Goal: Information Seeking & Learning: Check status

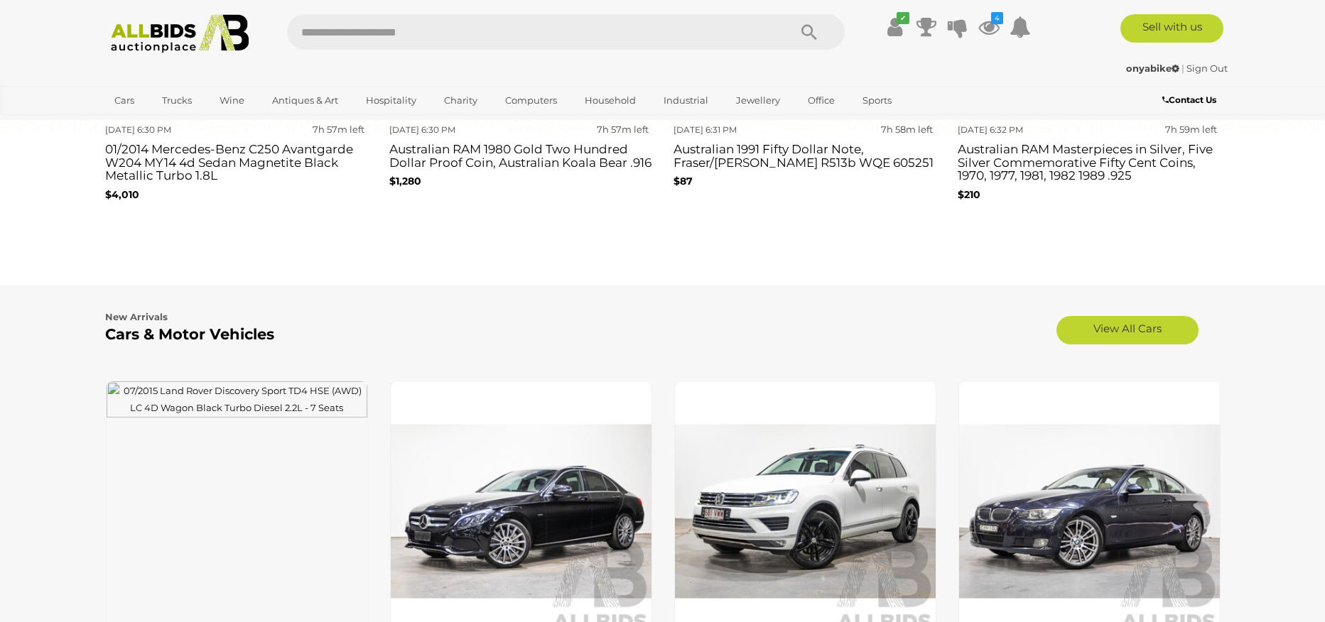
scroll to position [1654, 0]
click at [806, 28] on icon "Search" at bounding box center [809, 32] width 16 height 21
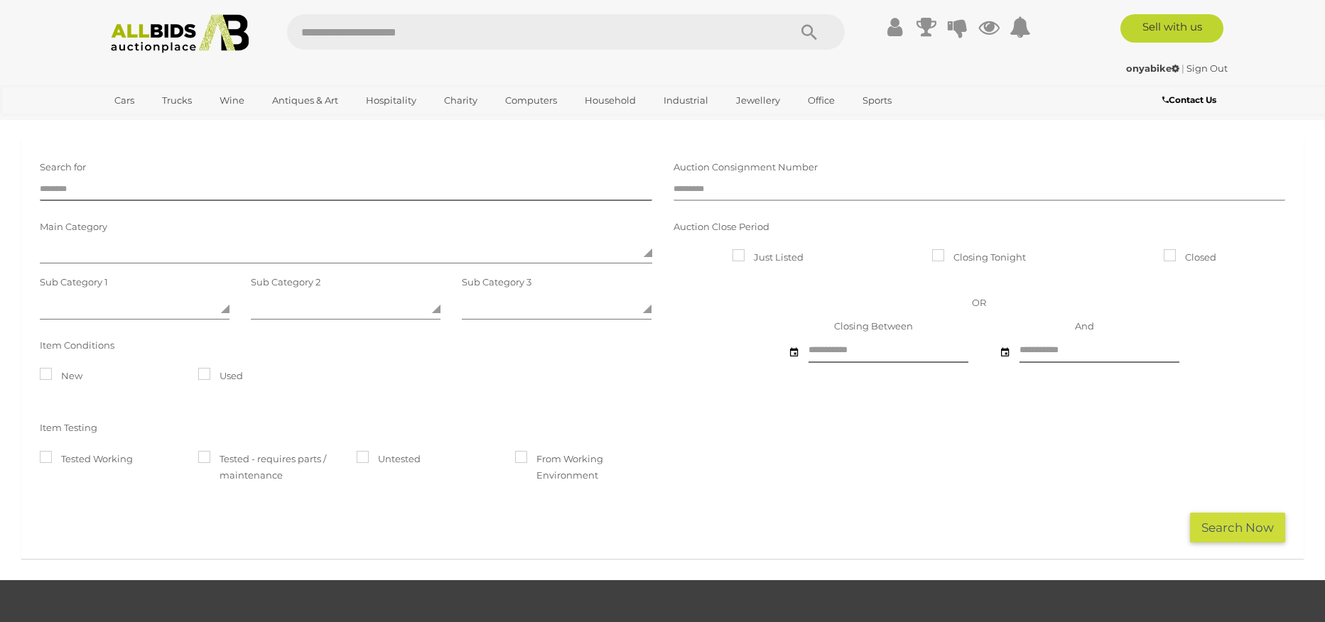
click at [736, 190] on input "text" at bounding box center [979, 190] width 612 height 21
type input "*****"
click button "Search Now" at bounding box center [1237, 528] width 95 height 31
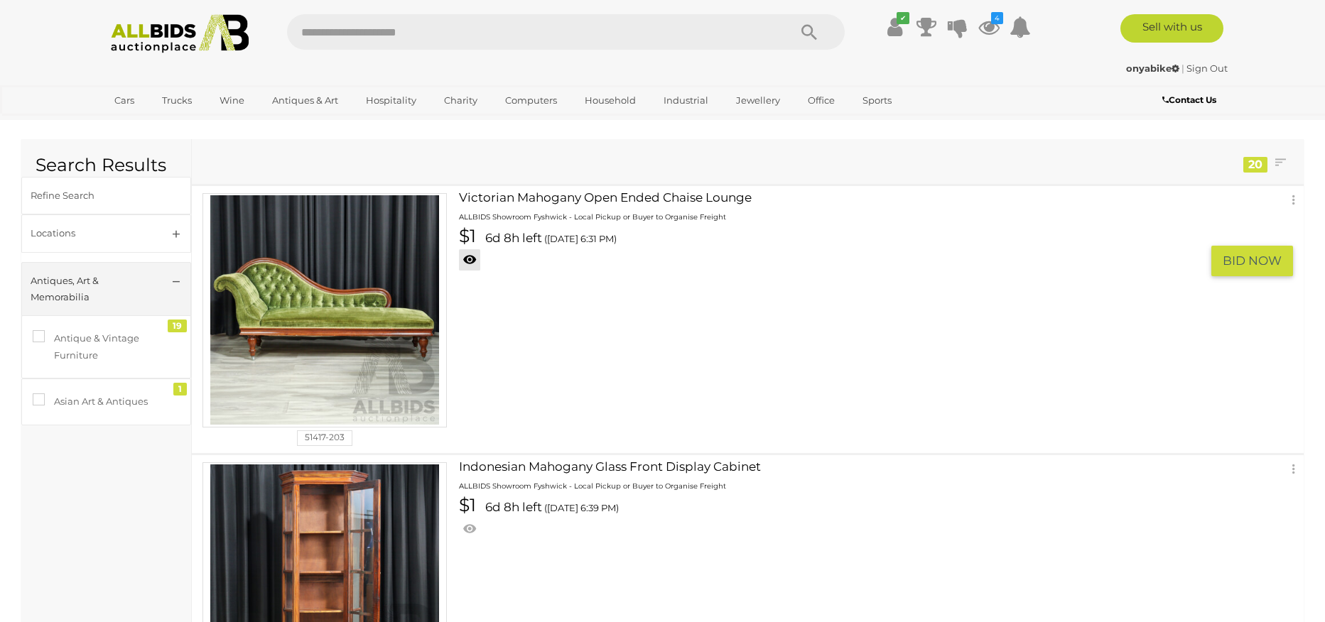
click at [474, 260] on link at bounding box center [469, 259] width 21 height 21
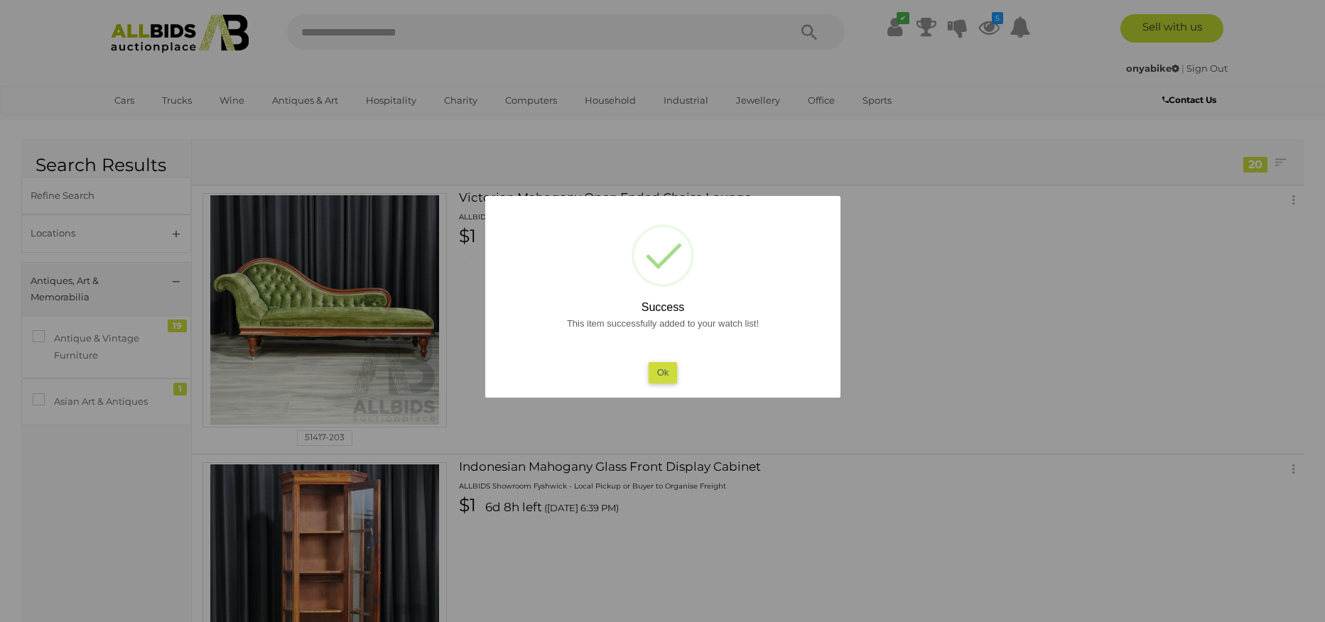
click at [665, 372] on button "Ok" at bounding box center [662, 372] width 29 height 21
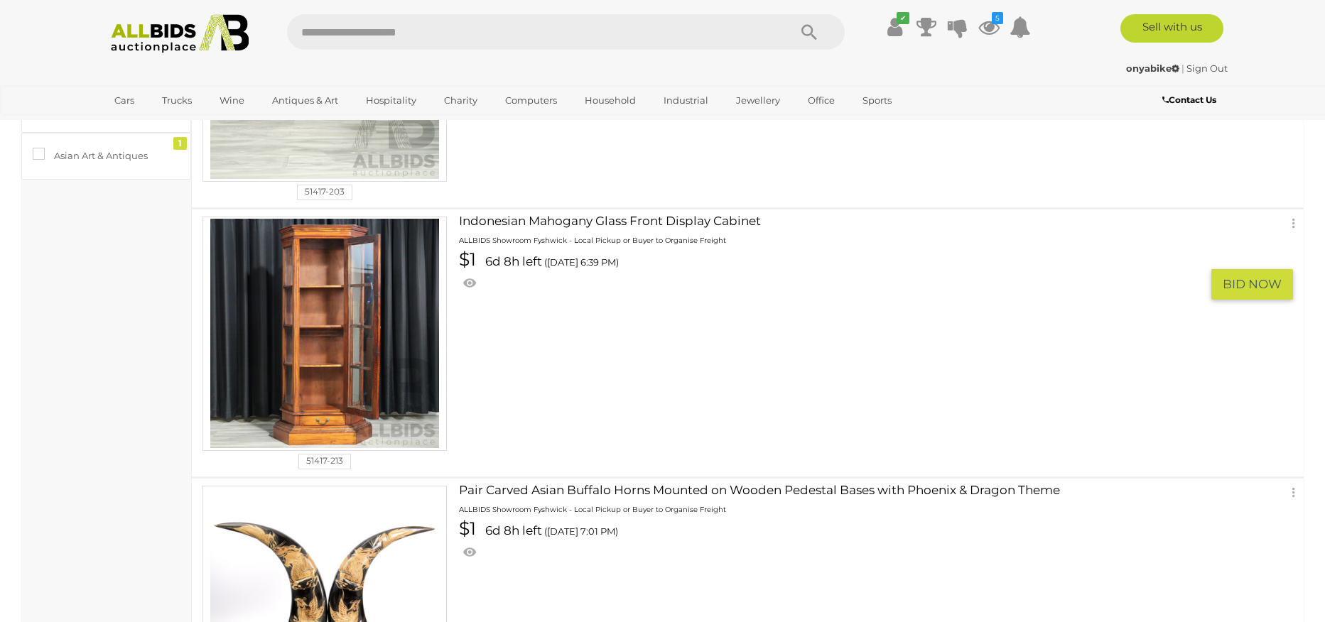
scroll to position [251, 0]
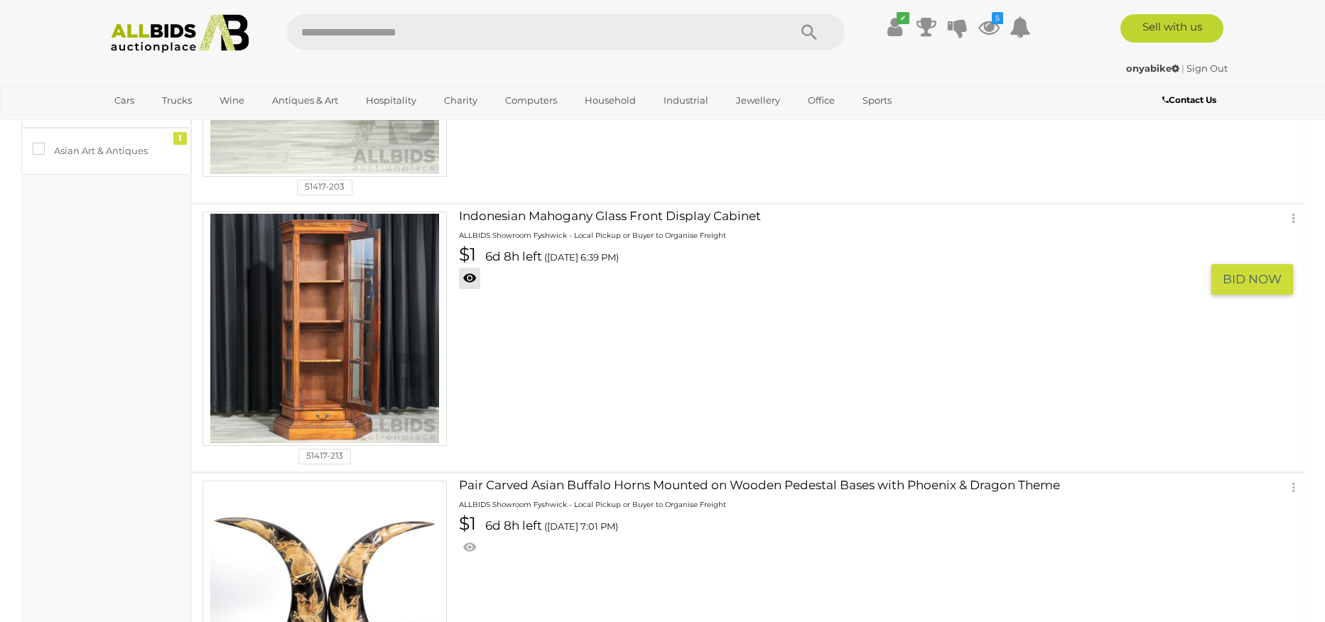
click at [471, 278] on link at bounding box center [469, 278] width 21 height 21
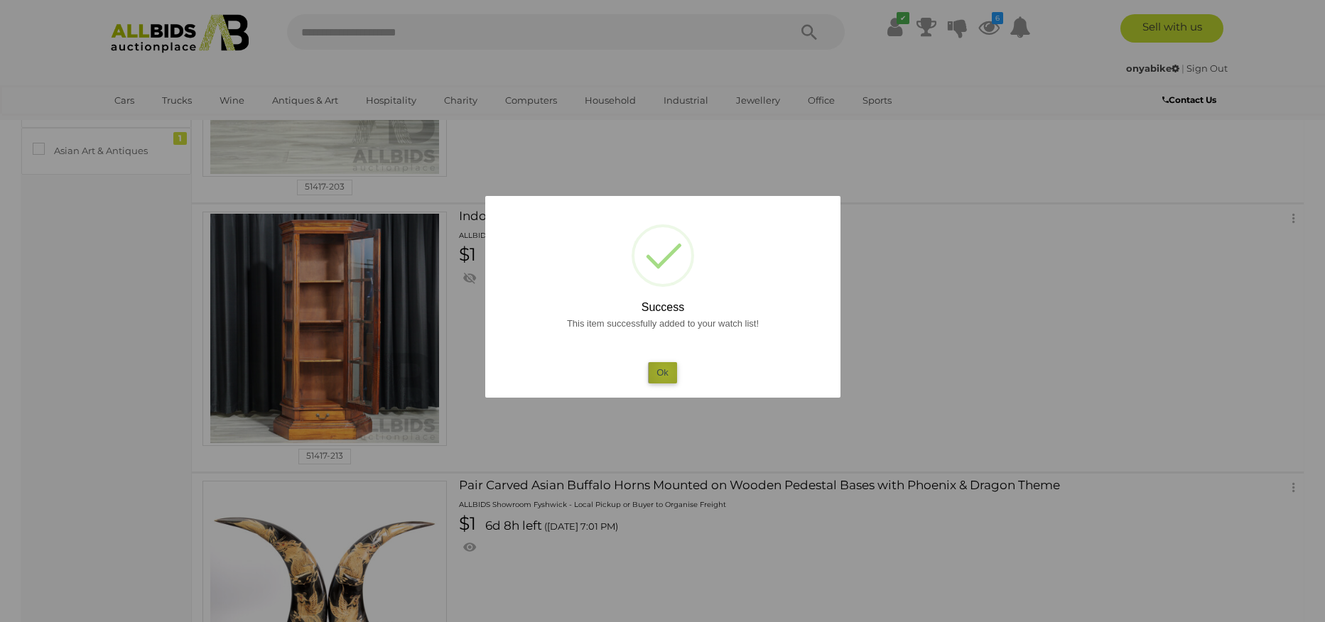
click at [665, 372] on button "Ok" at bounding box center [662, 372] width 29 height 21
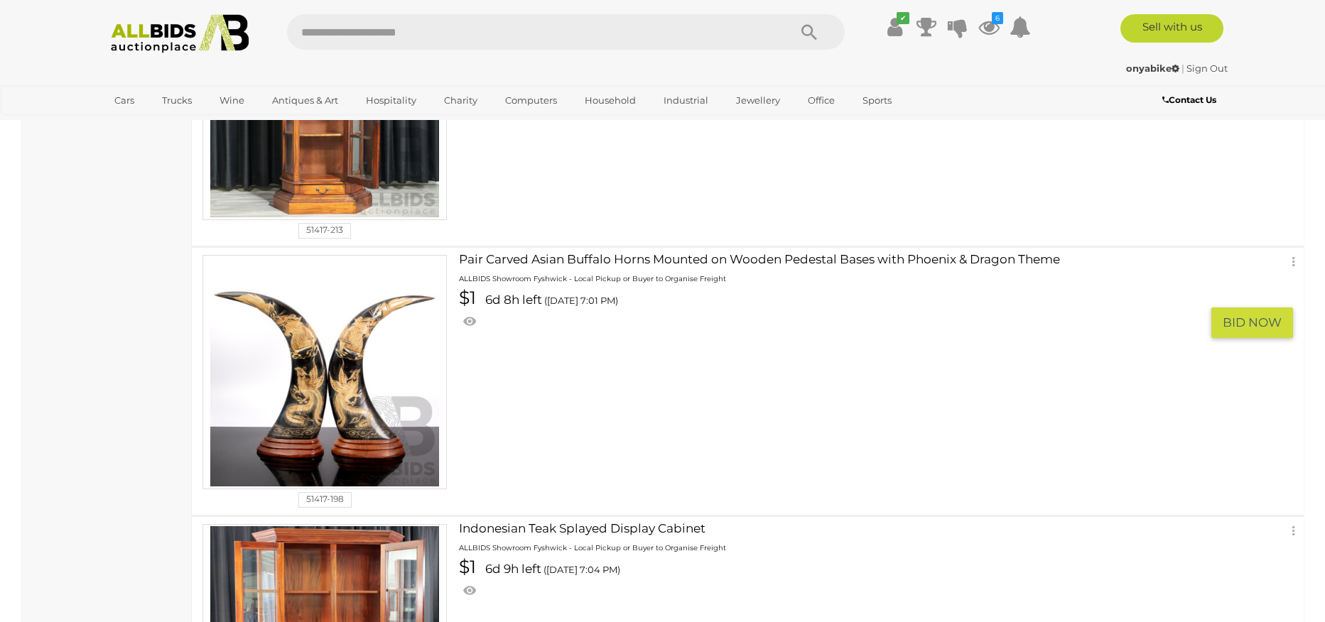
scroll to position [485, 0]
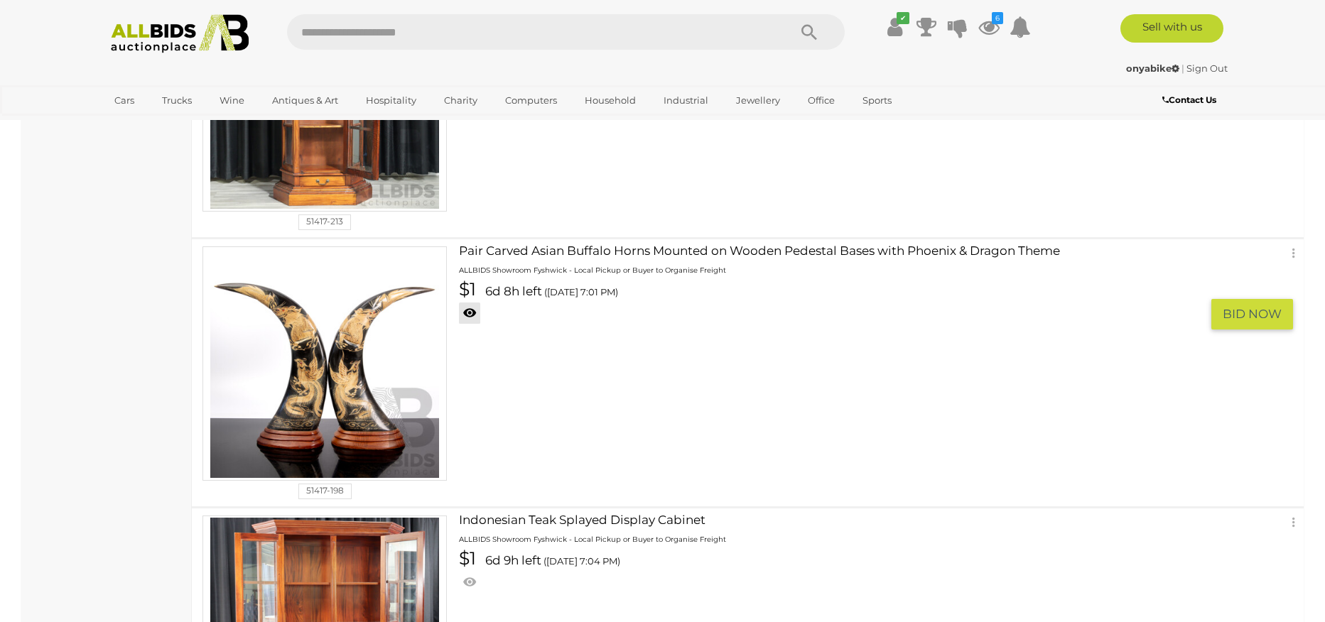
click at [472, 313] on link at bounding box center [469, 313] width 21 height 21
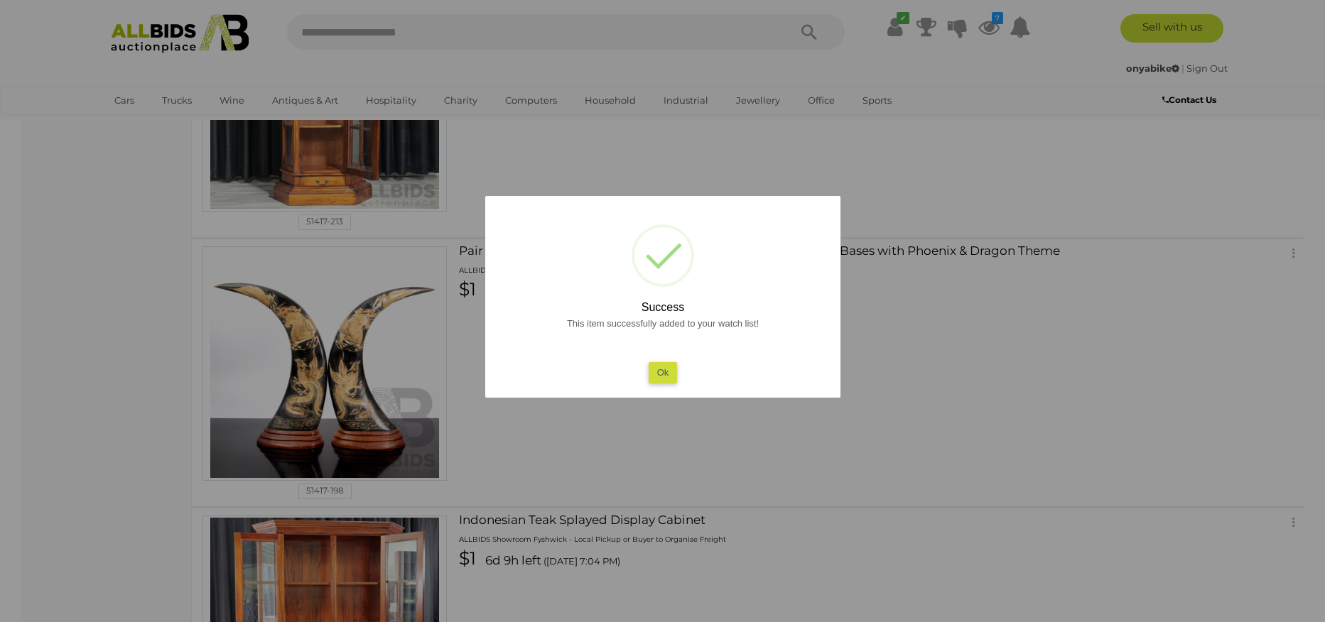
click at [667, 374] on button "Ok" at bounding box center [662, 372] width 29 height 21
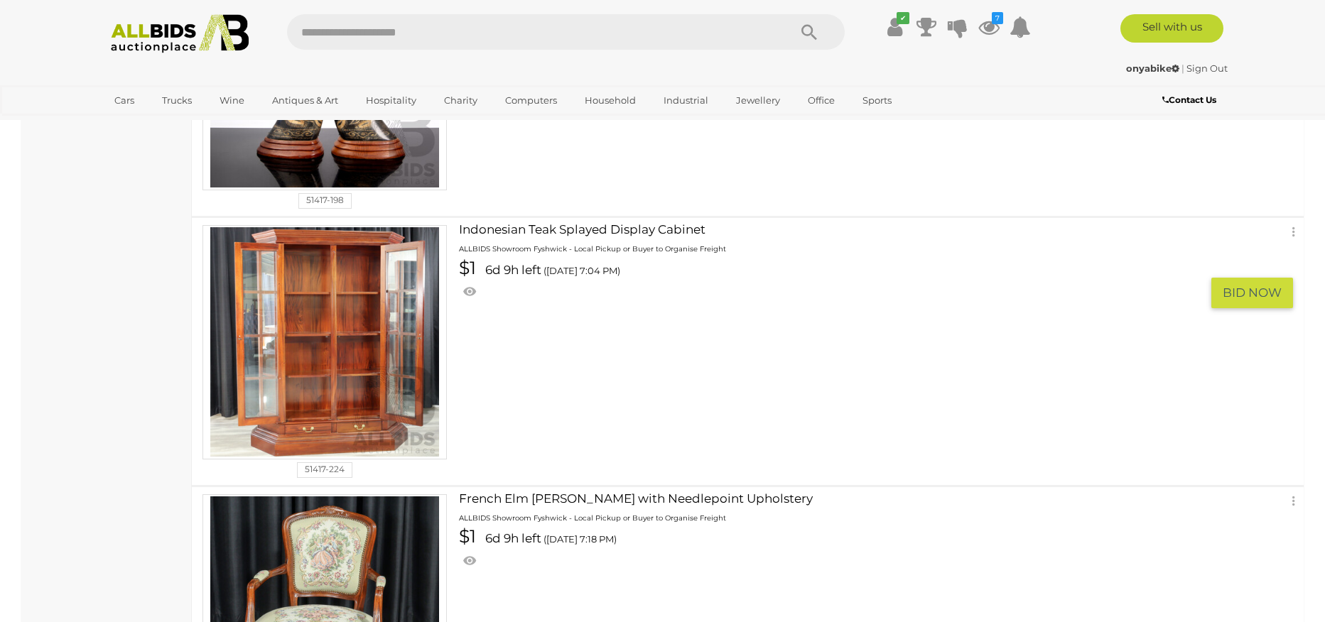
scroll to position [784, 0]
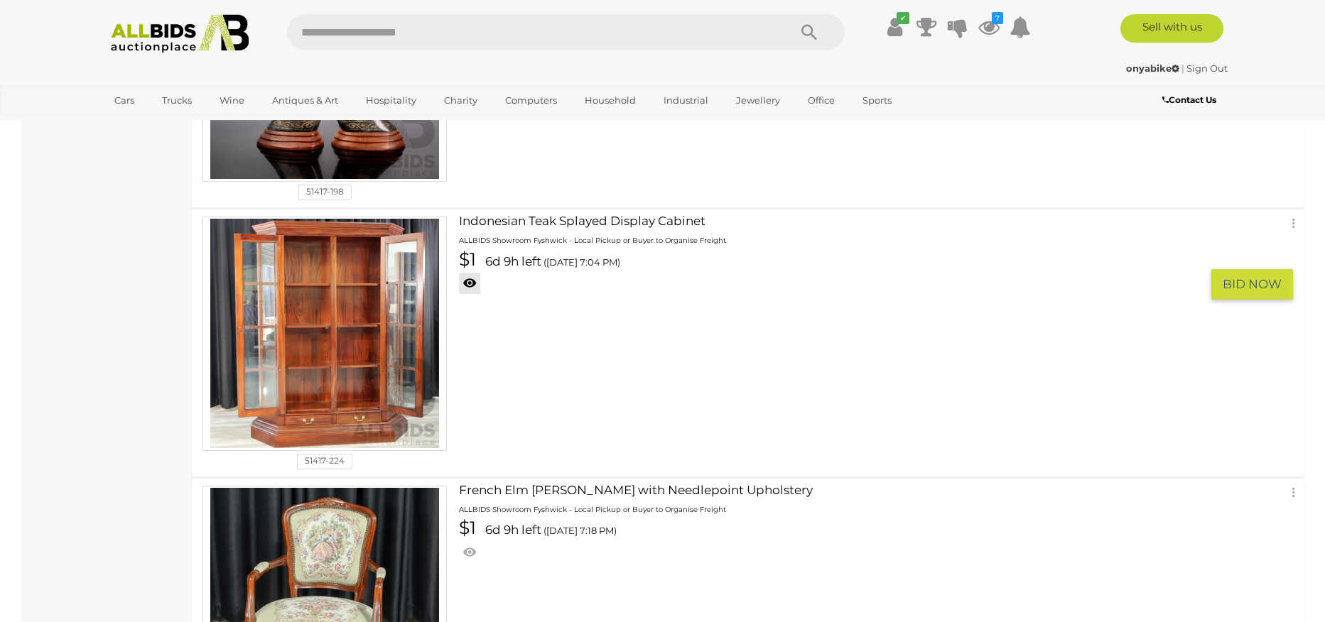
click at [466, 281] on link at bounding box center [469, 283] width 21 height 21
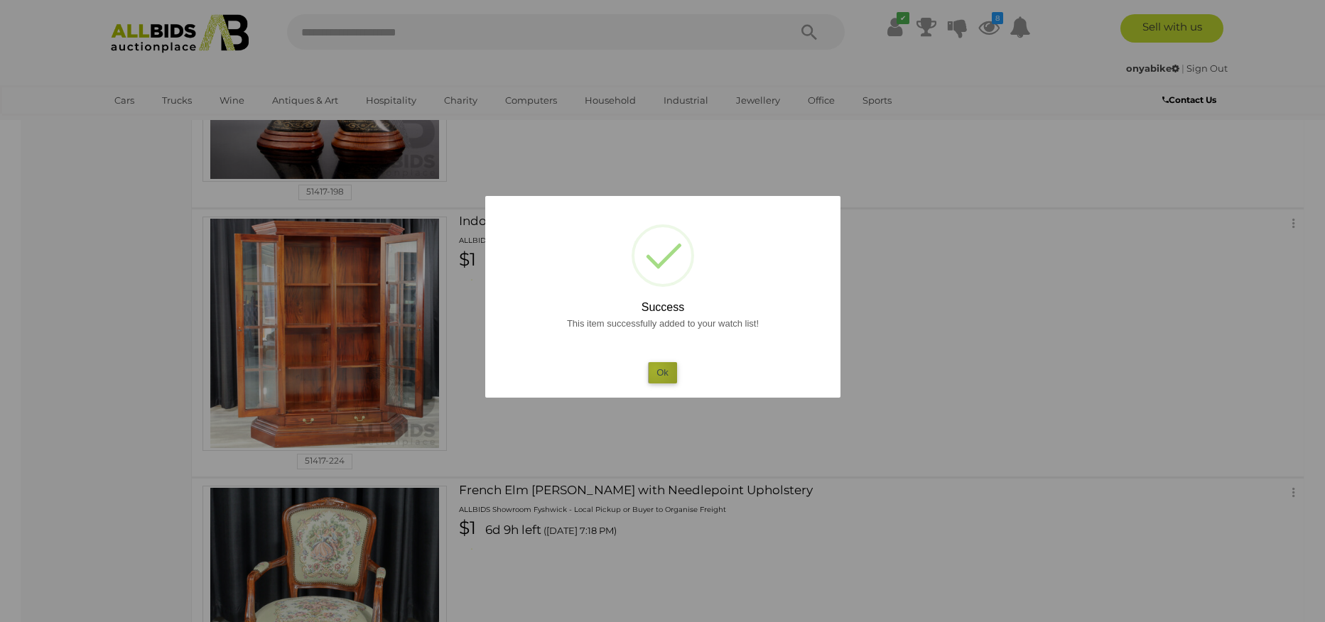
click at [655, 369] on button "Ok" at bounding box center [662, 372] width 29 height 21
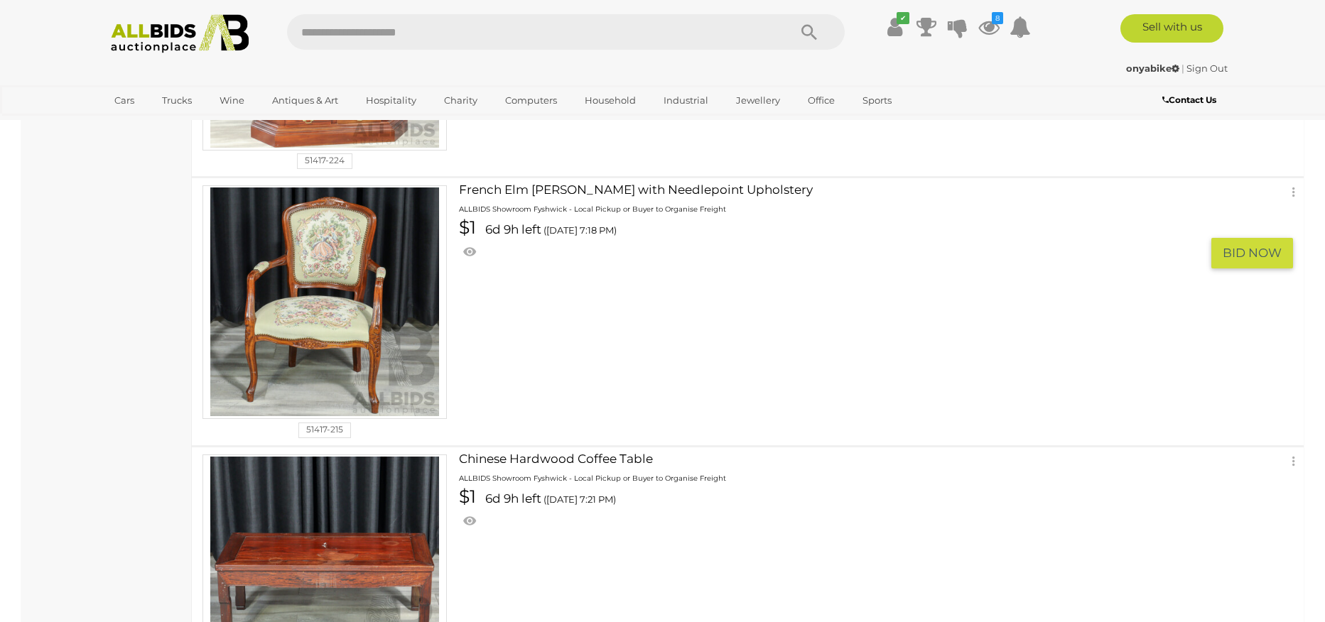
scroll to position [1087, 0]
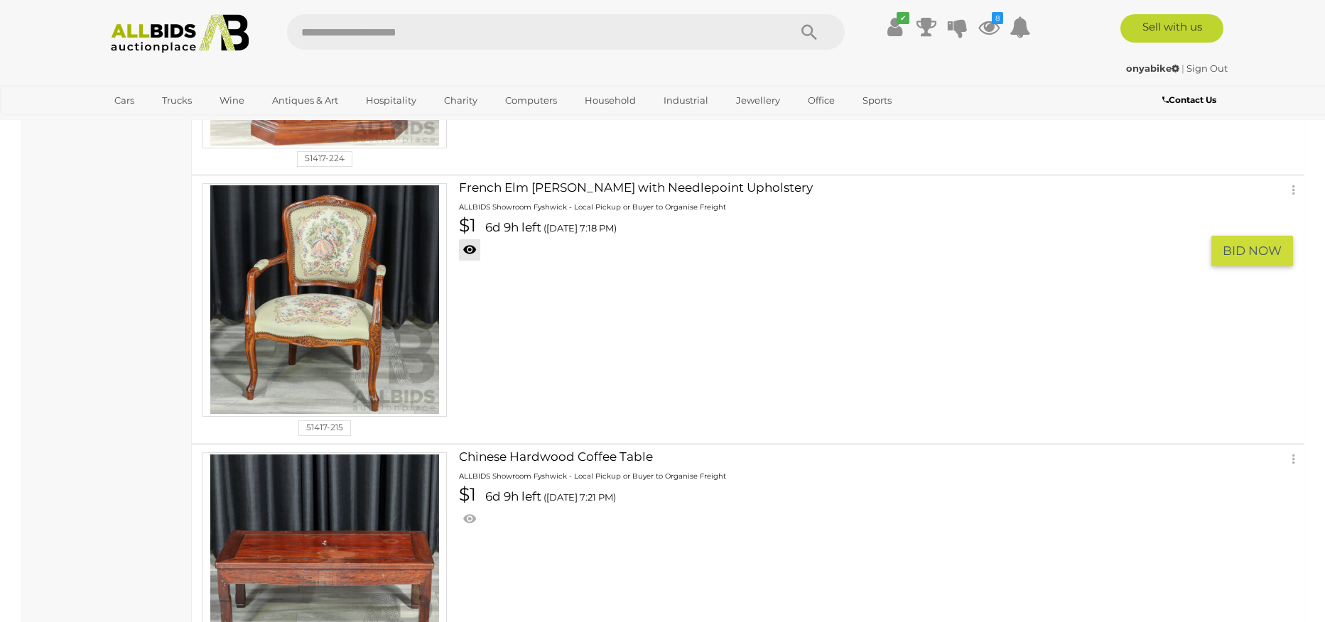
click at [471, 251] on link at bounding box center [469, 249] width 21 height 21
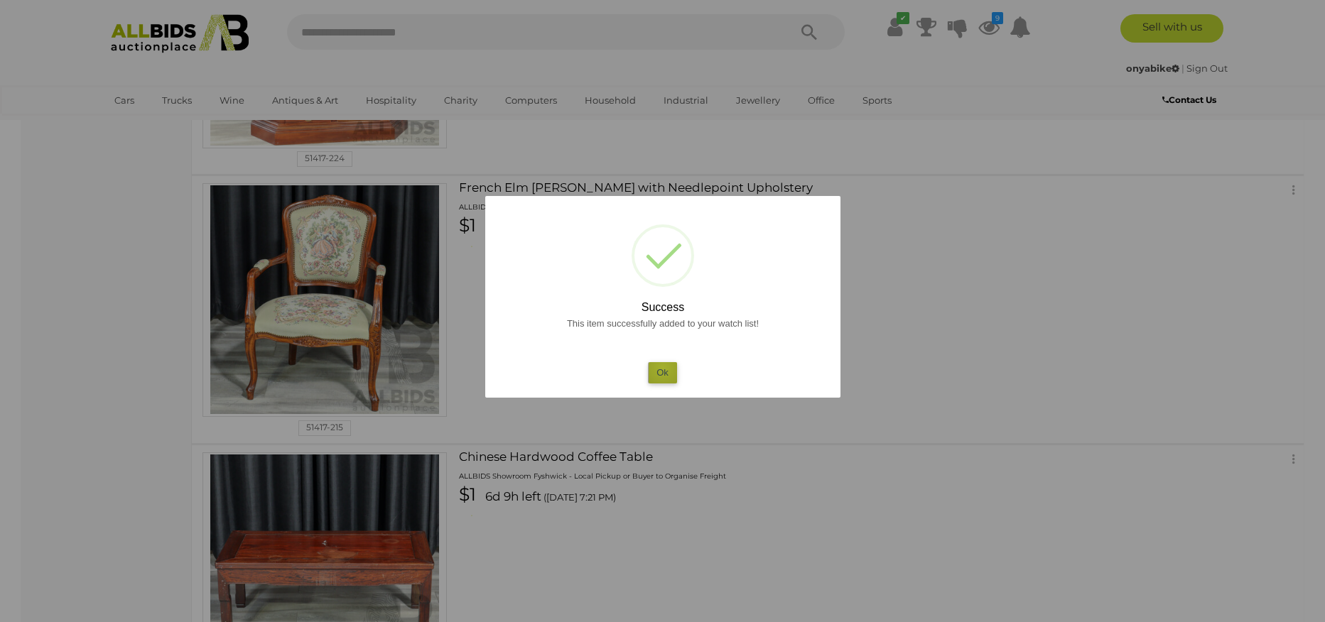
click at [663, 368] on button "Ok" at bounding box center [662, 372] width 29 height 21
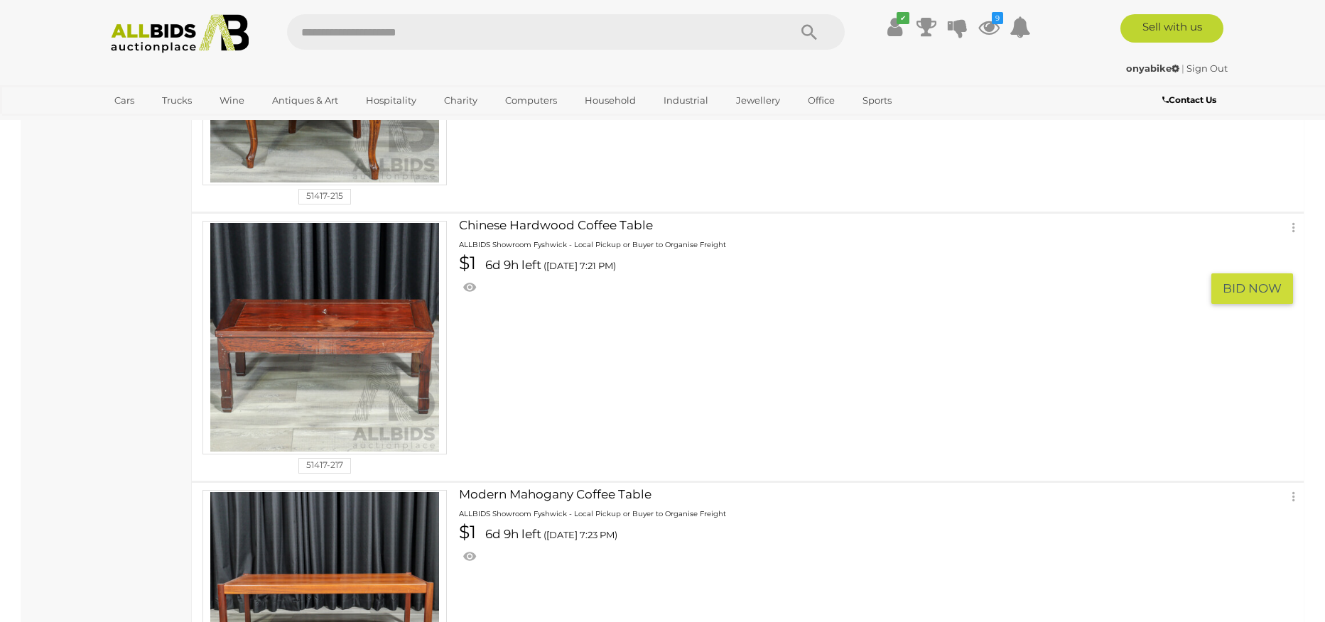
scroll to position [1333, 0]
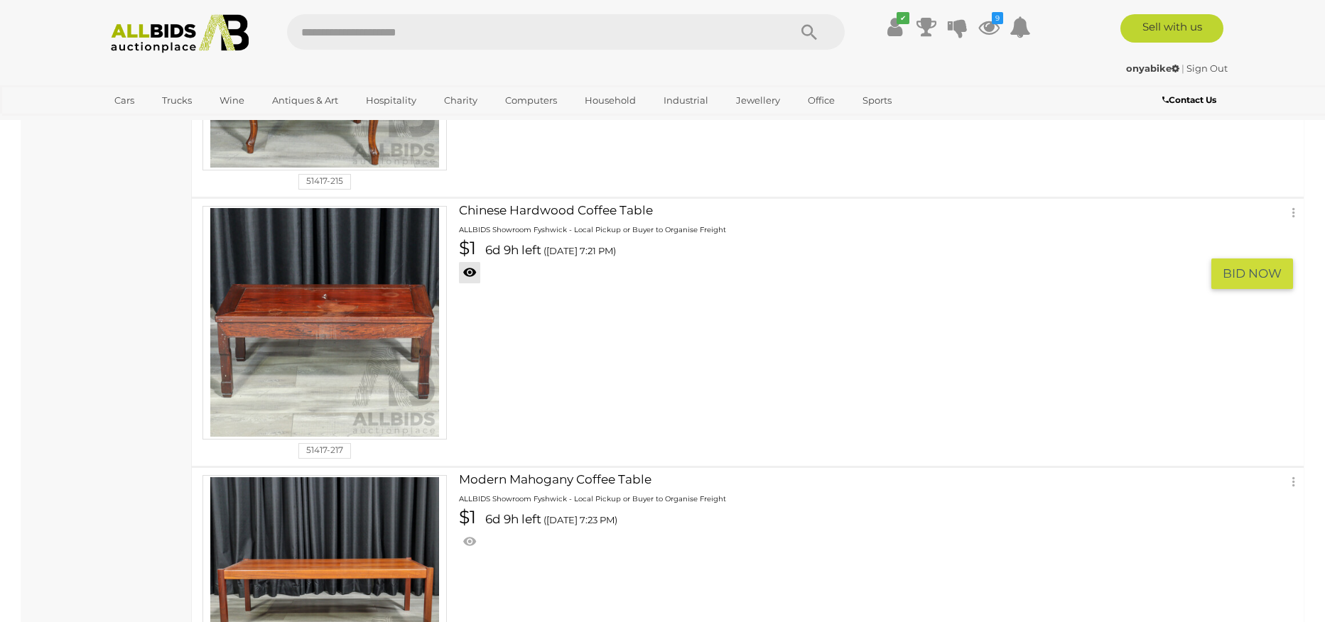
click at [472, 273] on link at bounding box center [469, 272] width 21 height 21
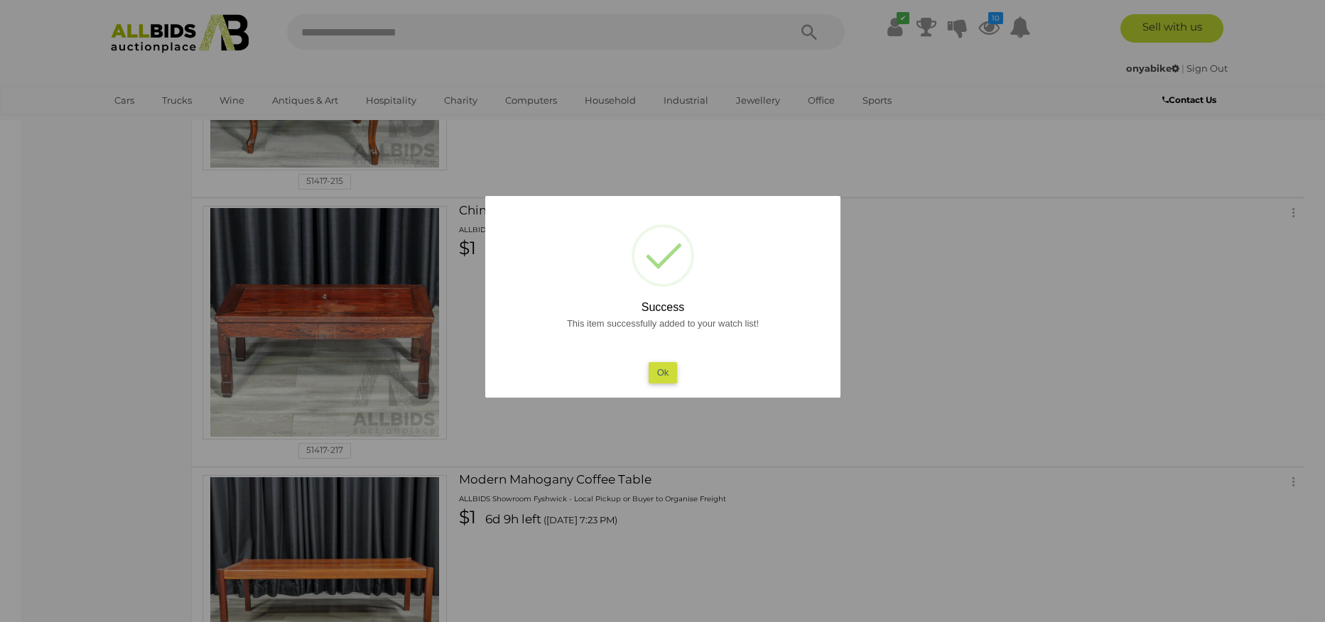
click at [668, 374] on button "Ok" at bounding box center [662, 372] width 29 height 21
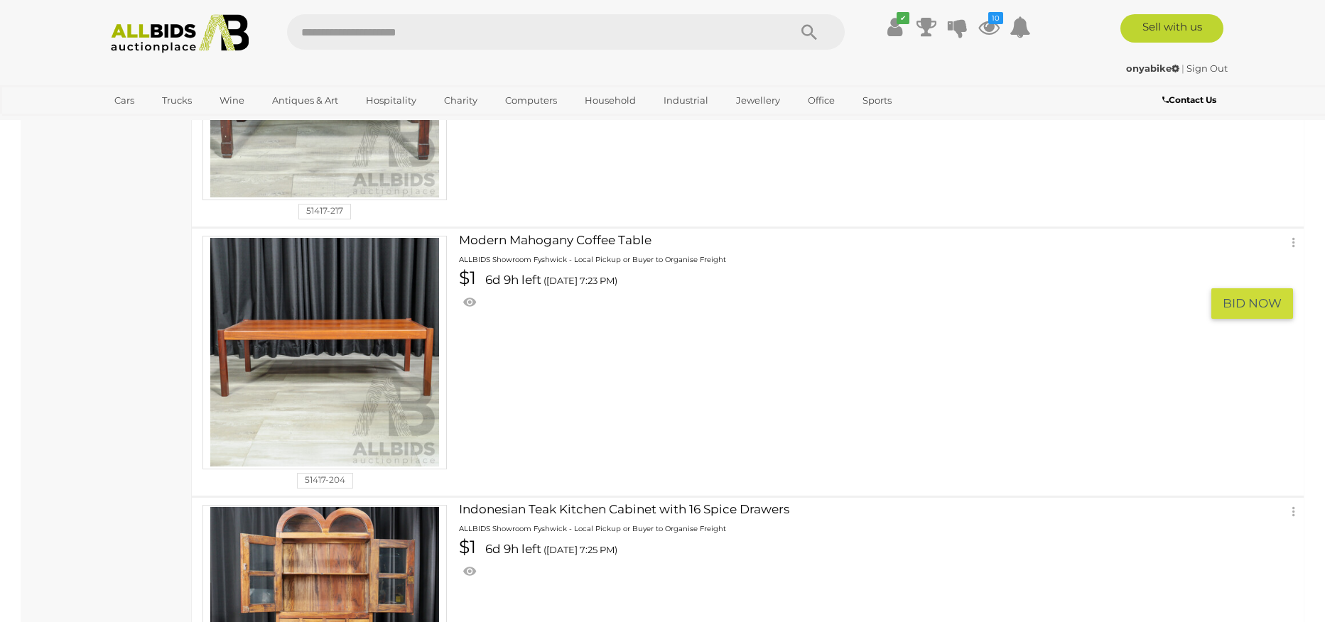
scroll to position [1586, 0]
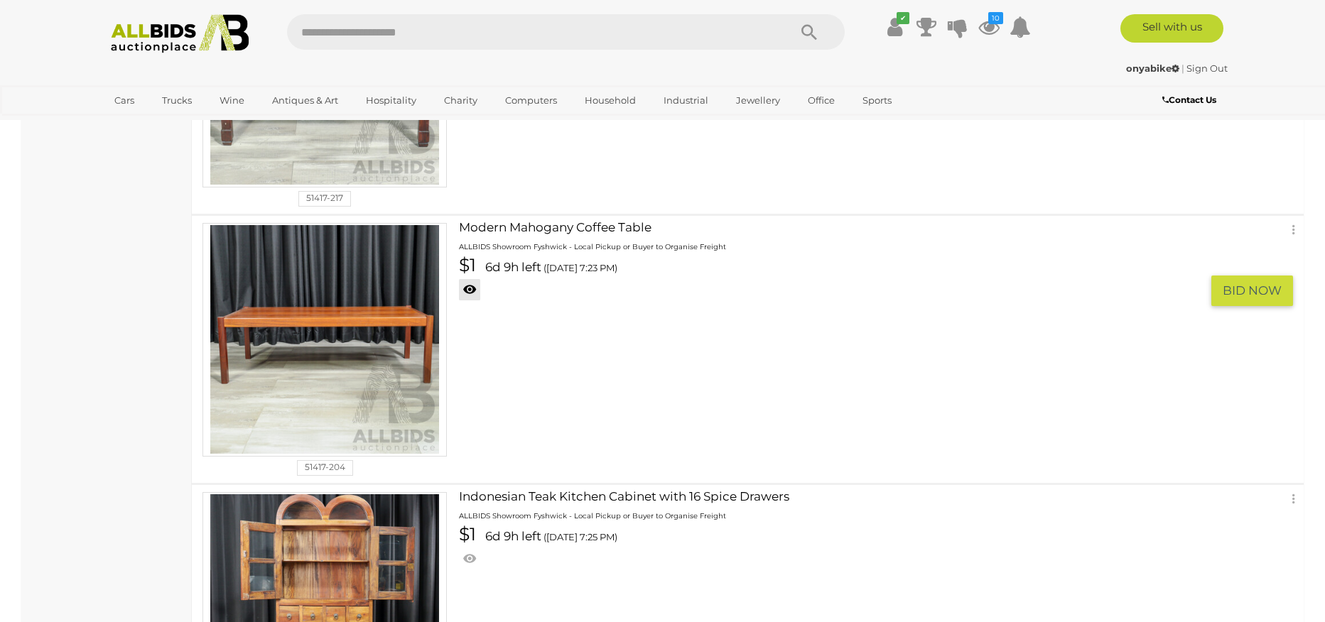
click at [472, 290] on link at bounding box center [469, 289] width 21 height 21
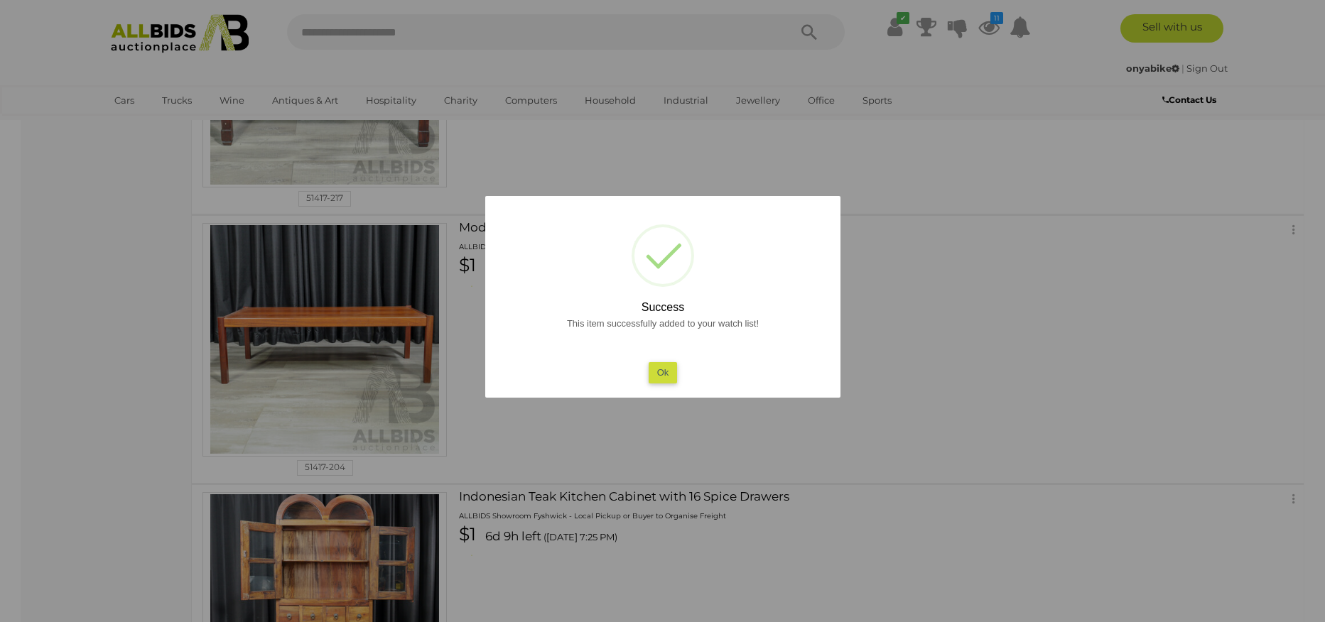
click at [668, 372] on button "Ok" at bounding box center [662, 372] width 29 height 21
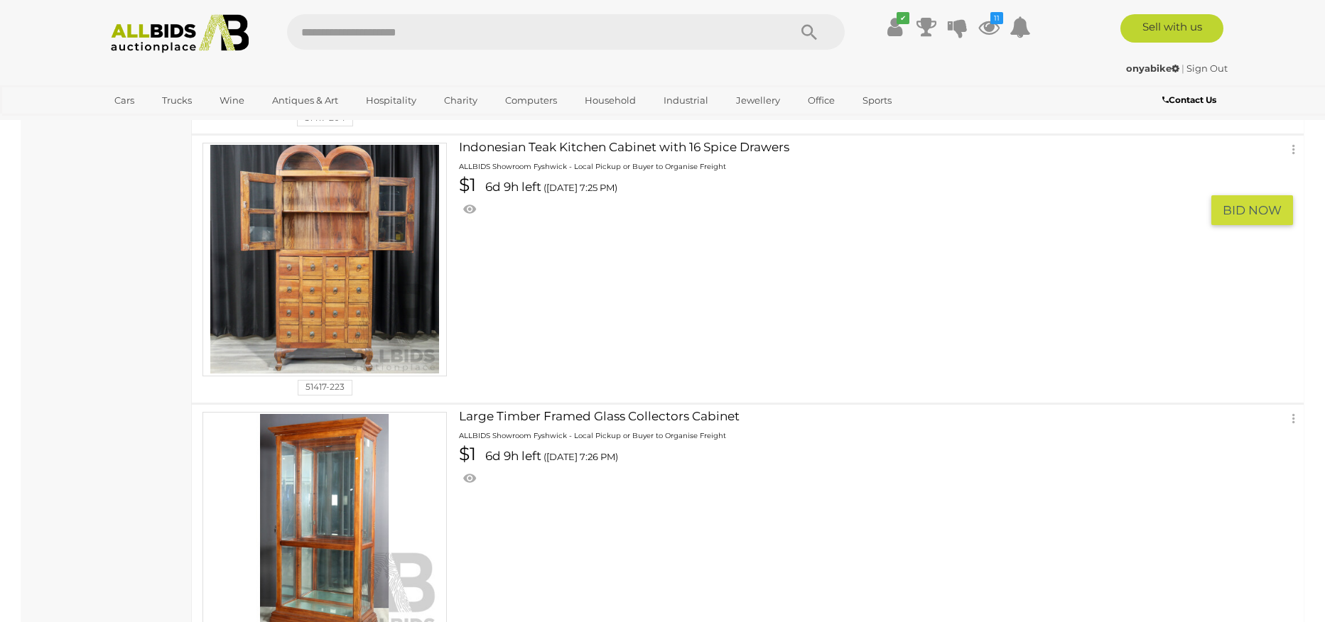
scroll to position [1925, 0]
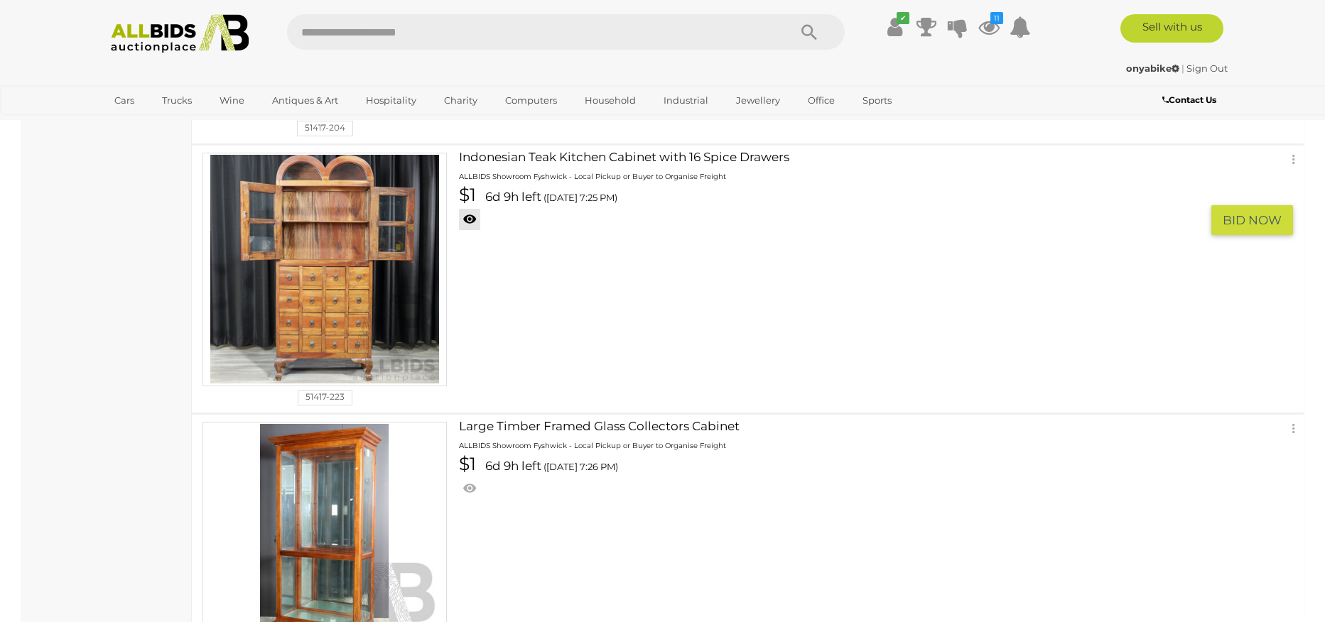
click at [470, 219] on link at bounding box center [469, 219] width 21 height 21
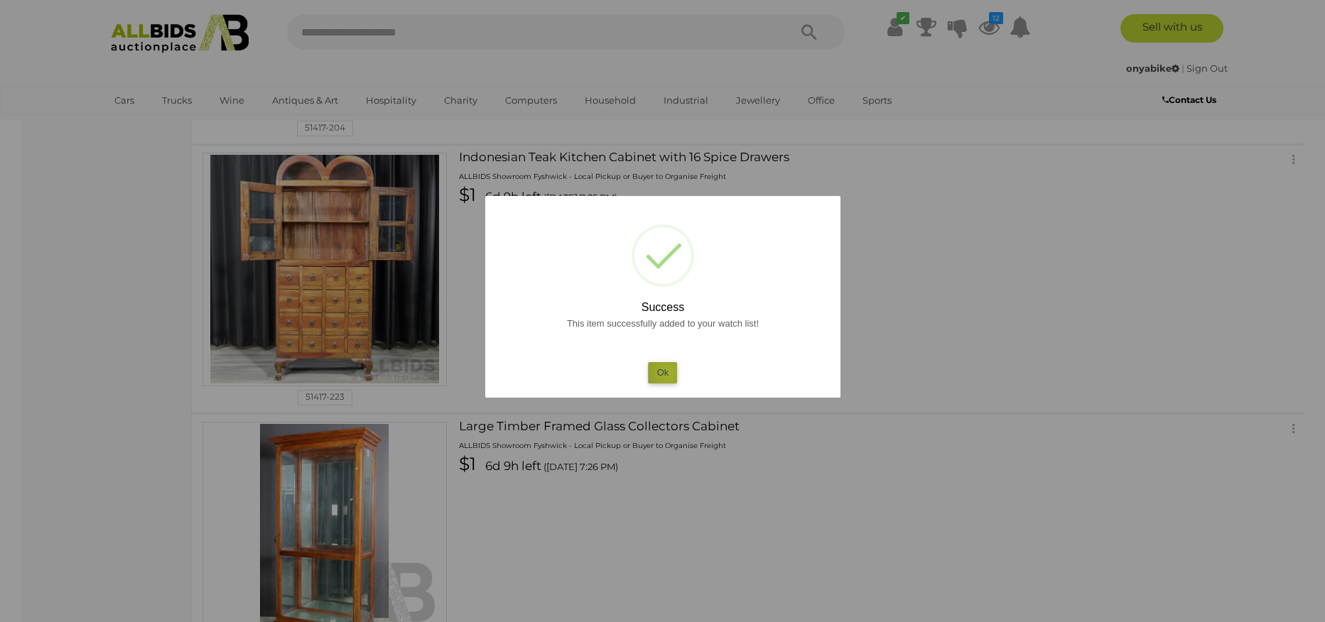
click at [667, 373] on button "Ok" at bounding box center [662, 372] width 29 height 21
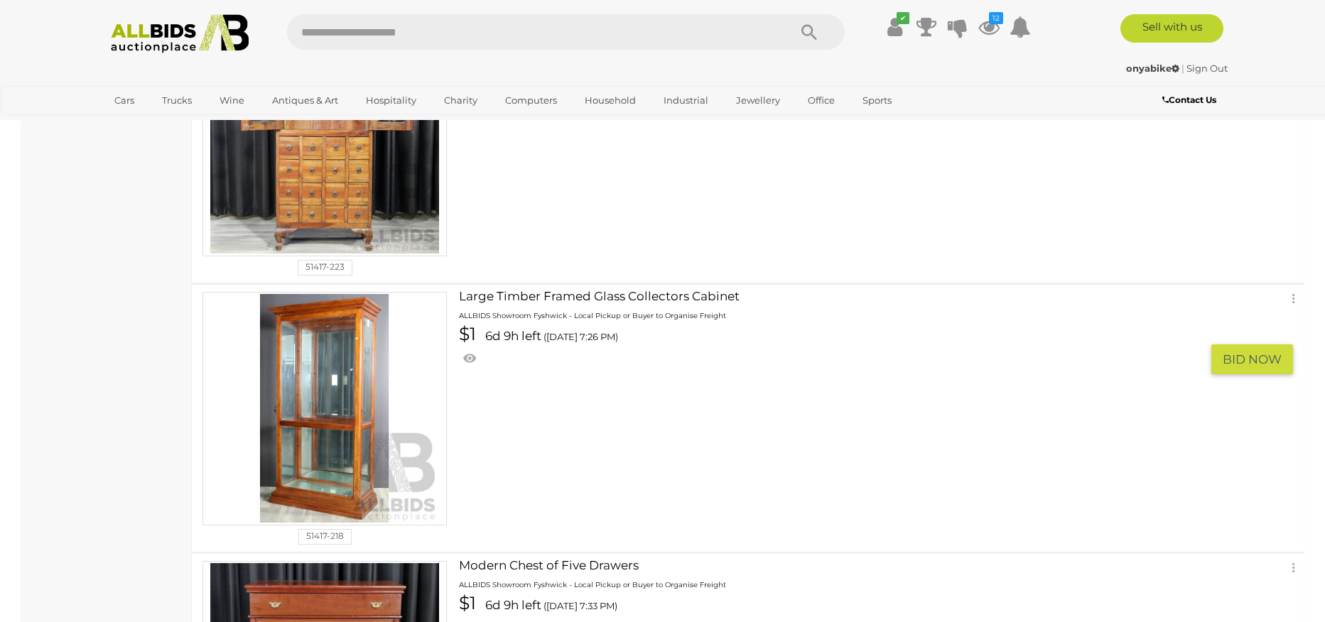
scroll to position [2069, 0]
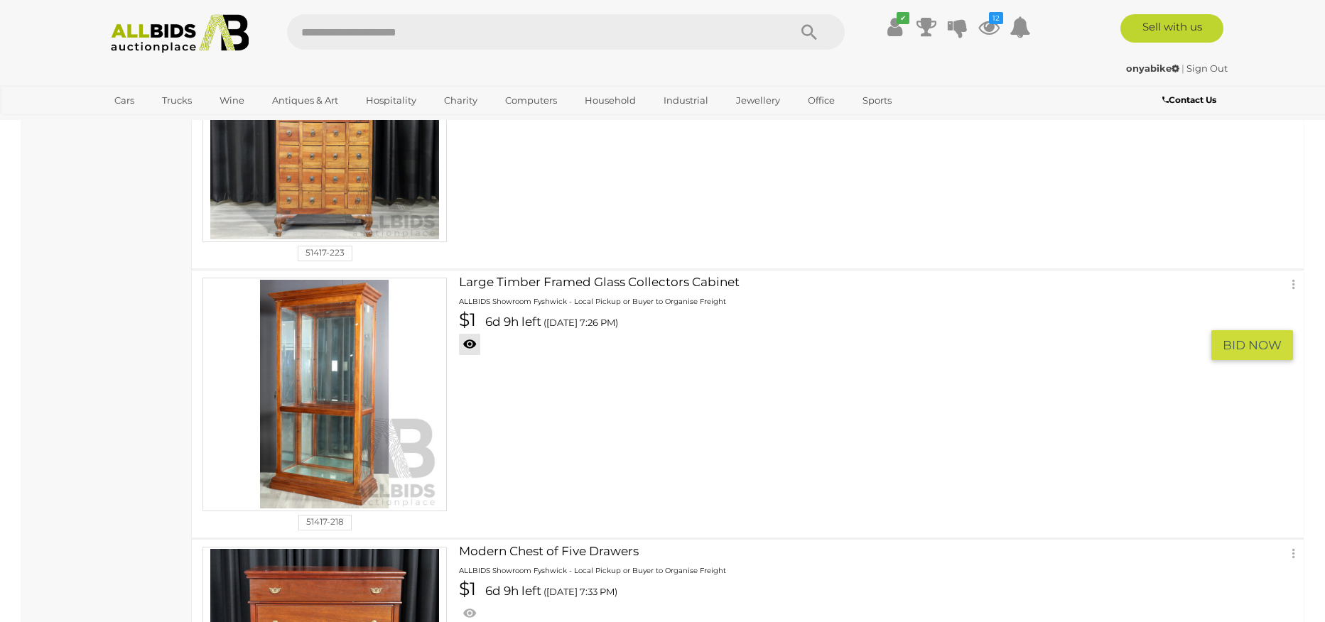
click at [471, 342] on link at bounding box center [469, 344] width 21 height 21
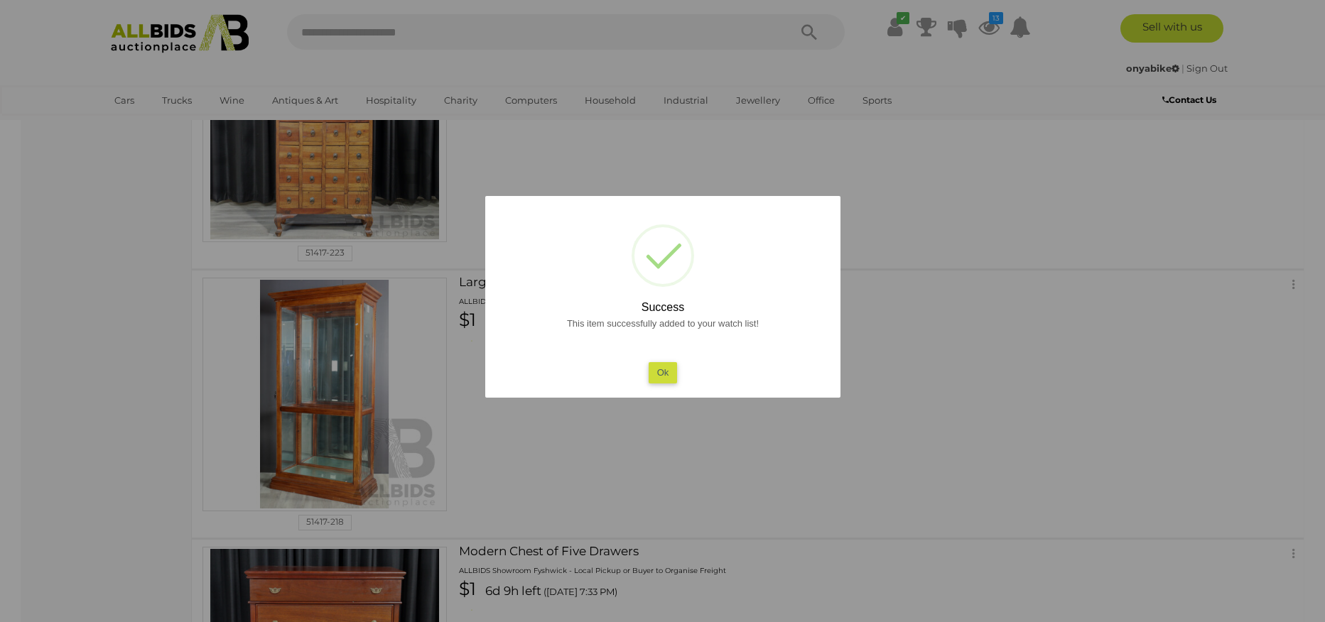
click at [663, 377] on button "Ok" at bounding box center [662, 372] width 29 height 21
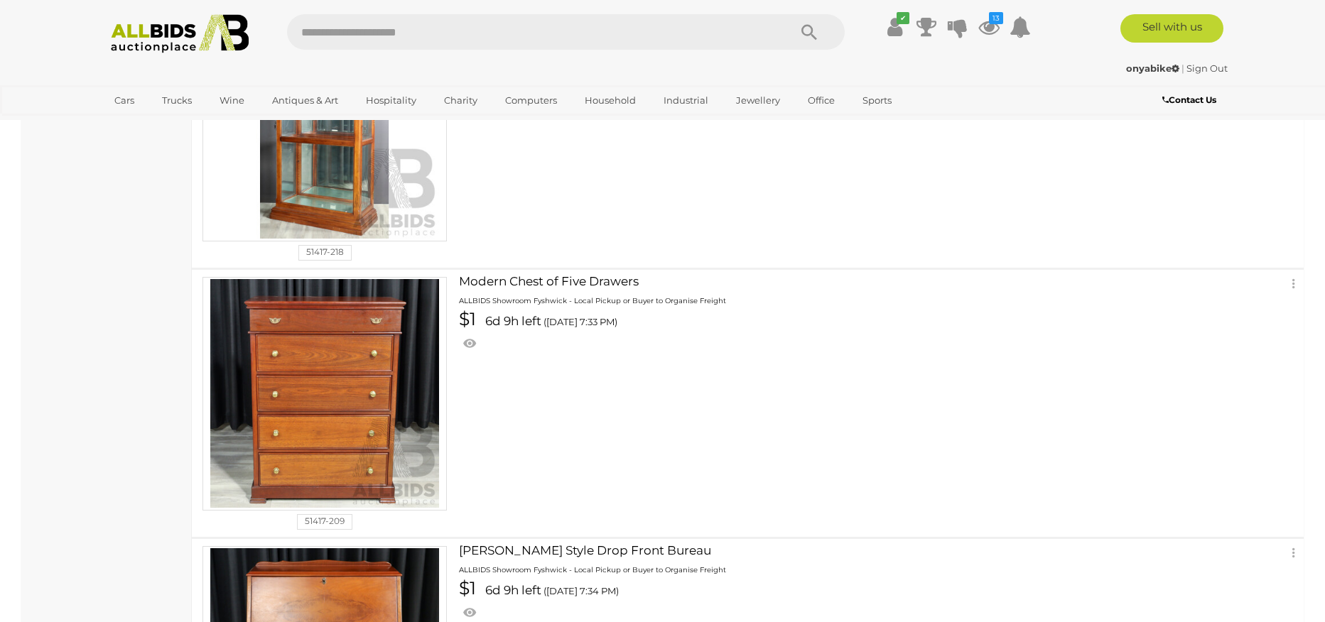
scroll to position [2368, 0]
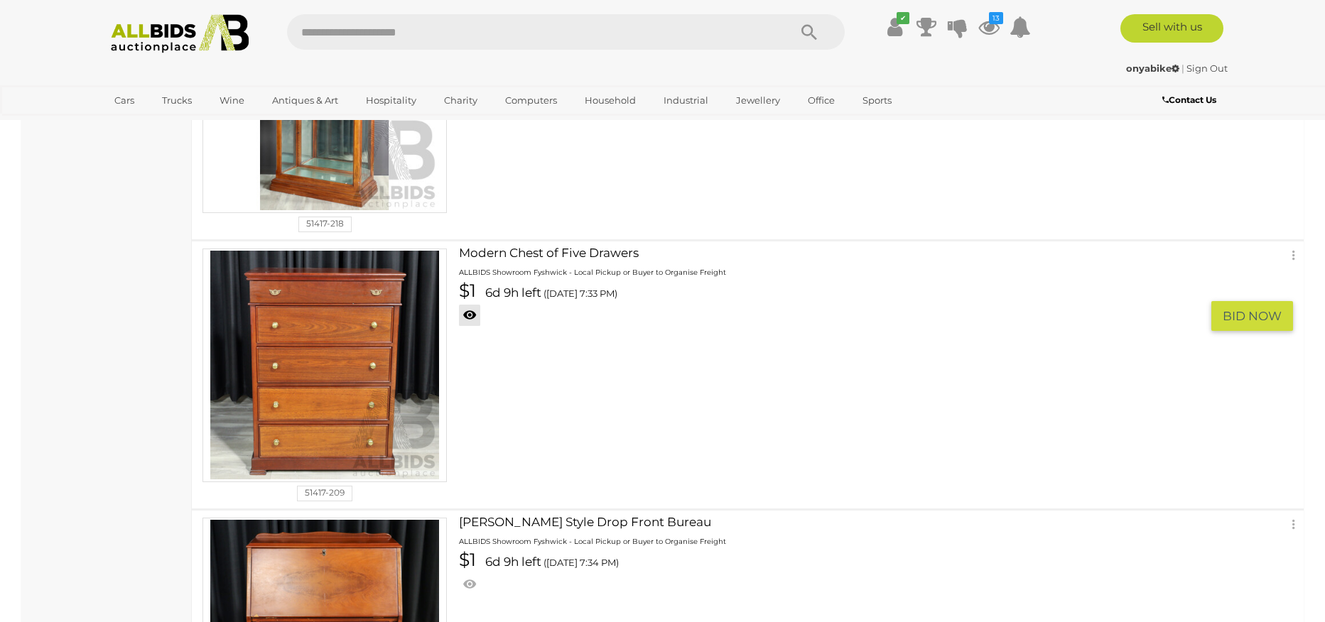
click at [471, 313] on link at bounding box center [469, 315] width 21 height 21
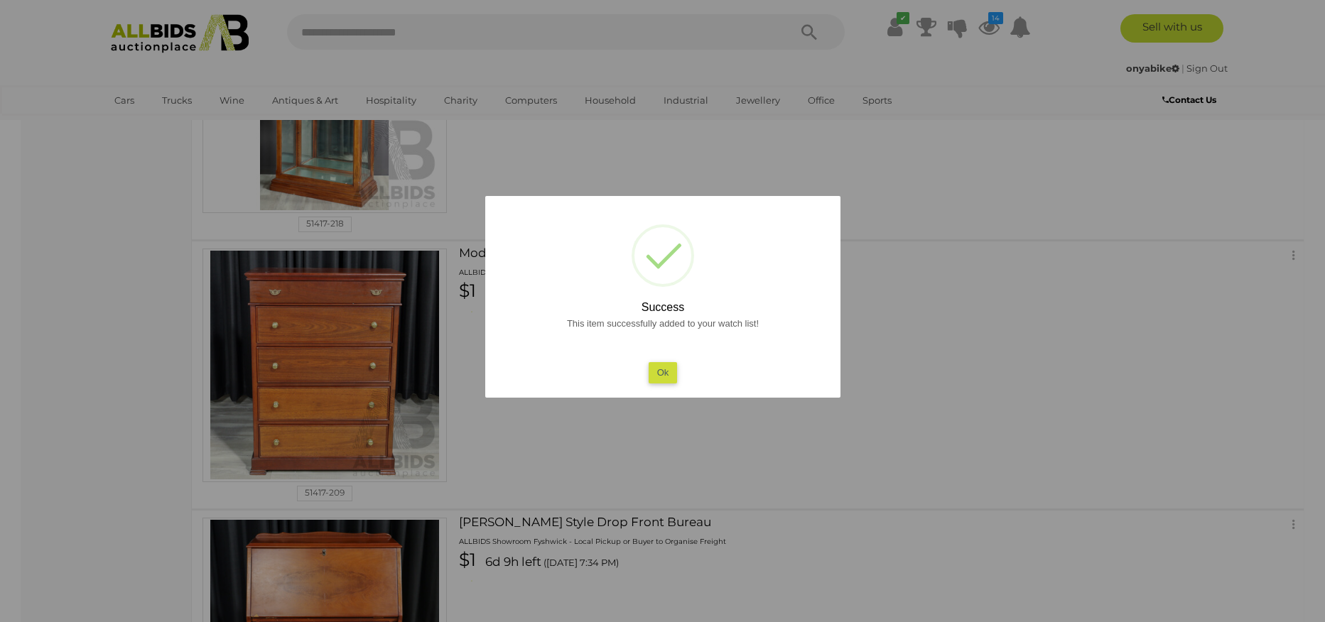
click at [662, 375] on button "Ok" at bounding box center [662, 372] width 29 height 21
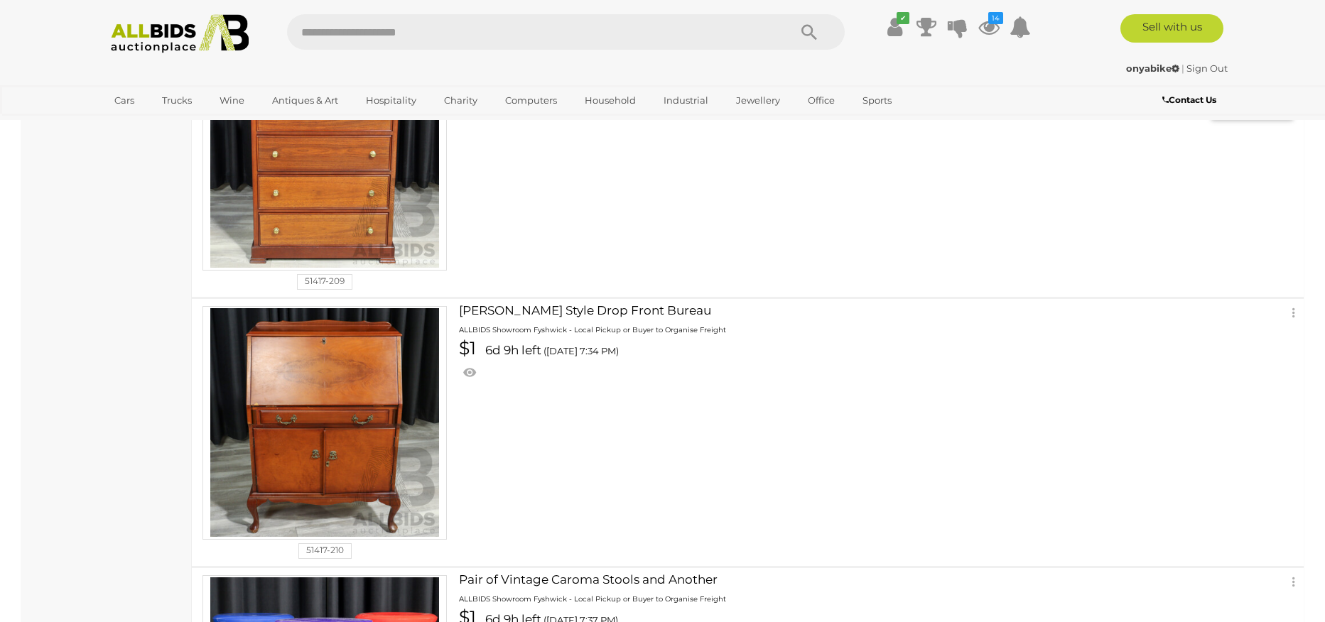
scroll to position [2591, 0]
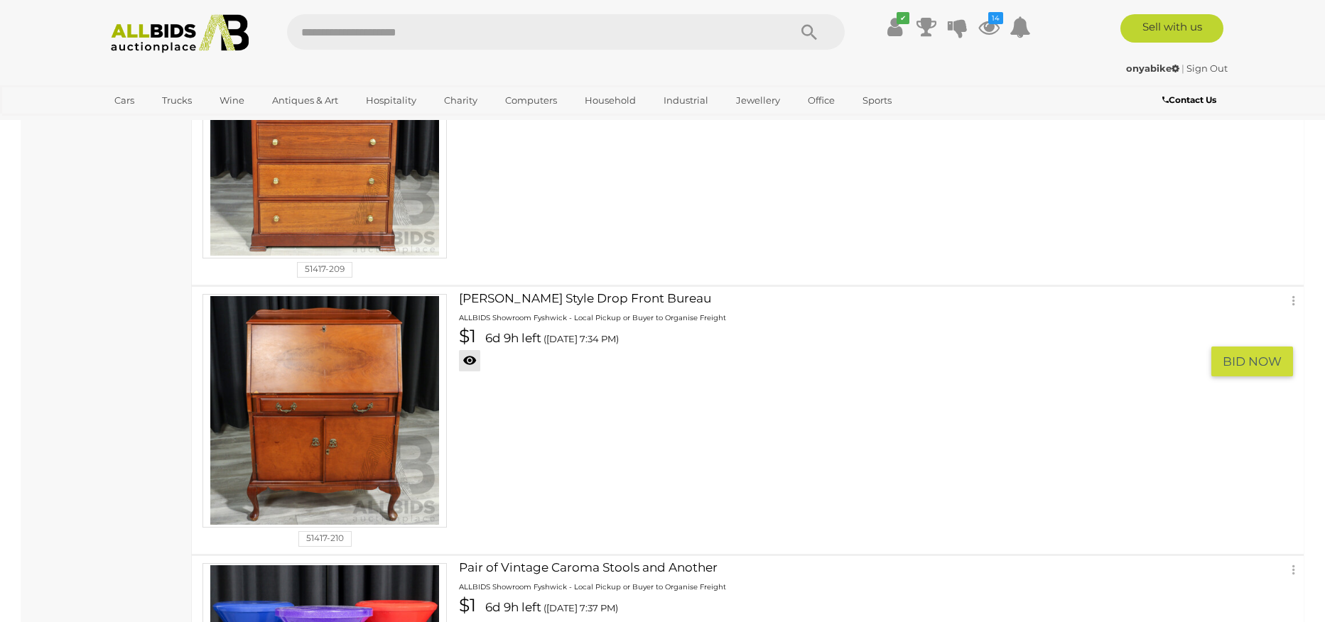
click at [470, 362] on link at bounding box center [469, 360] width 21 height 21
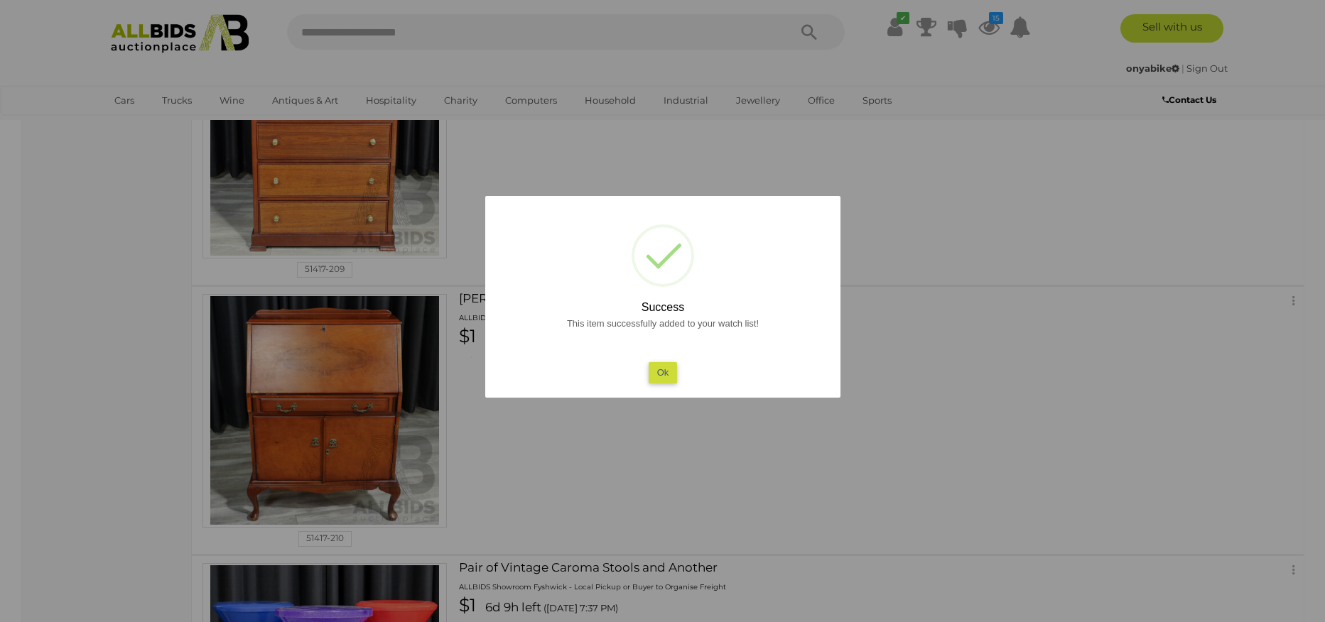
click at [664, 376] on button "Ok" at bounding box center [662, 372] width 29 height 21
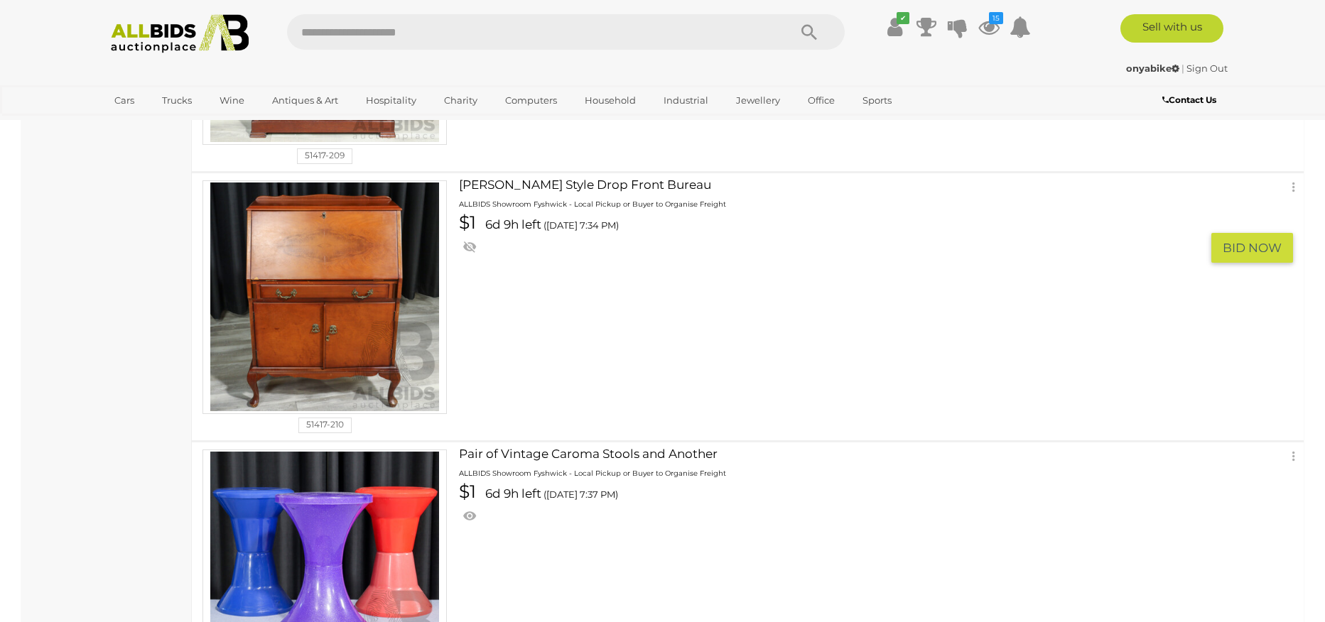
scroll to position [2873, 0]
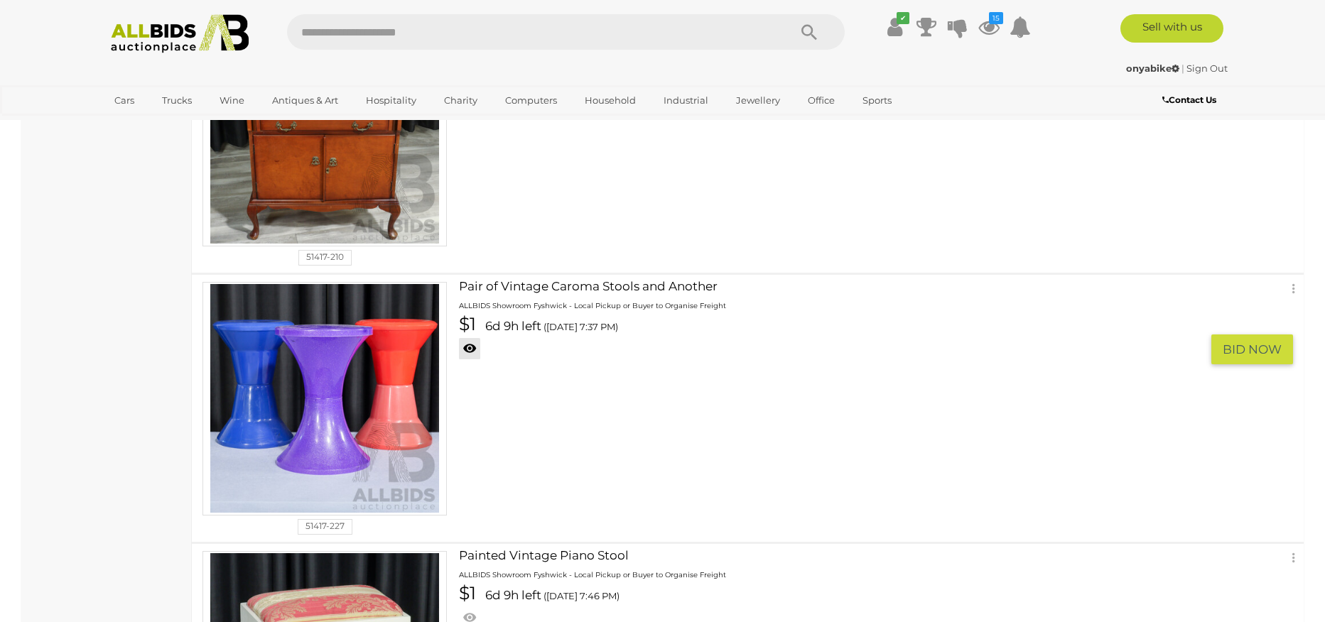
click at [467, 349] on link at bounding box center [469, 348] width 21 height 21
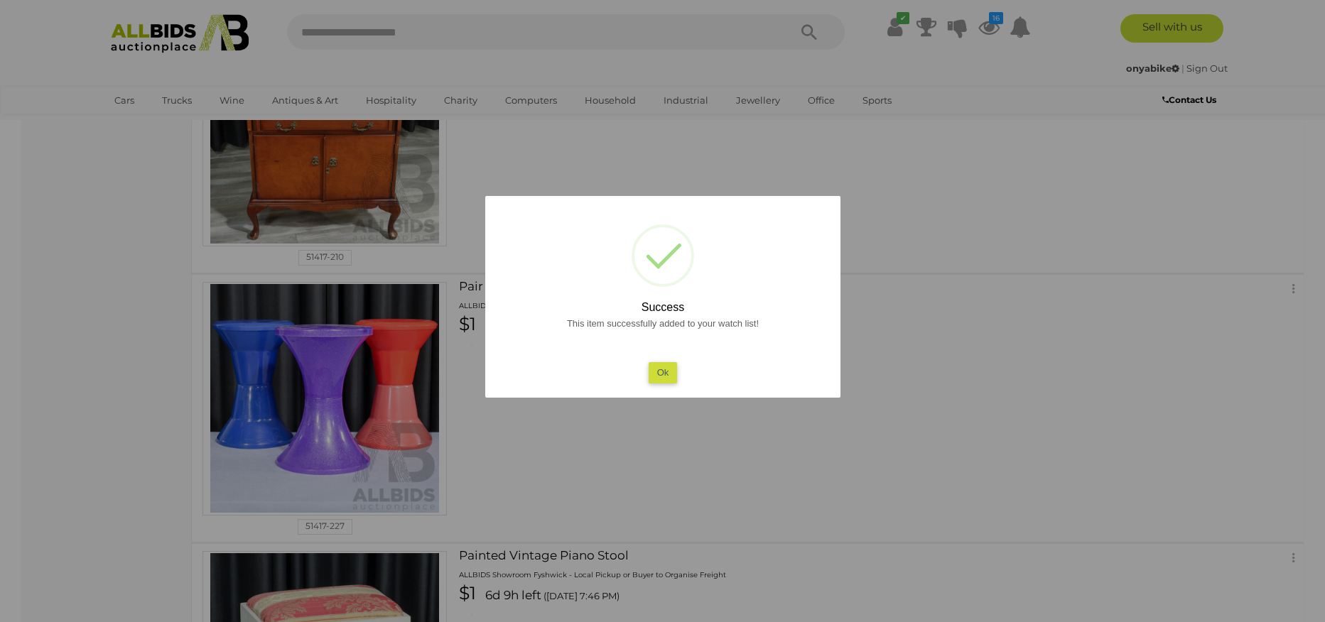
click at [662, 375] on button "Ok" at bounding box center [662, 372] width 29 height 21
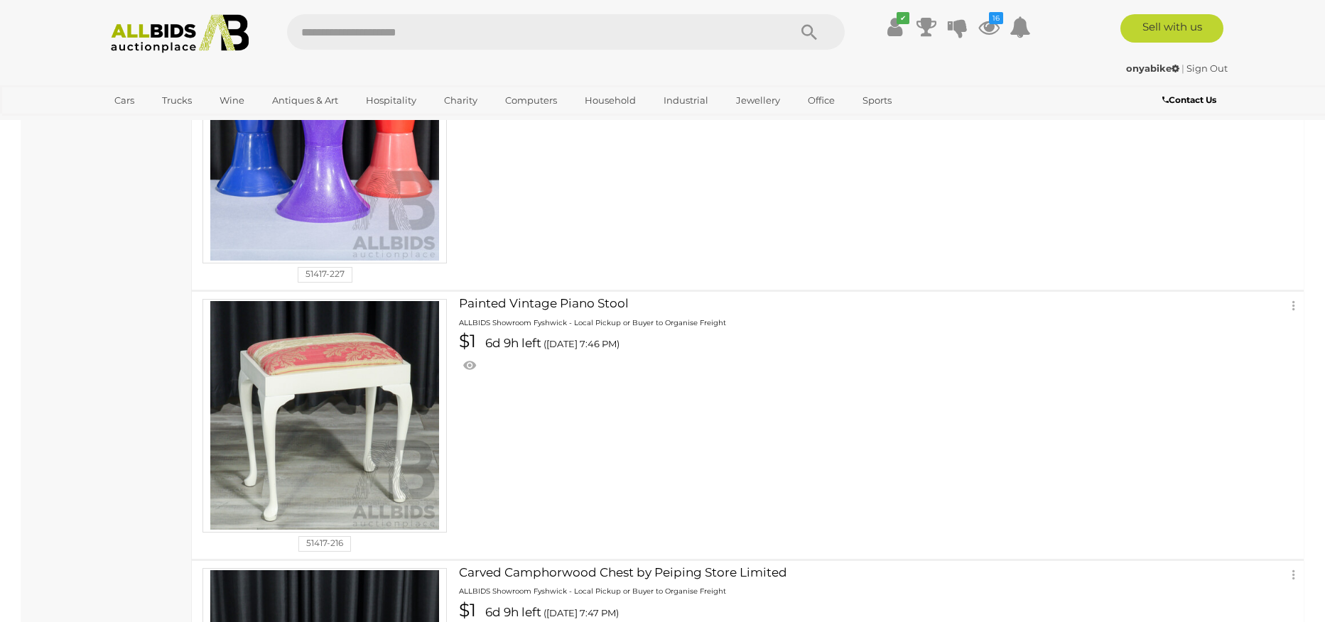
scroll to position [3129, 0]
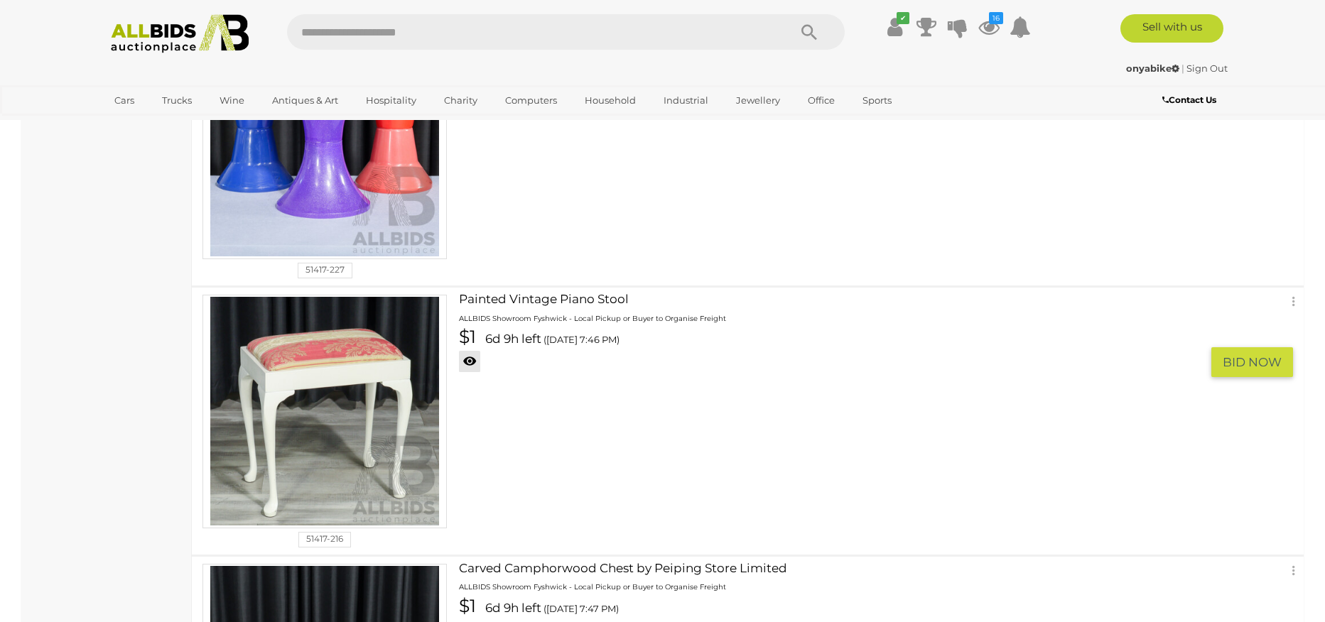
click at [471, 358] on link at bounding box center [469, 361] width 21 height 21
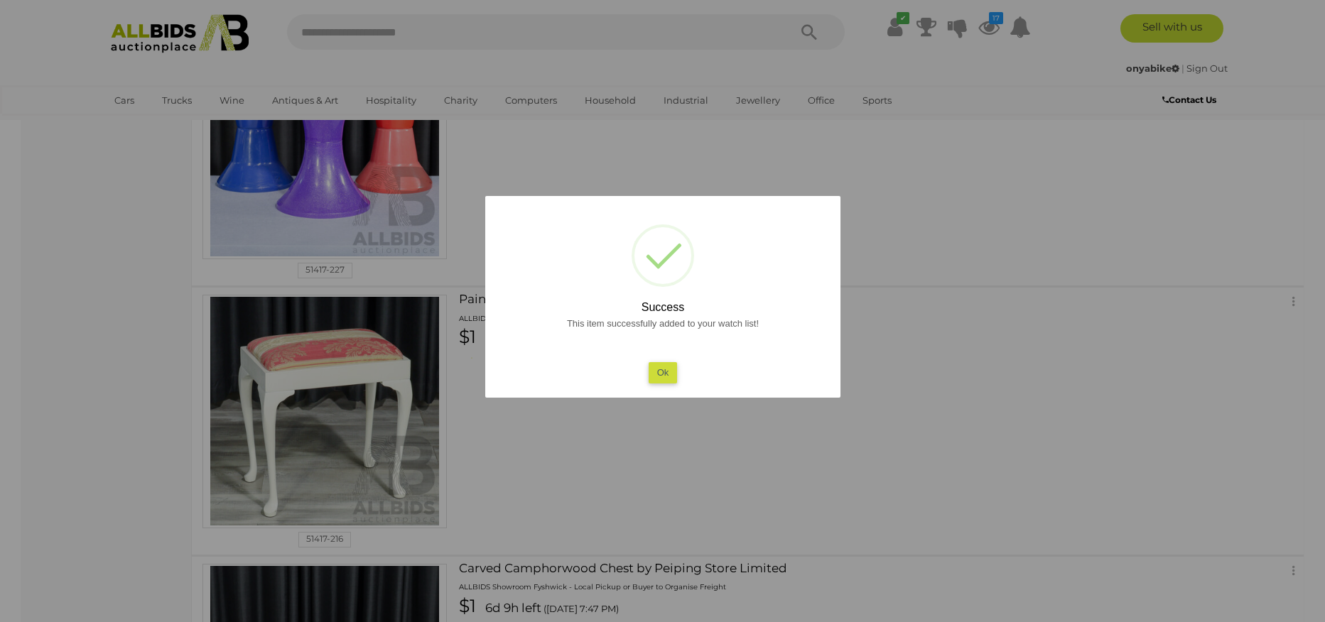
click at [666, 378] on button "Ok" at bounding box center [662, 372] width 29 height 21
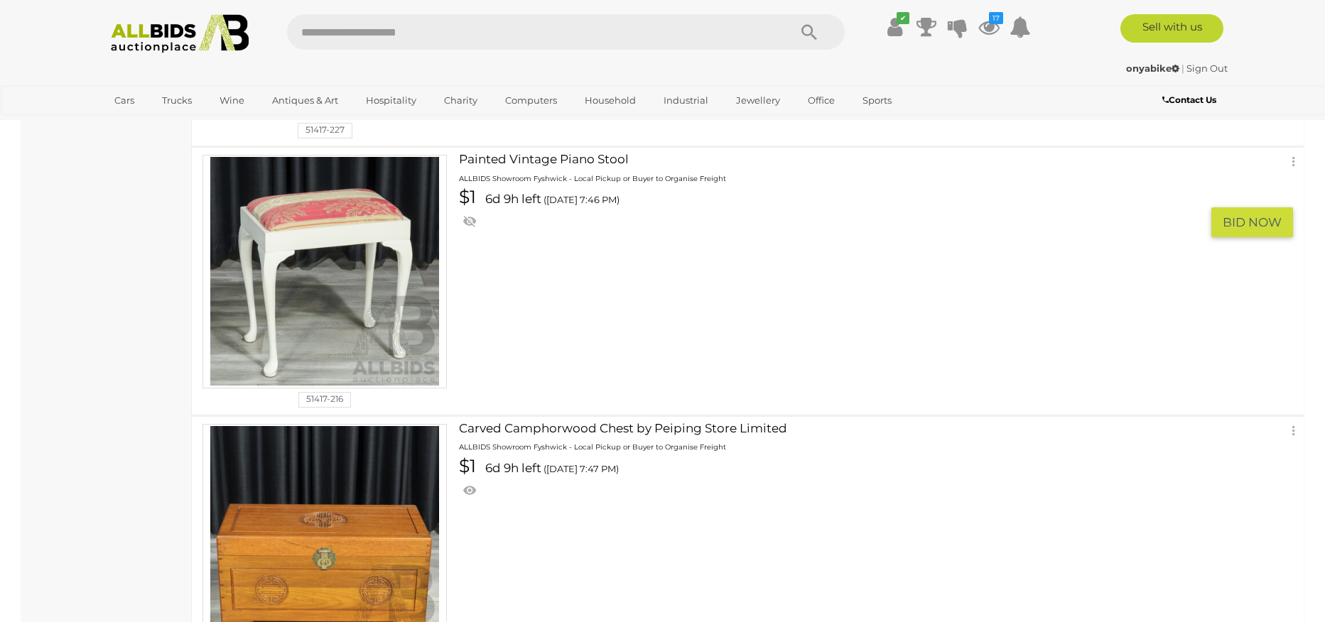
scroll to position [3420, 0]
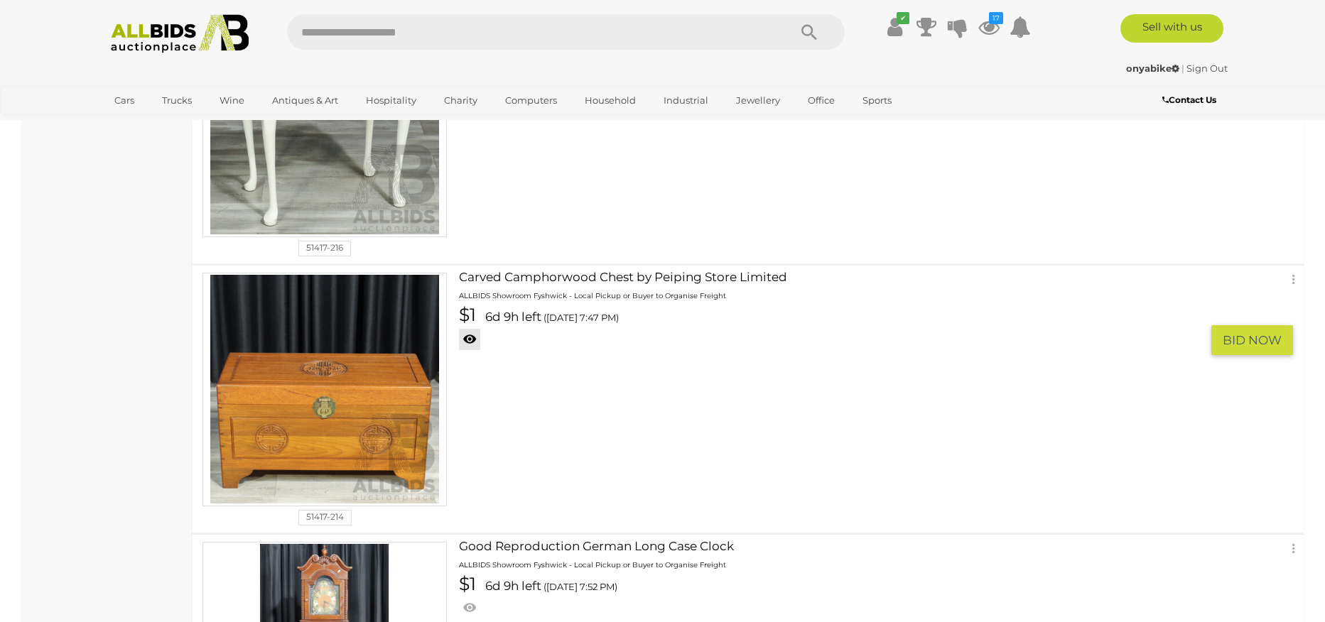
click at [472, 340] on link at bounding box center [469, 339] width 21 height 21
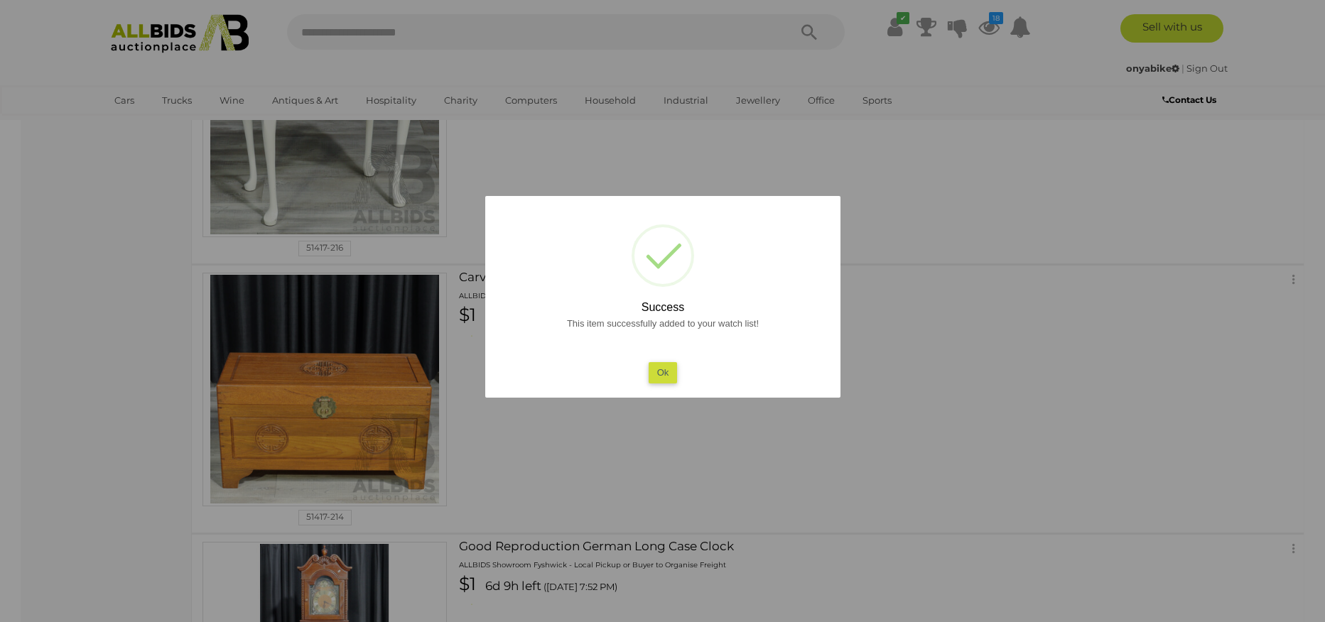
click at [657, 376] on button "Ok" at bounding box center [662, 372] width 29 height 21
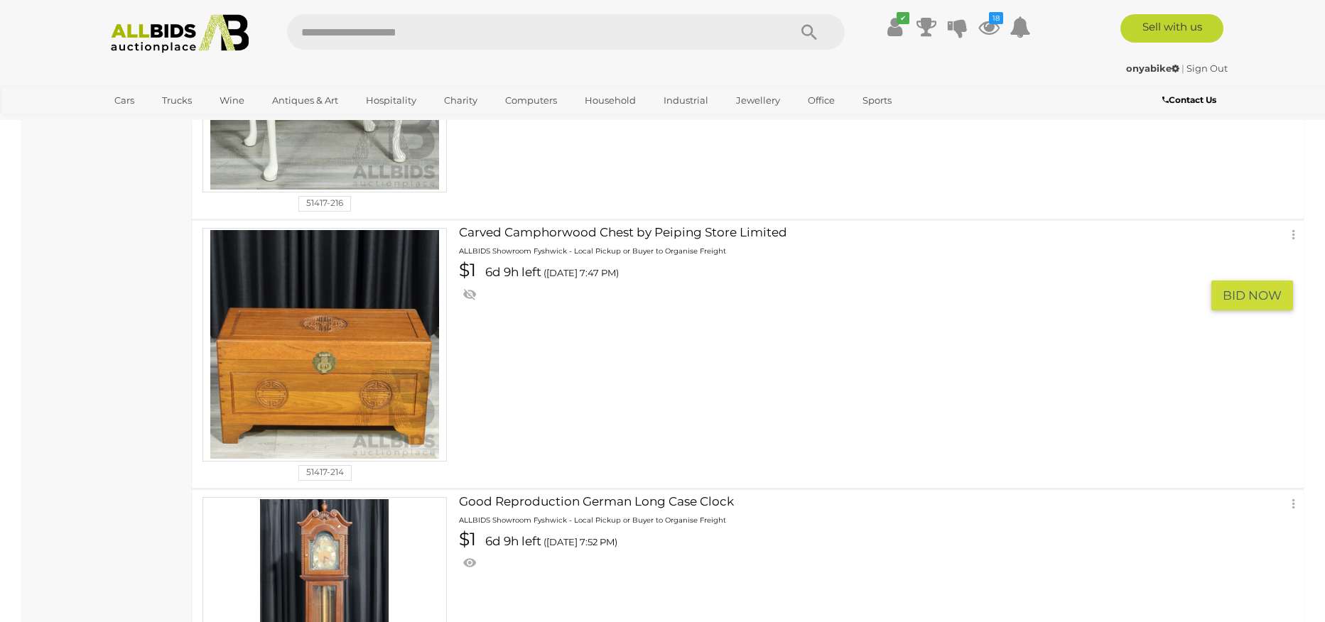
scroll to position [3701, 0]
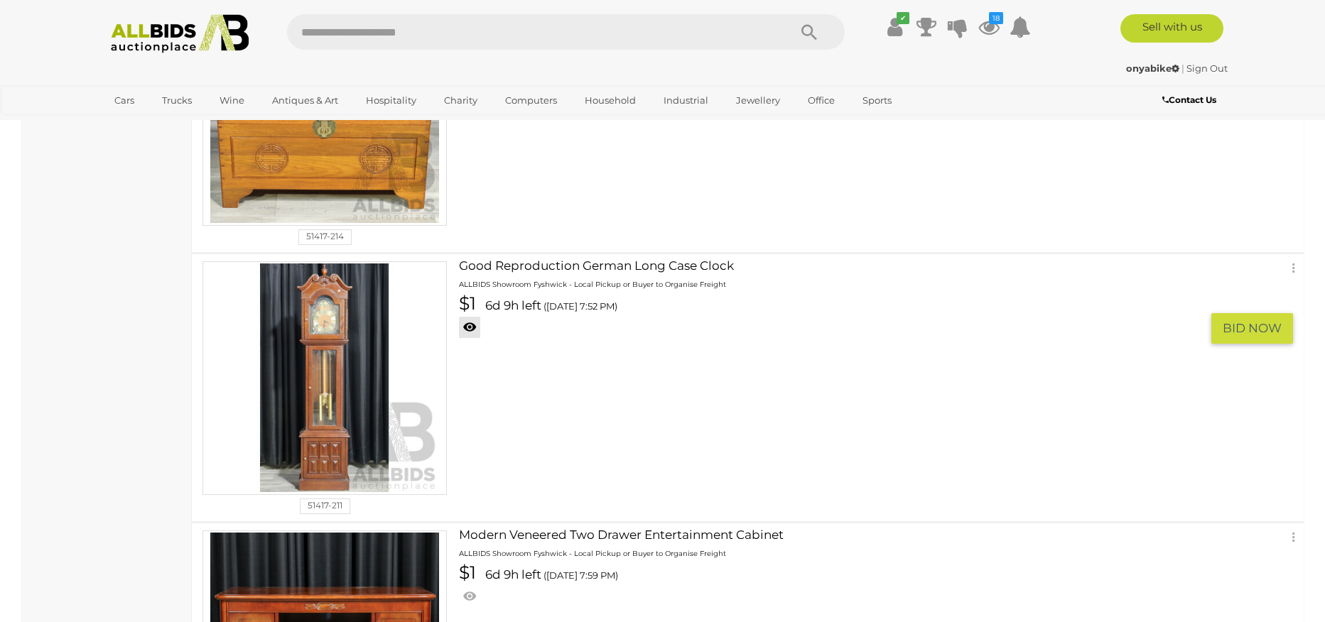
click at [470, 324] on link at bounding box center [469, 327] width 21 height 21
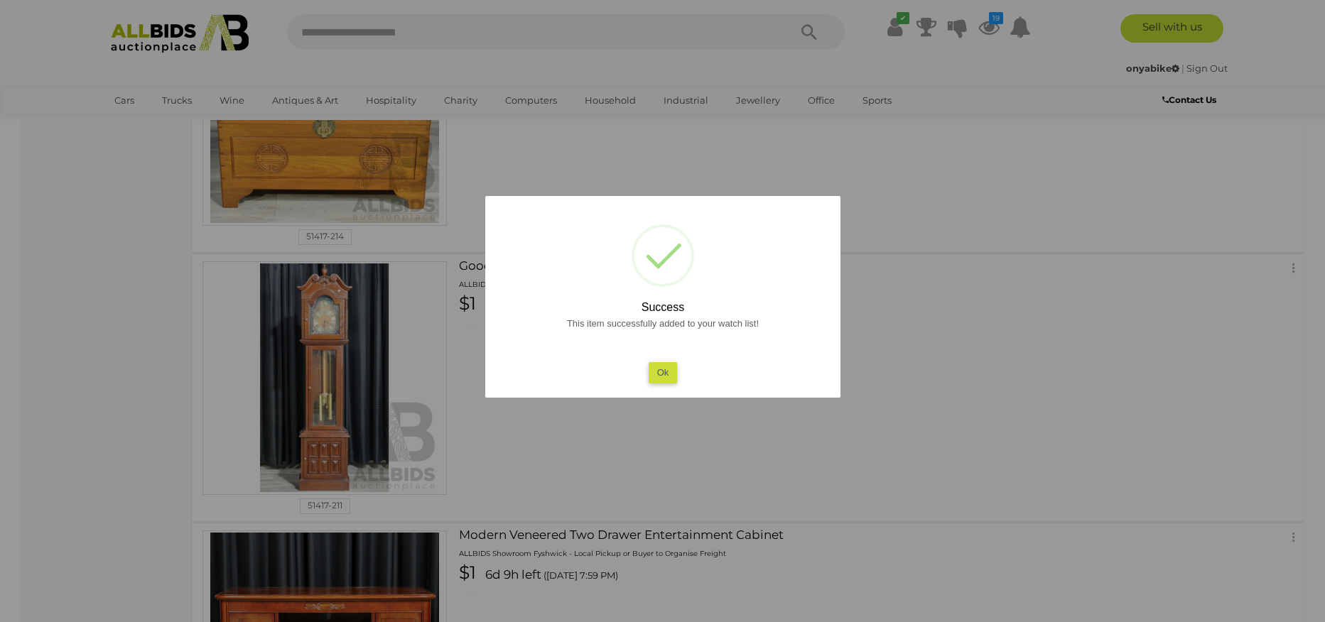
click at [663, 378] on button "Ok" at bounding box center [662, 372] width 29 height 21
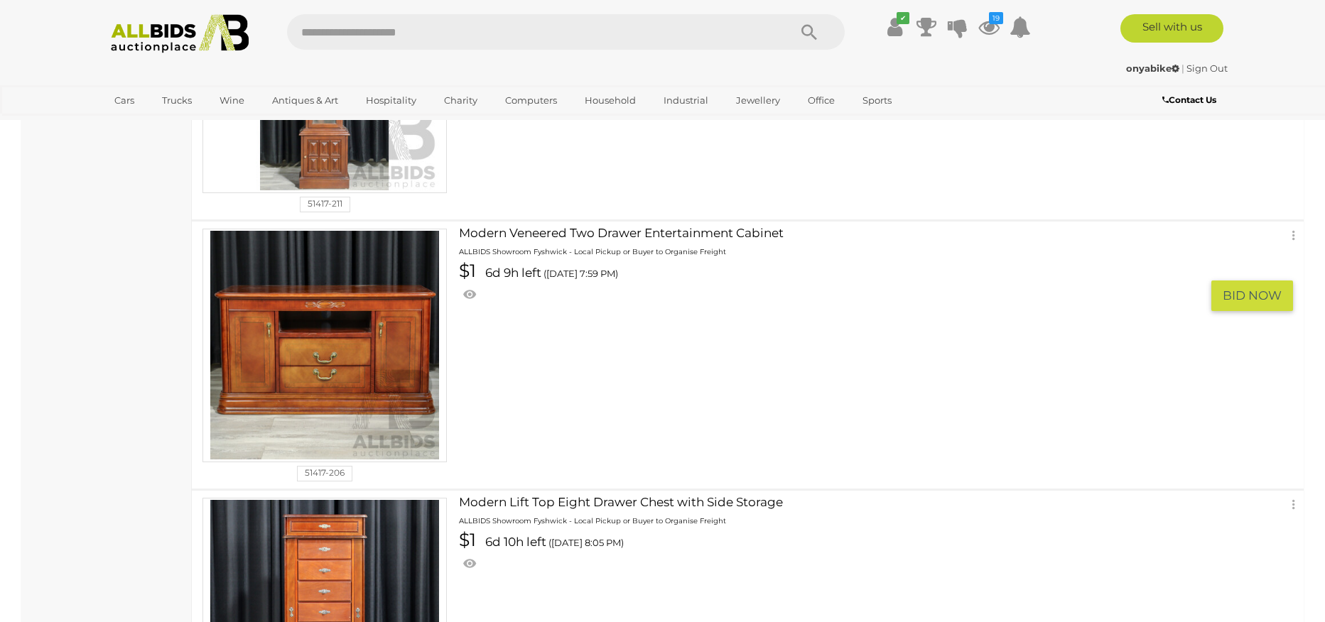
scroll to position [4004, 0]
click at [468, 295] on link at bounding box center [469, 293] width 21 height 21
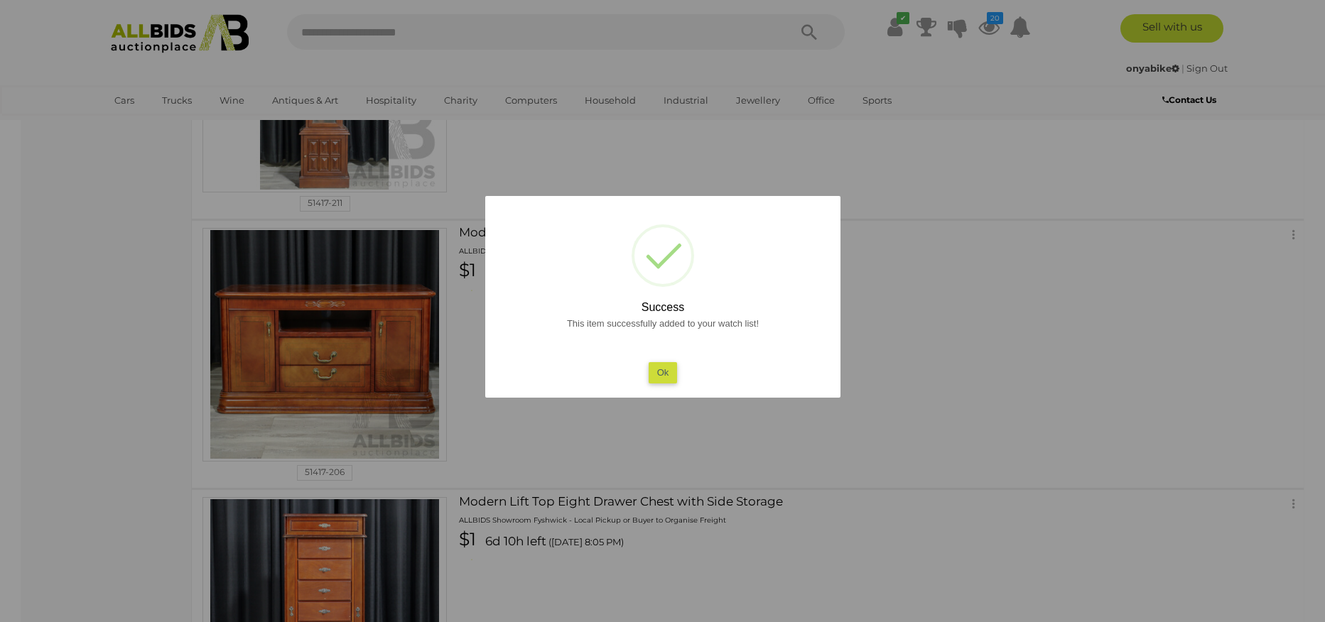
click at [676, 375] on button "Ok" at bounding box center [662, 372] width 29 height 21
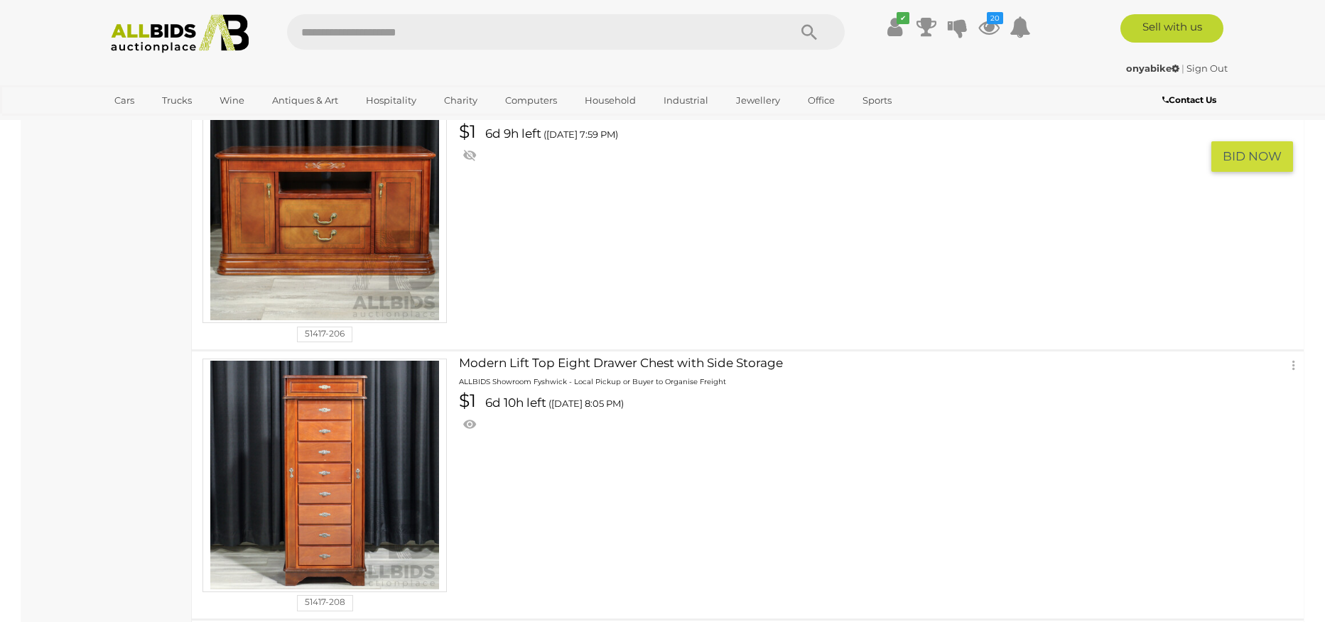
scroll to position [4153, 0]
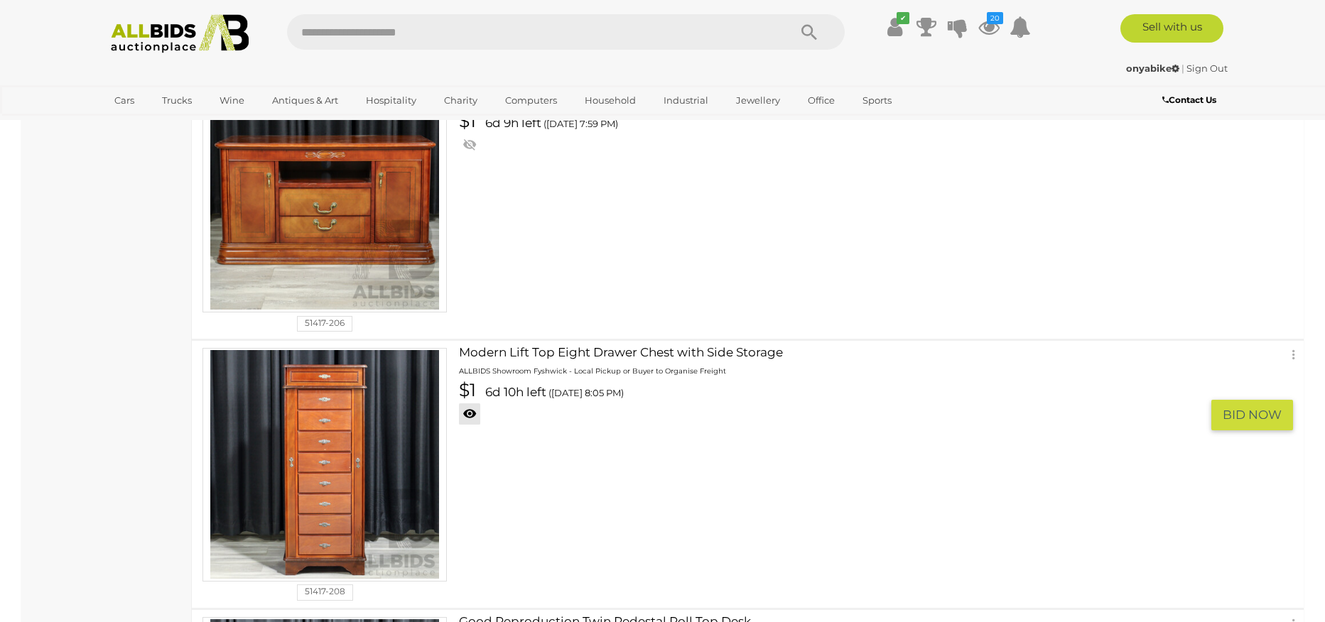
click at [472, 413] on link at bounding box center [469, 413] width 21 height 21
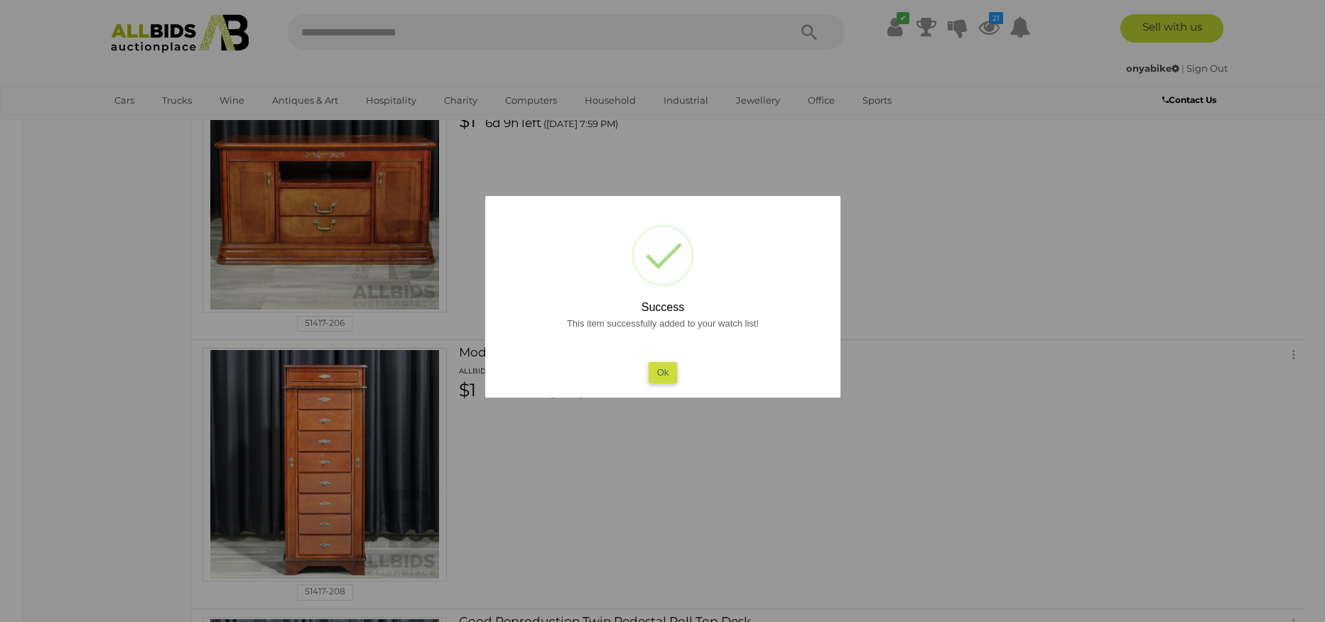
click at [661, 372] on button "Ok" at bounding box center [662, 372] width 29 height 21
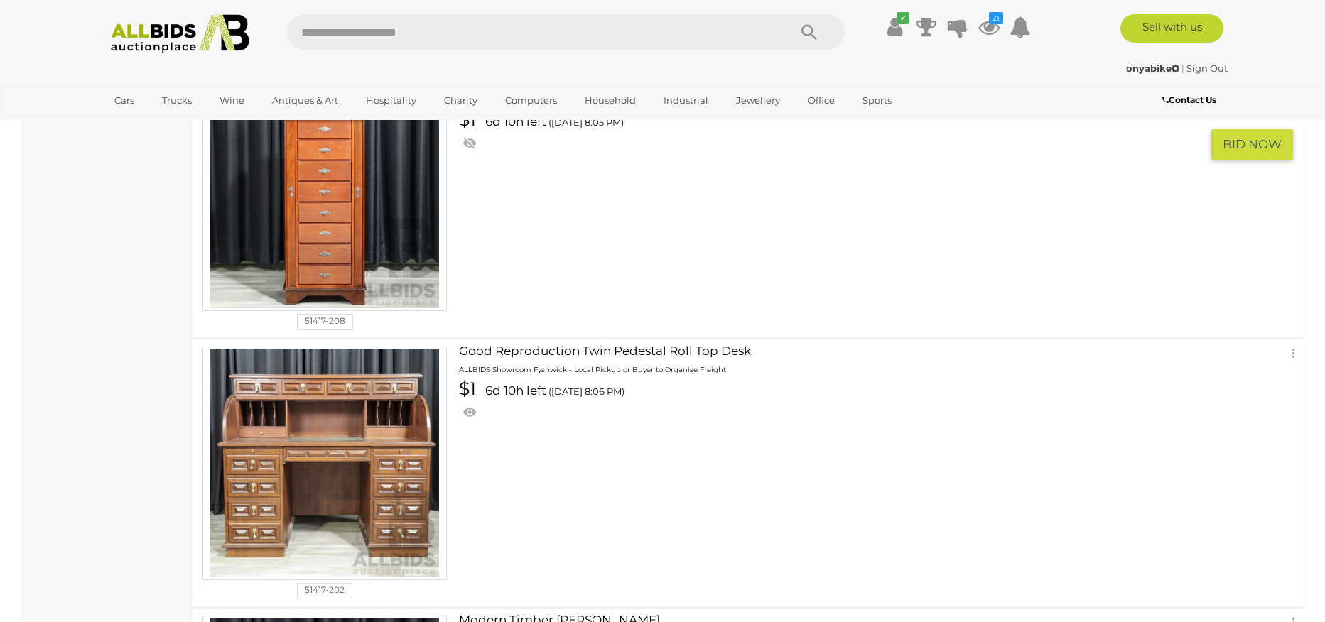
scroll to position [4440, 0]
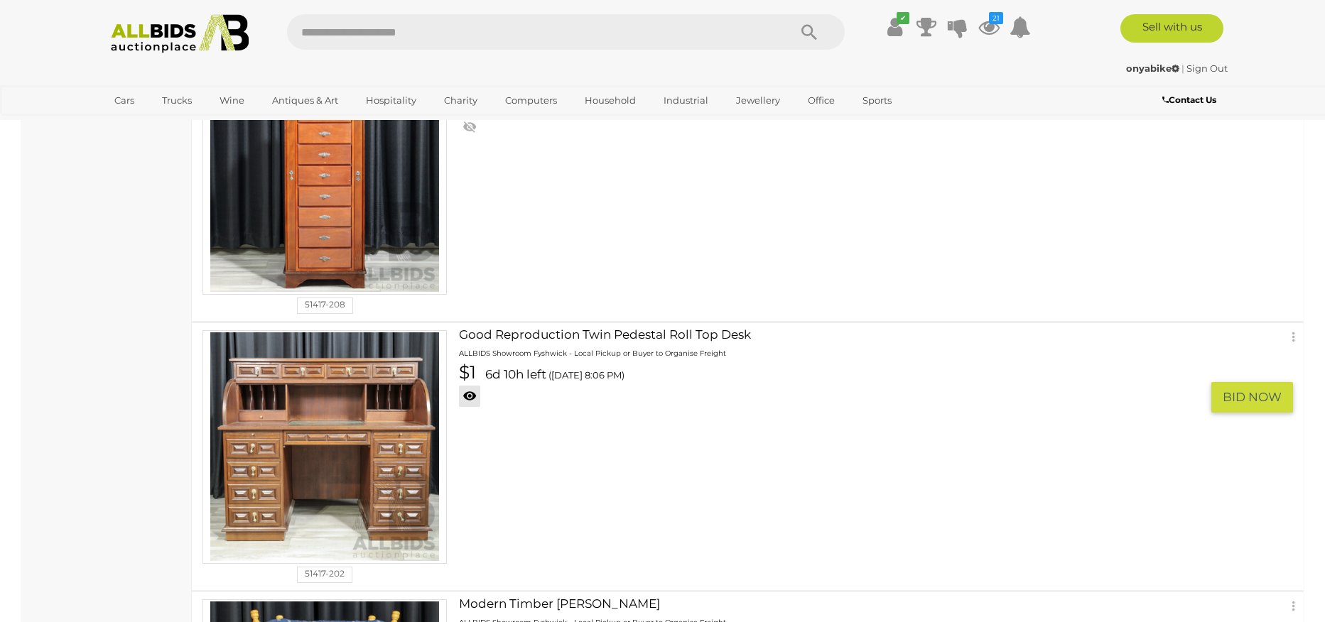
click at [471, 394] on link at bounding box center [469, 396] width 21 height 21
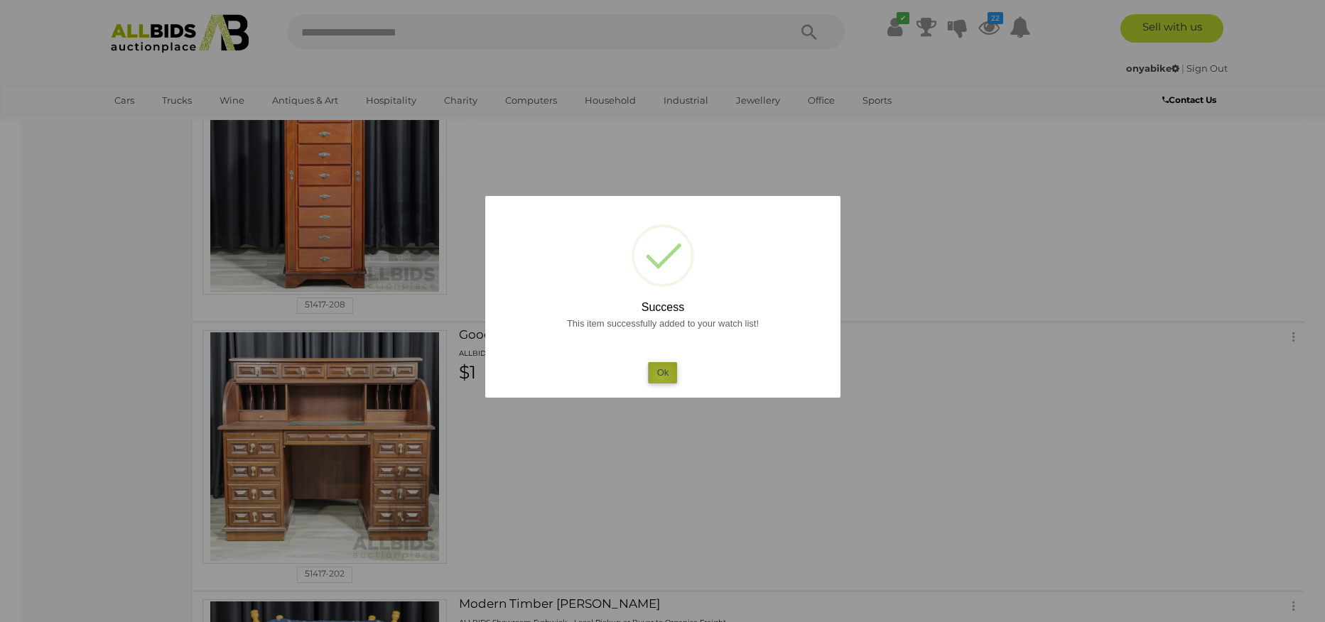
click at [661, 377] on button "Ok" at bounding box center [662, 372] width 29 height 21
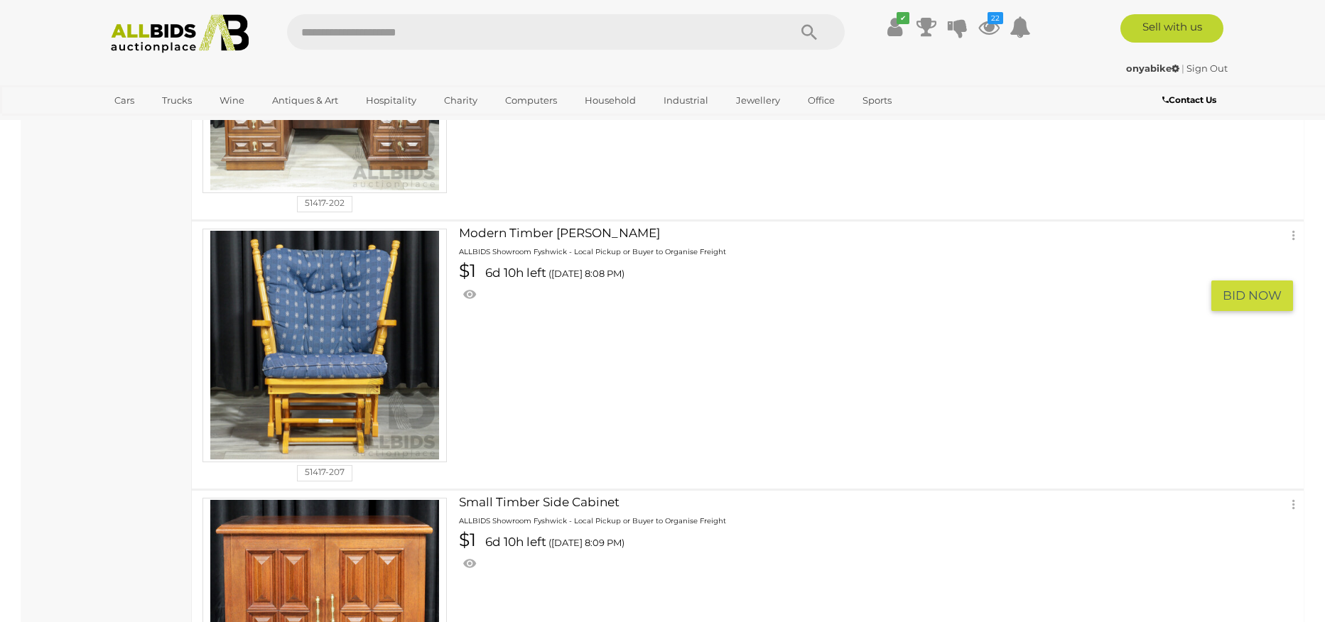
scroll to position [4813, 0]
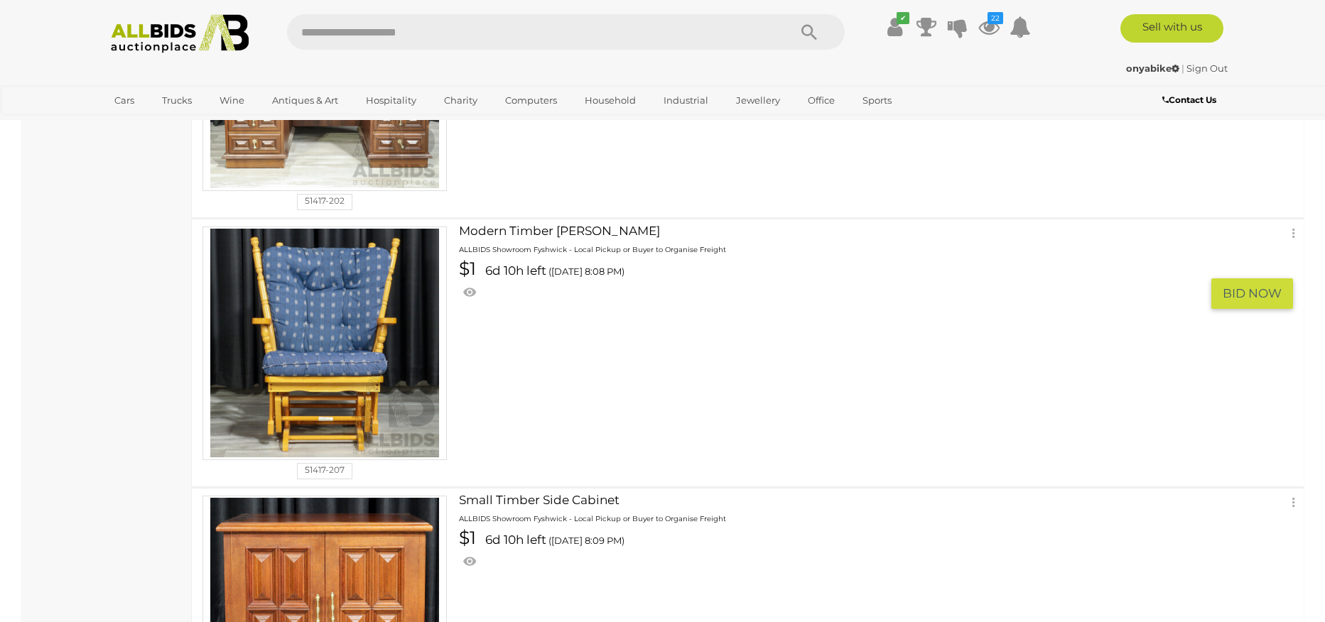
click at [472, 291] on link at bounding box center [469, 292] width 21 height 21
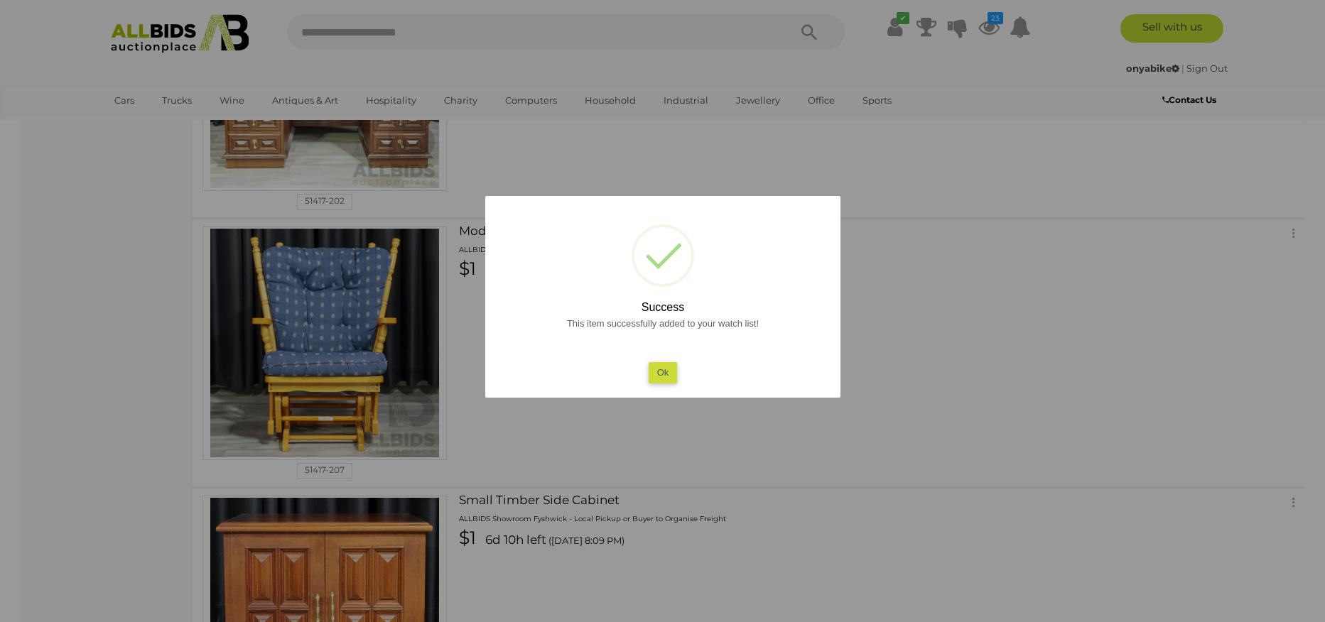
click at [657, 379] on button "Ok" at bounding box center [662, 372] width 29 height 21
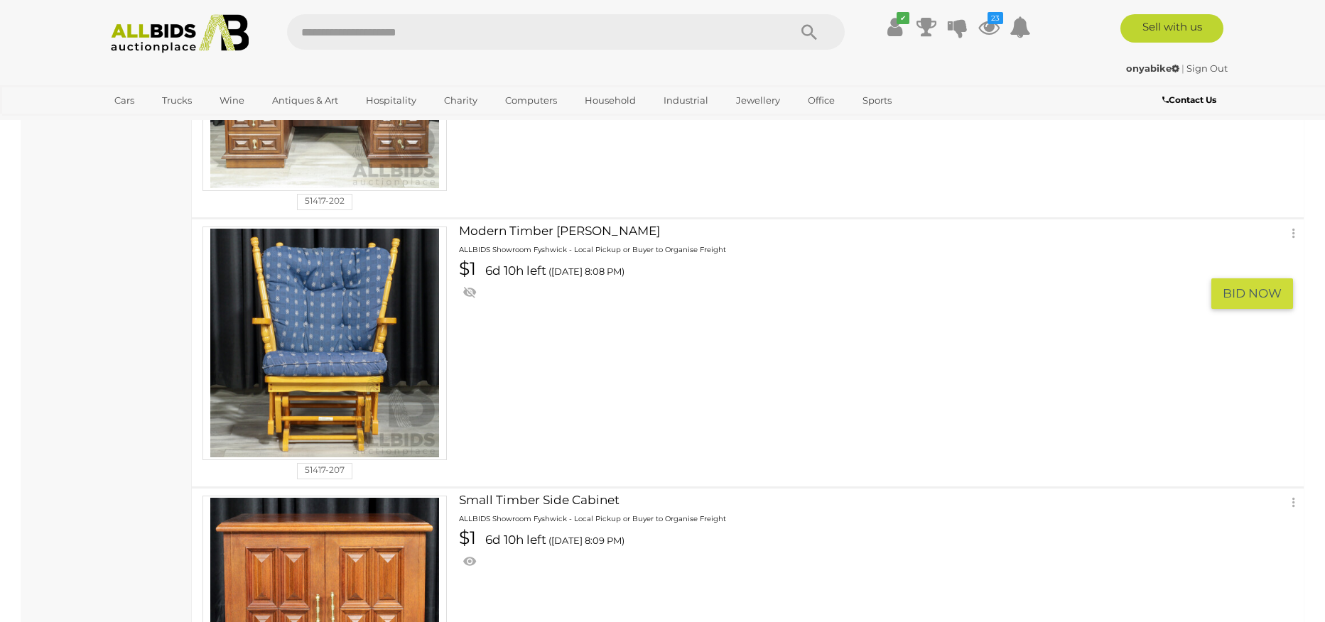
scroll to position [5101, 0]
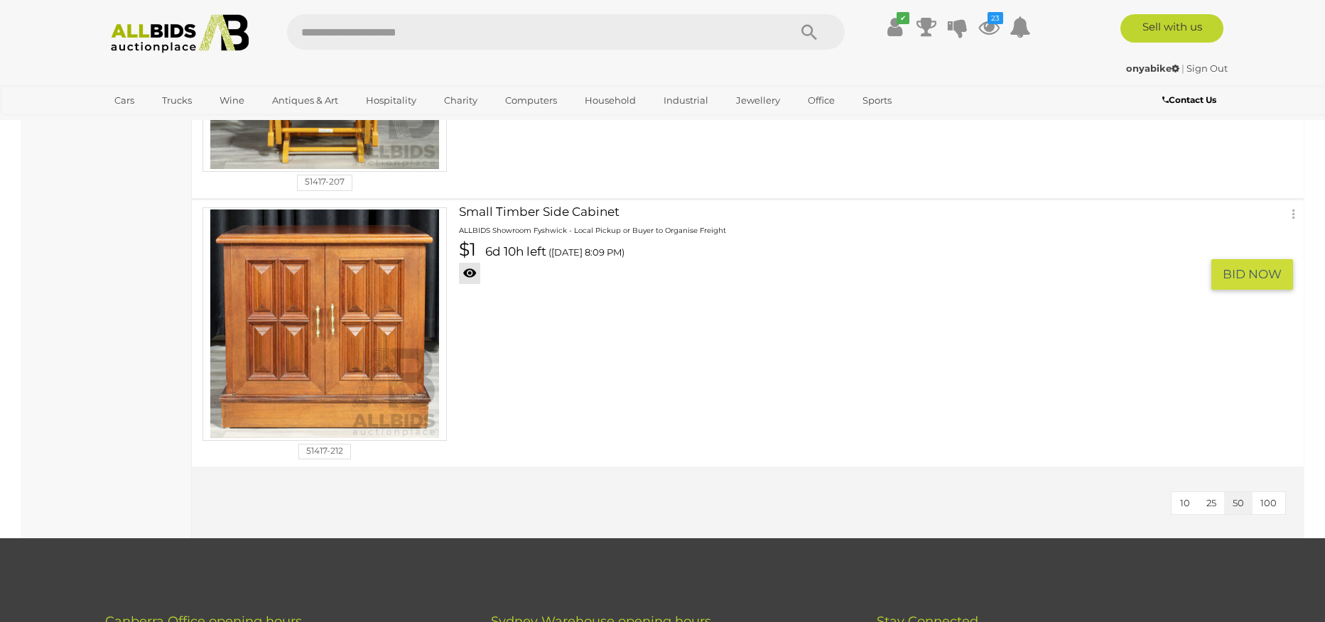
click at [470, 270] on link at bounding box center [469, 273] width 21 height 21
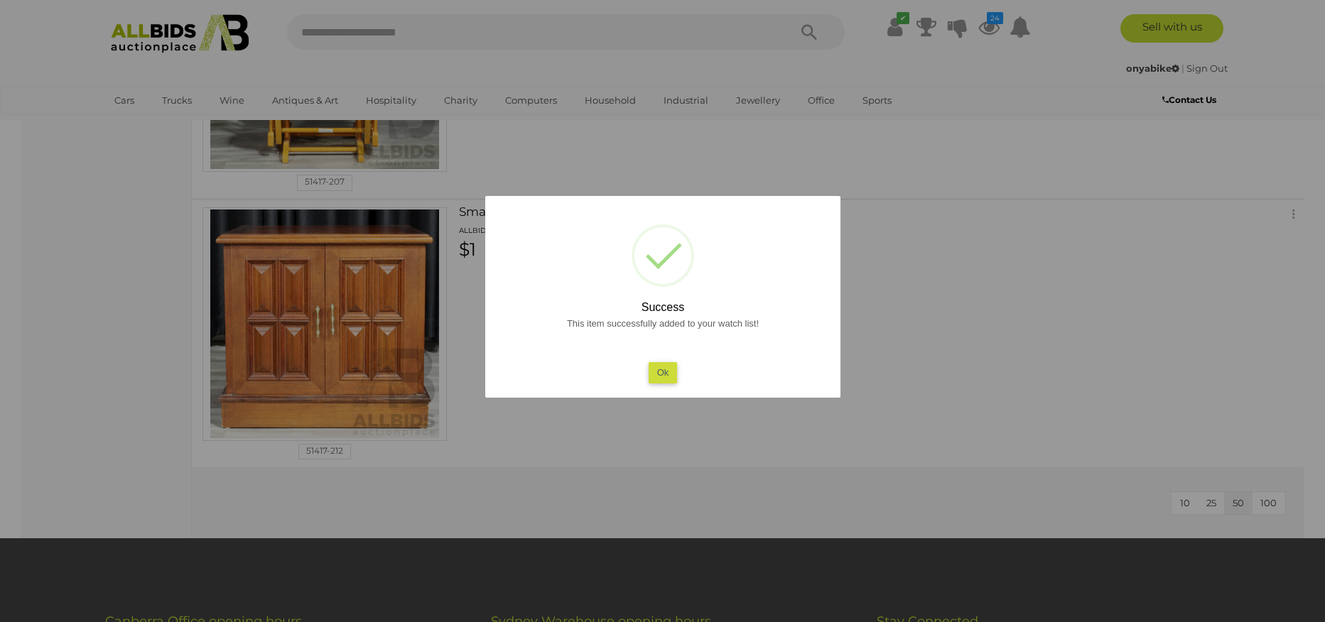
click at [668, 373] on button "Ok" at bounding box center [662, 372] width 29 height 21
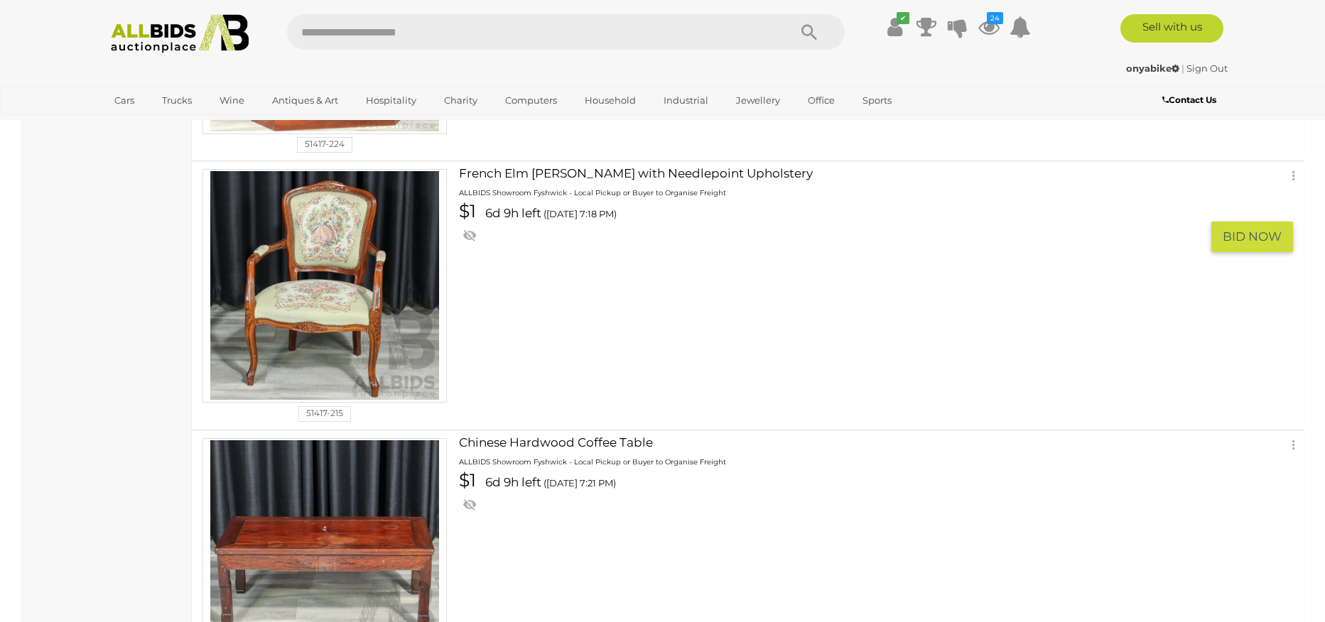
scroll to position [0, 0]
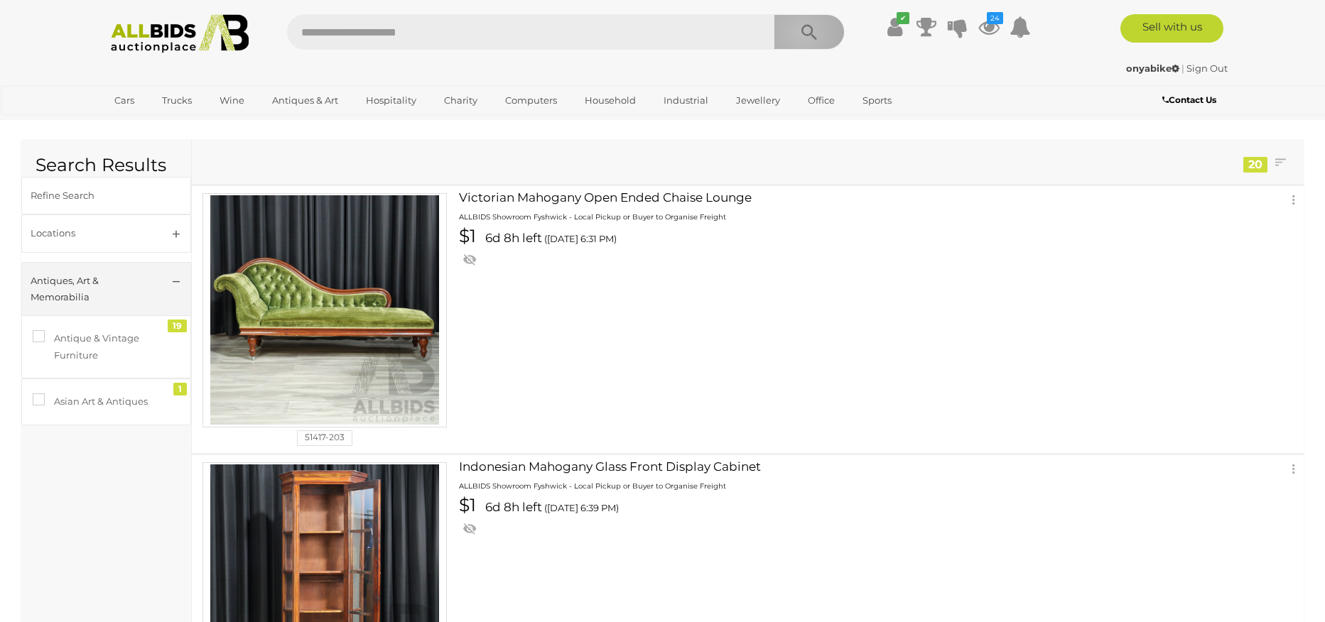
click at [801, 32] on icon "Search" at bounding box center [809, 32] width 16 height 21
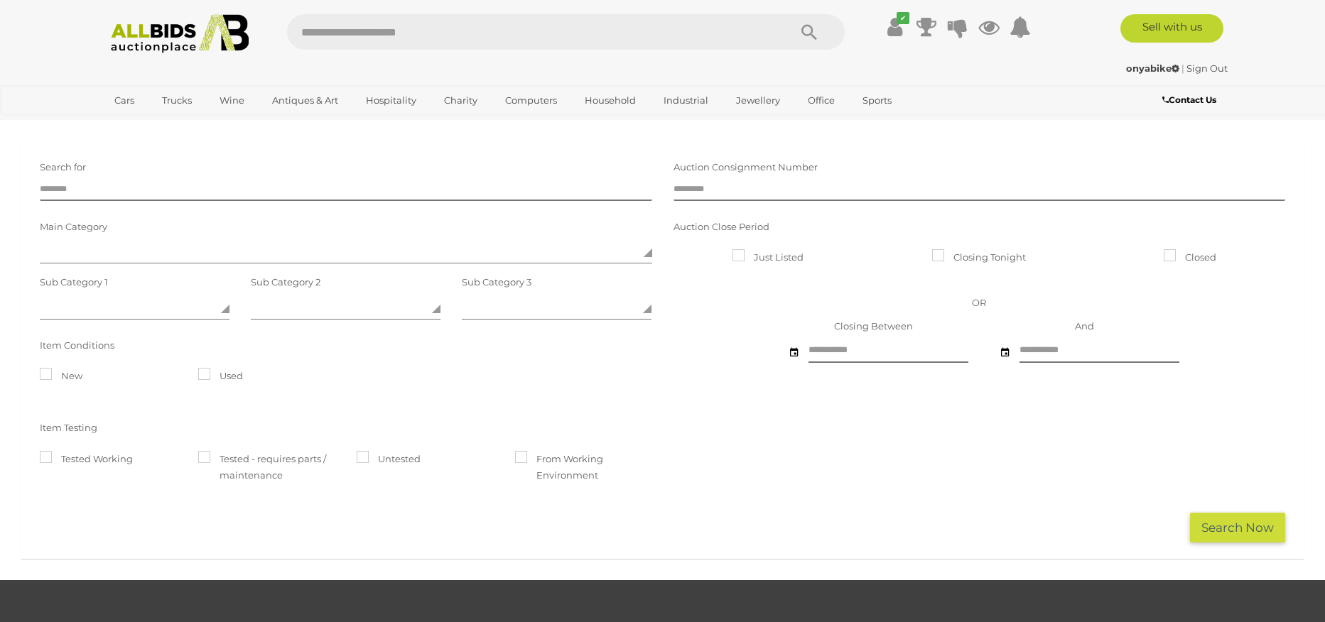
click at [705, 178] on div "Auction Consignment Number" at bounding box center [980, 178] width 634 height 45
click at [710, 191] on input "text" at bounding box center [979, 190] width 612 height 21
type input "*****"
click button "Search Now" at bounding box center [1237, 528] width 95 height 31
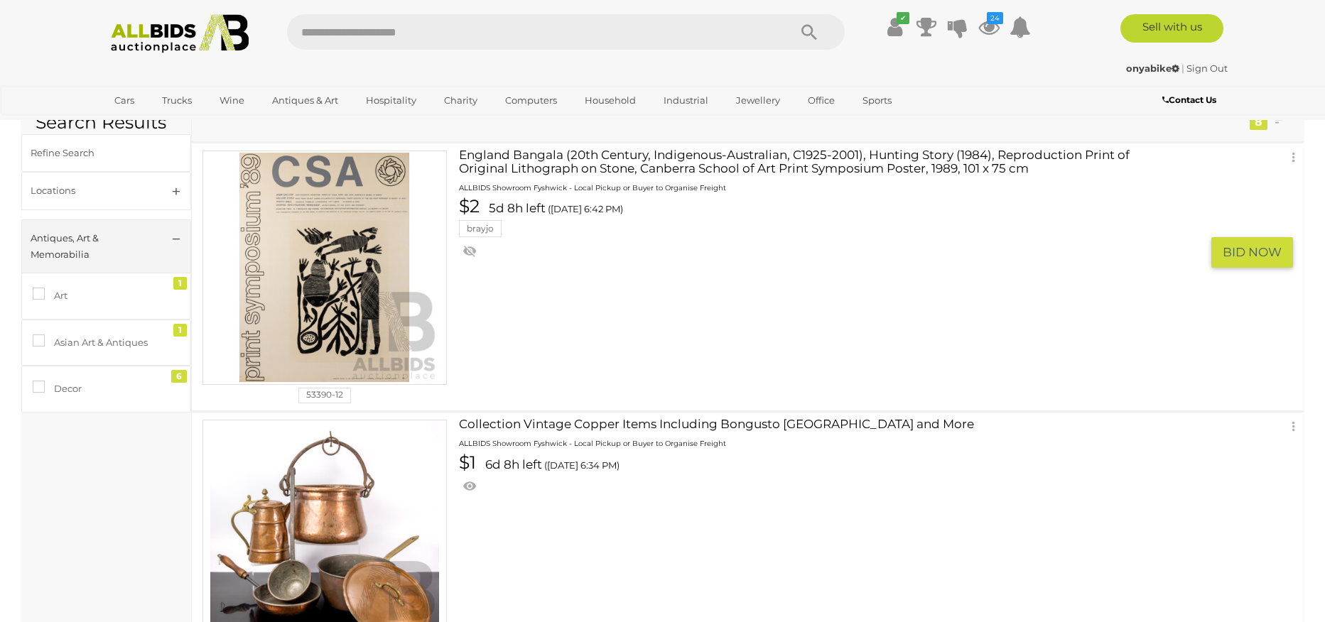
scroll to position [262, 0]
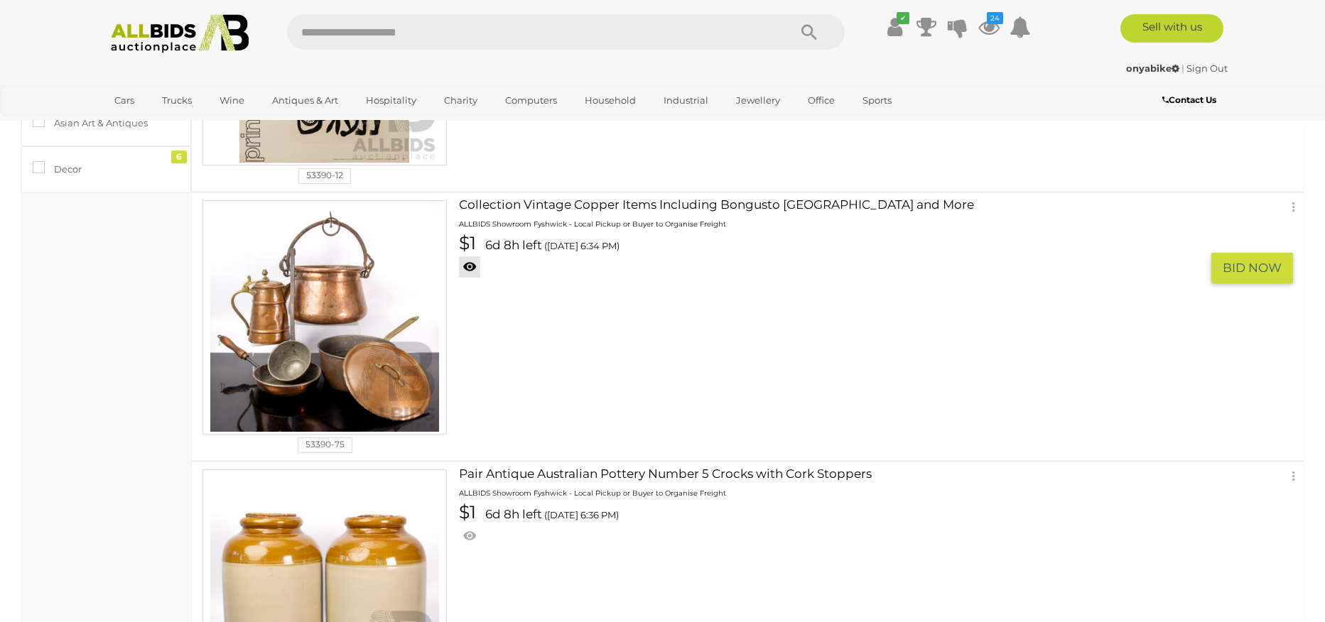
click at [469, 268] on link at bounding box center [469, 266] width 21 height 21
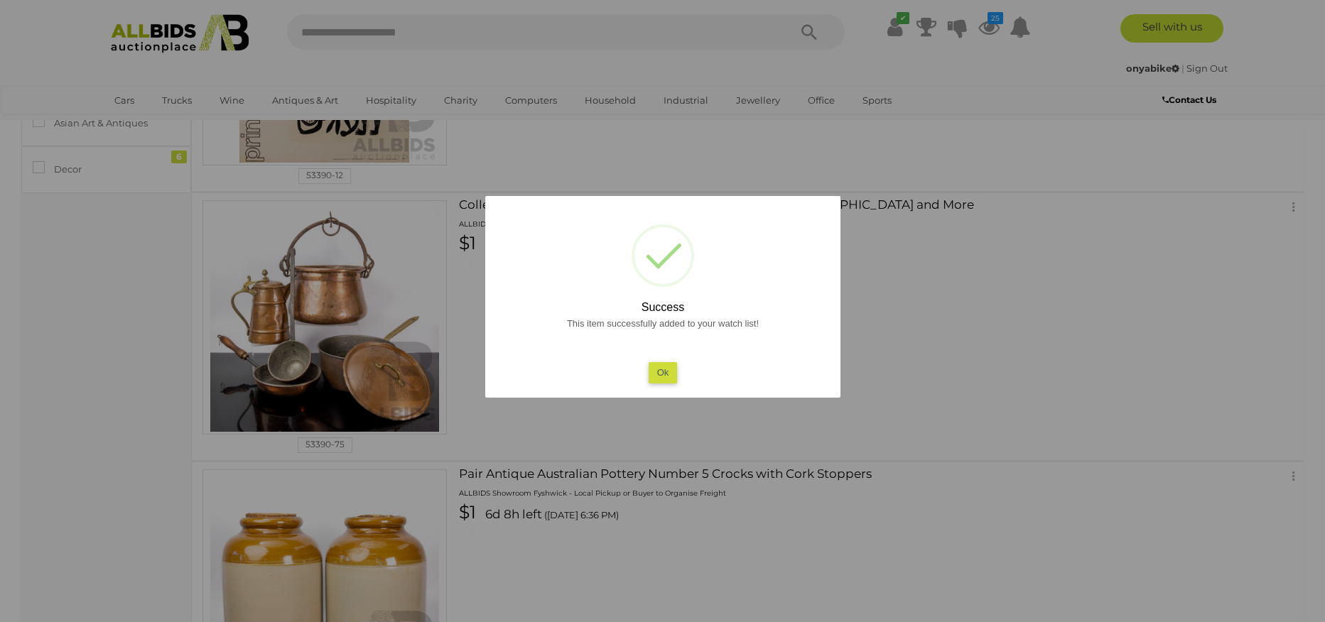
click at [668, 376] on button "Ok" at bounding box center [662, 372] width 29 height 21
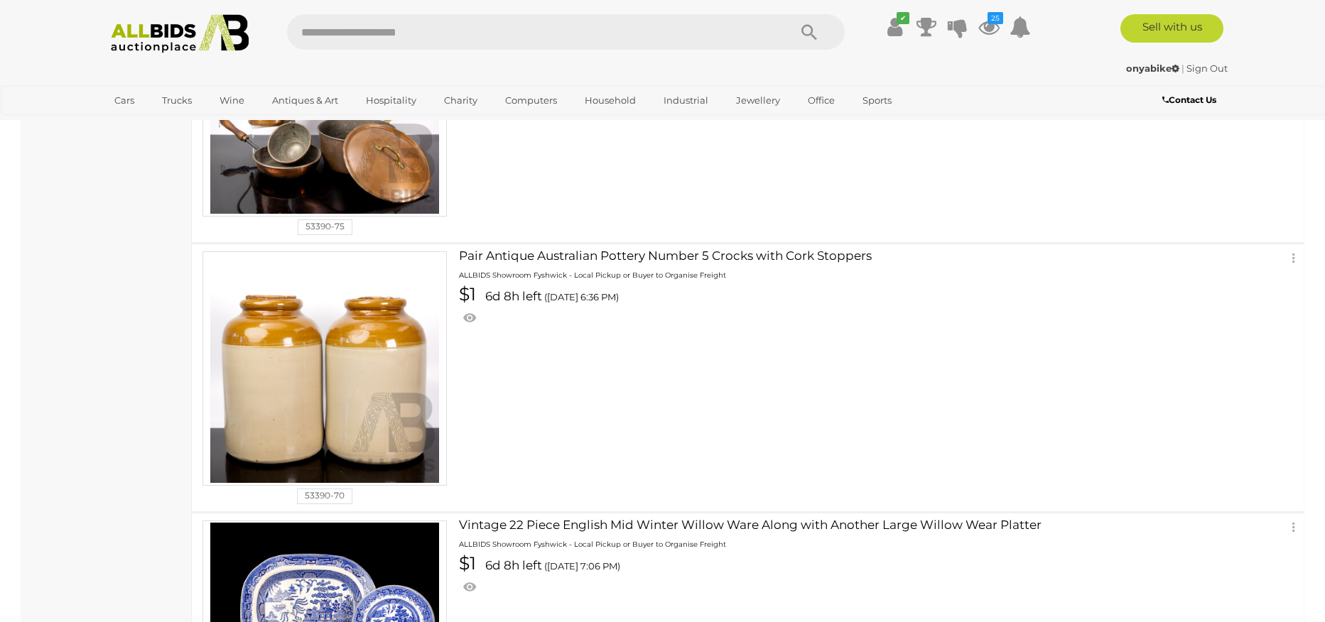
scroll to position [502, 0]
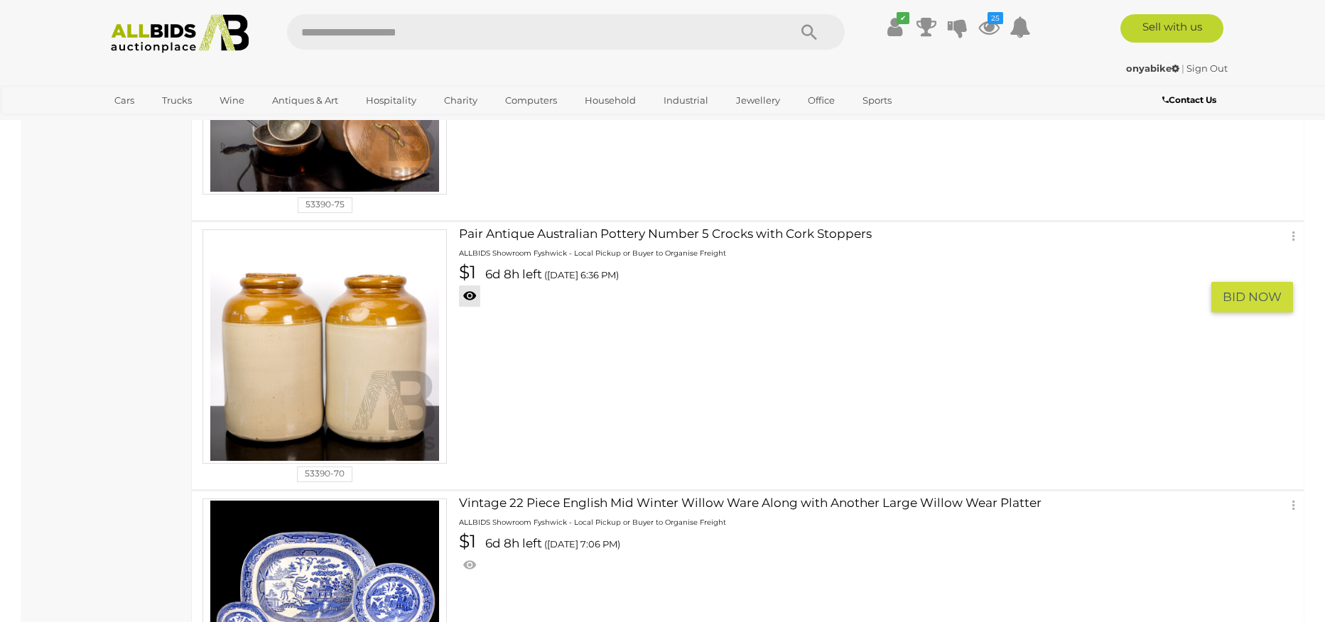
click at [468, 297] on link at bounding box center [469, 296] width 21 height 21
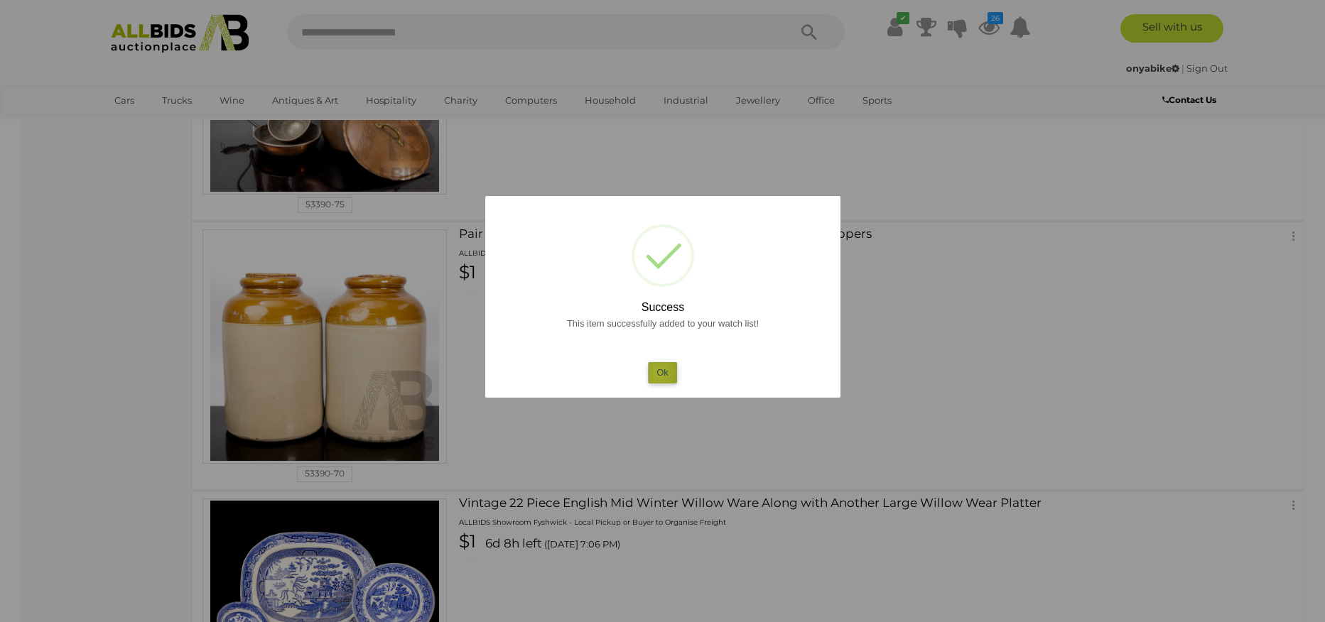
click at [659, 374] on button "Ok" at bounding box center [662, 372] width 29 height 21
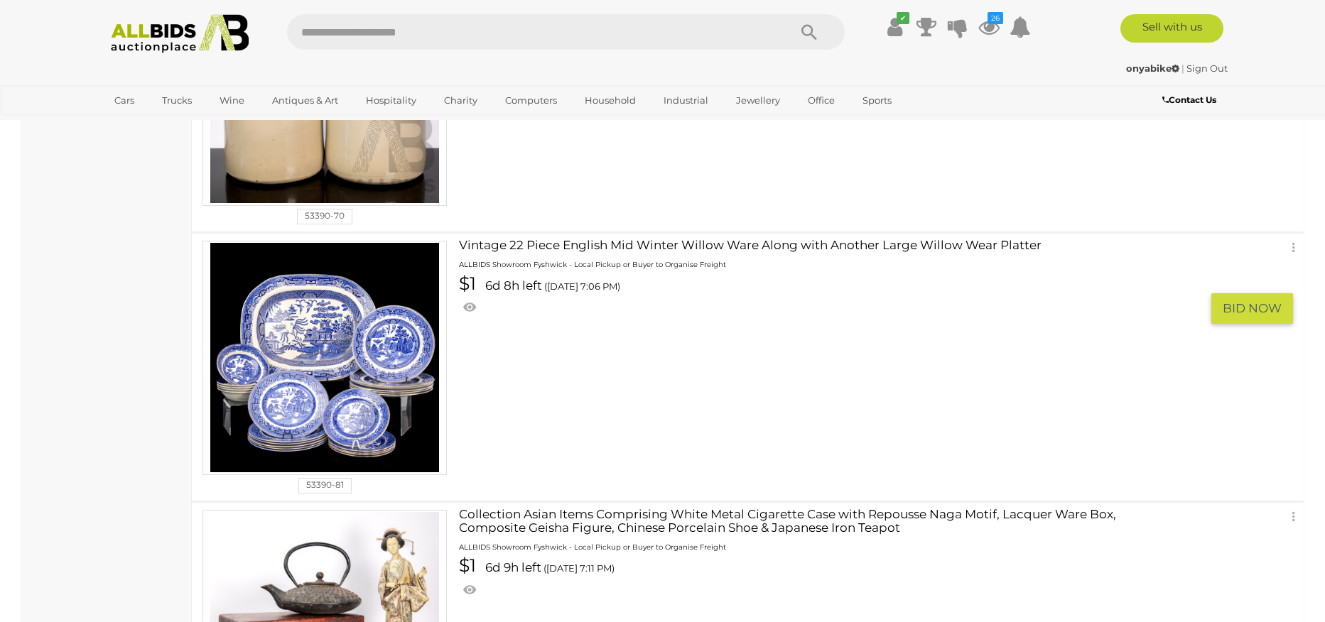
scroll to position [775, 0]
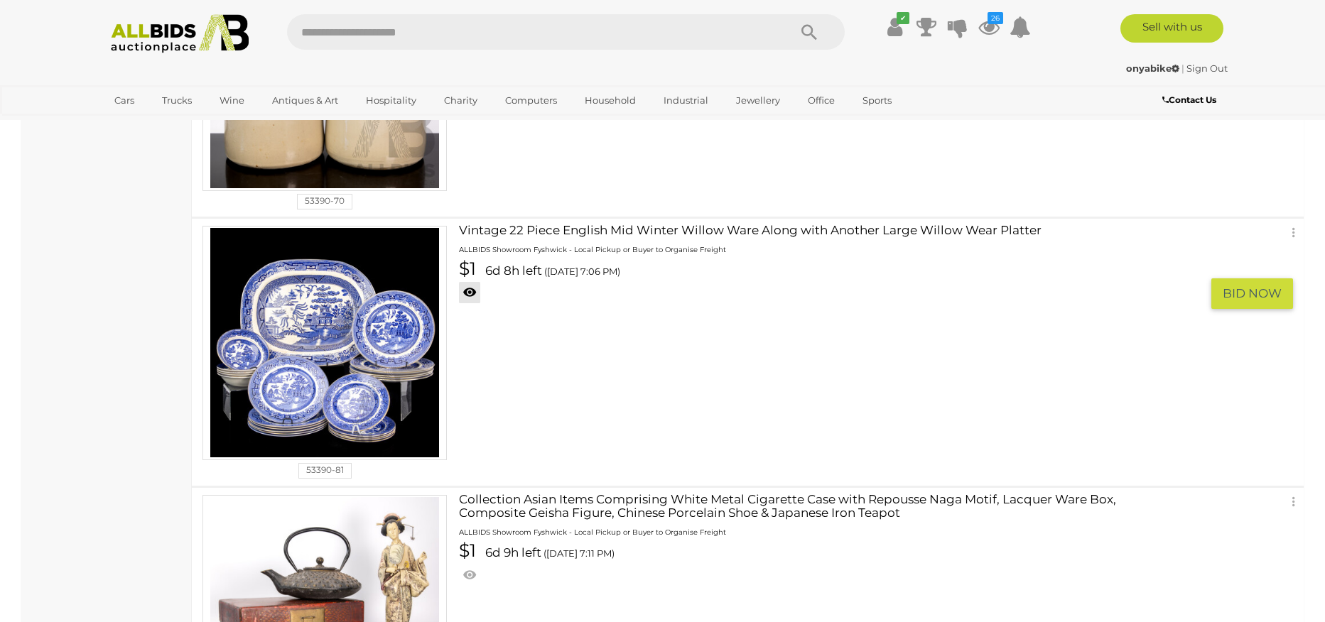
click at [471, 292] on link at bounding box center [469, 292] width 21 height 21
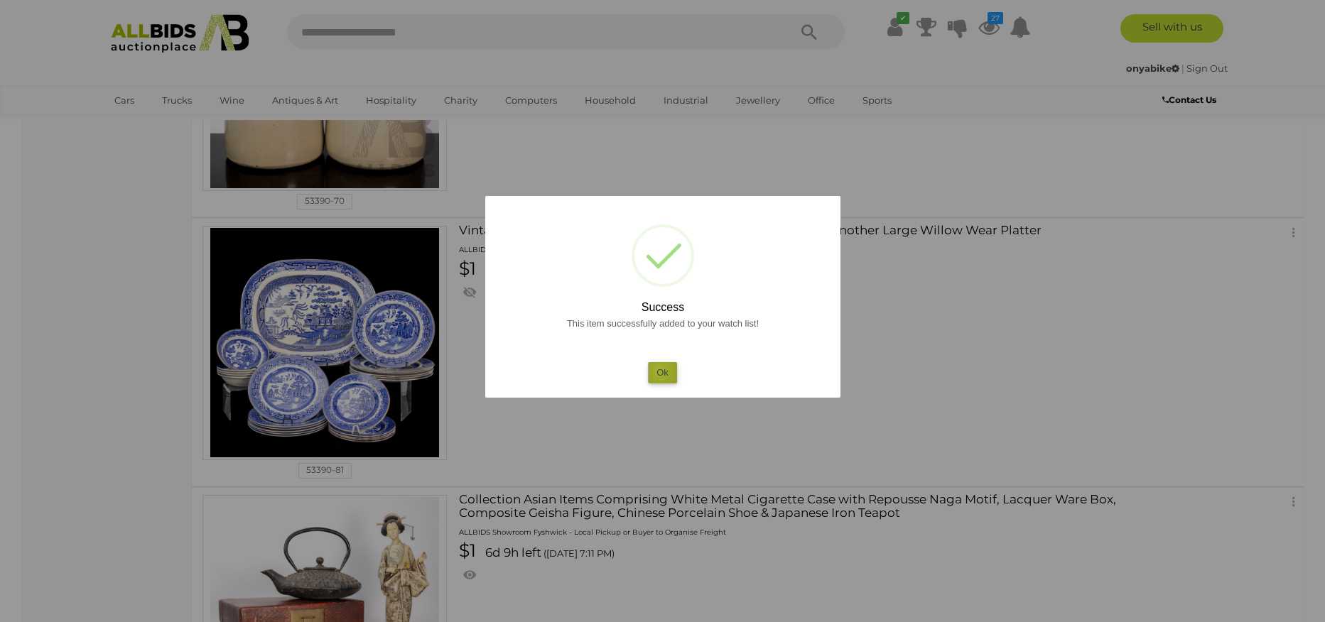
click at [660, 371] on button "Ok" at bounding box center [662, 372] width 29 height 21
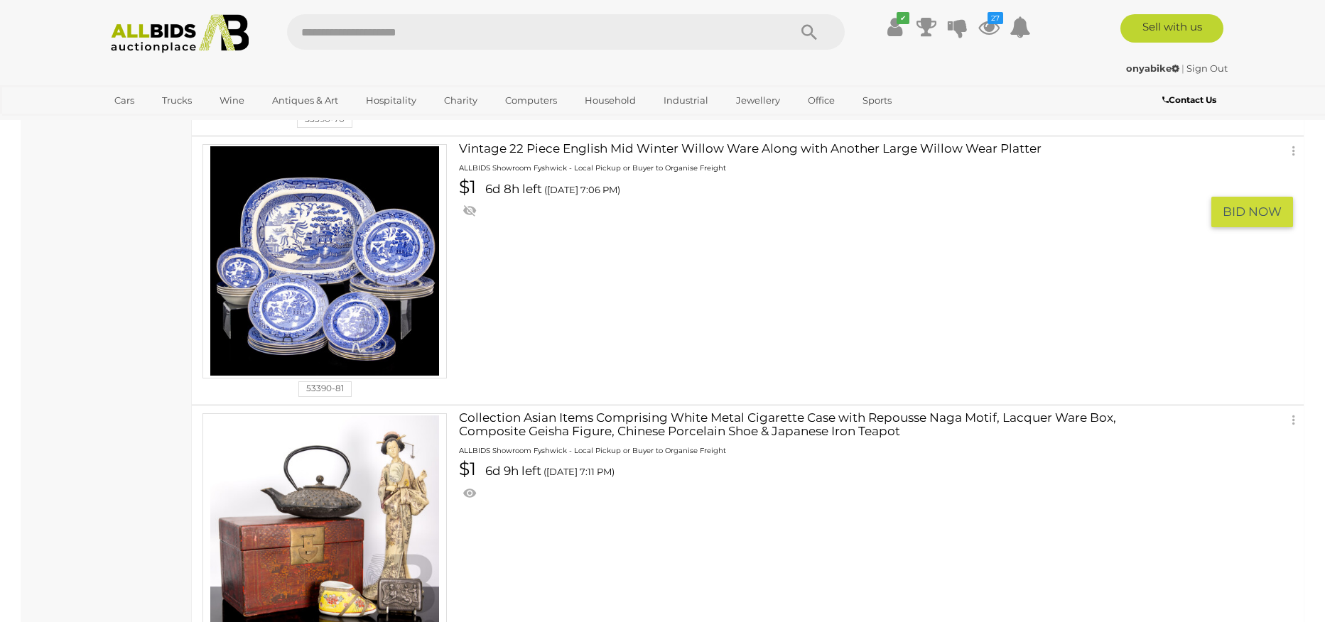
scroll to position [1040, 0]
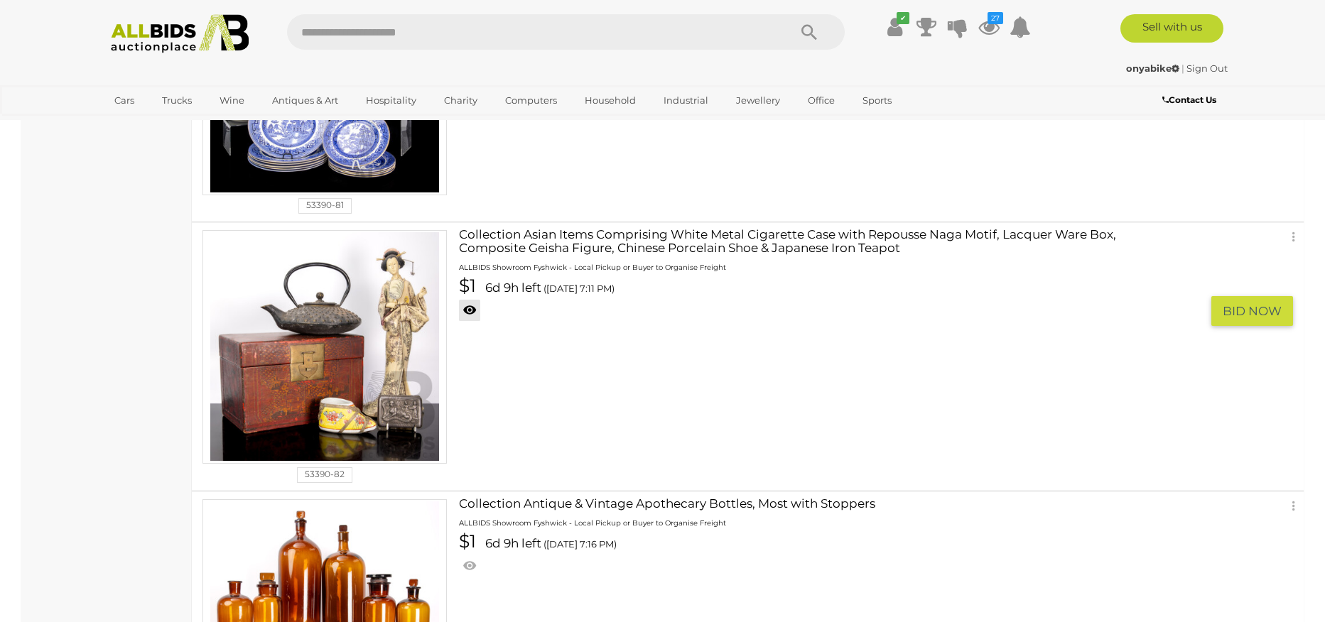
click at [466, 310] on link at bounding box center [469, 310] width 21 height 21
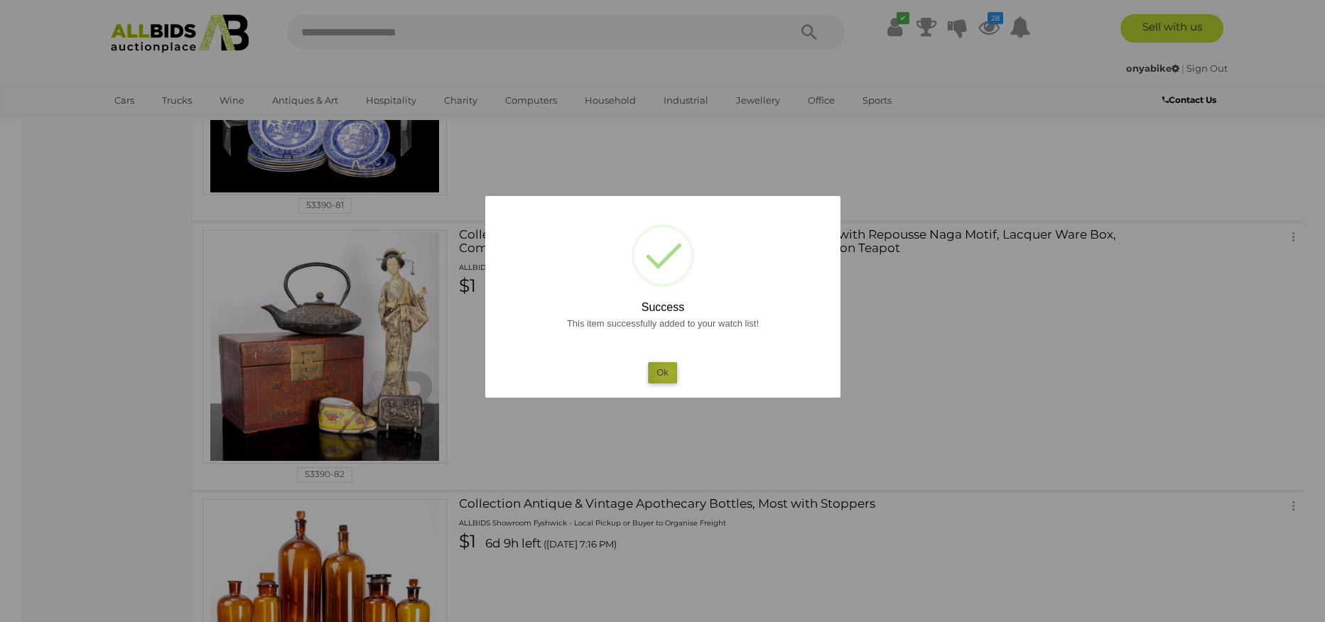
click at [668, 374] on button "Ok" at bounding box center [662, 372] width 29 height 21
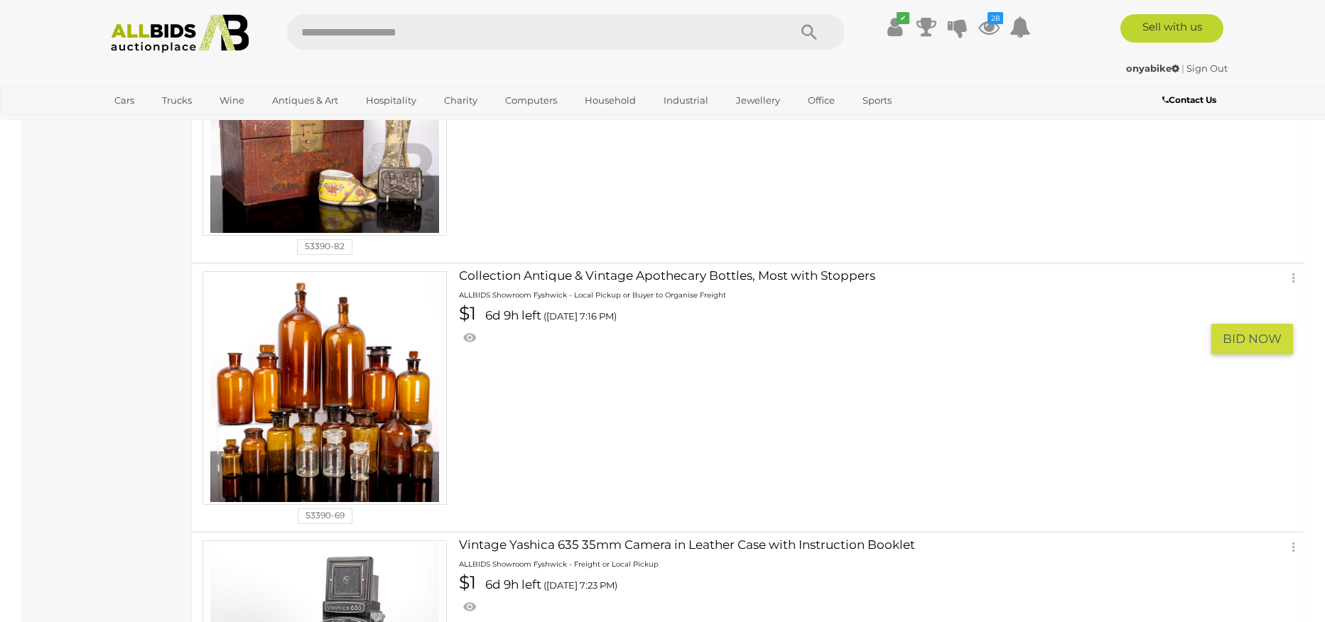
scroll to position [1280, 0]
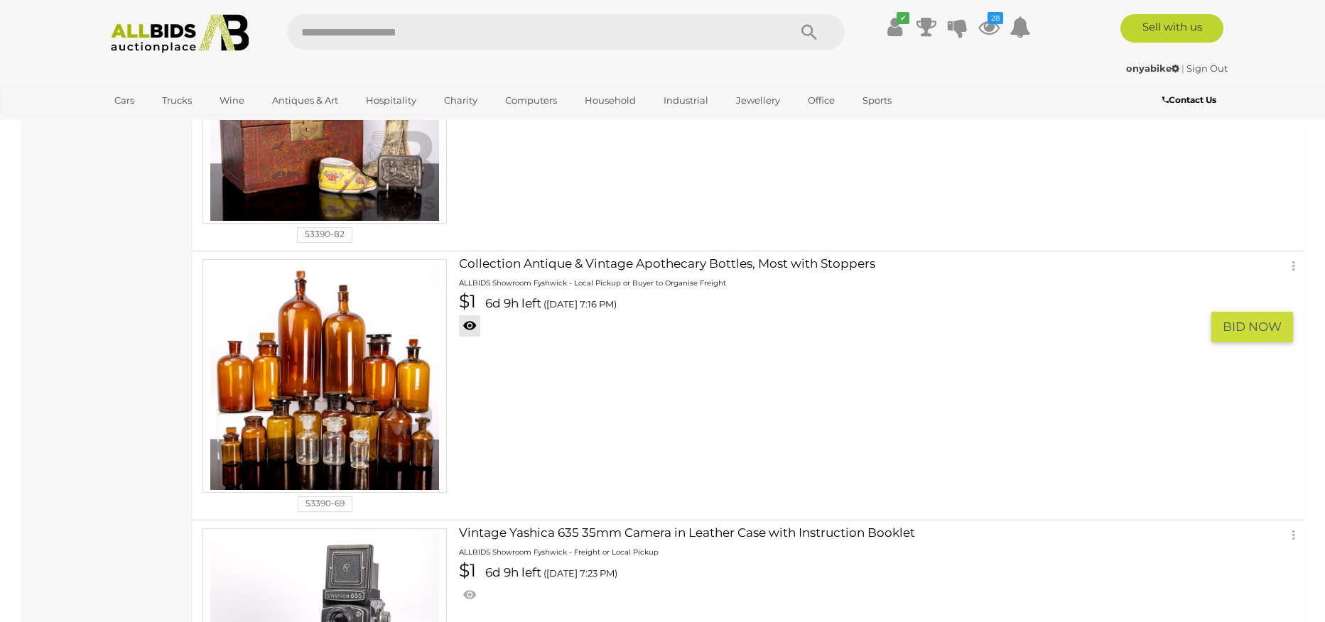
click at [467, 327] on link at bounding box center [469, 325] width 21 height 21
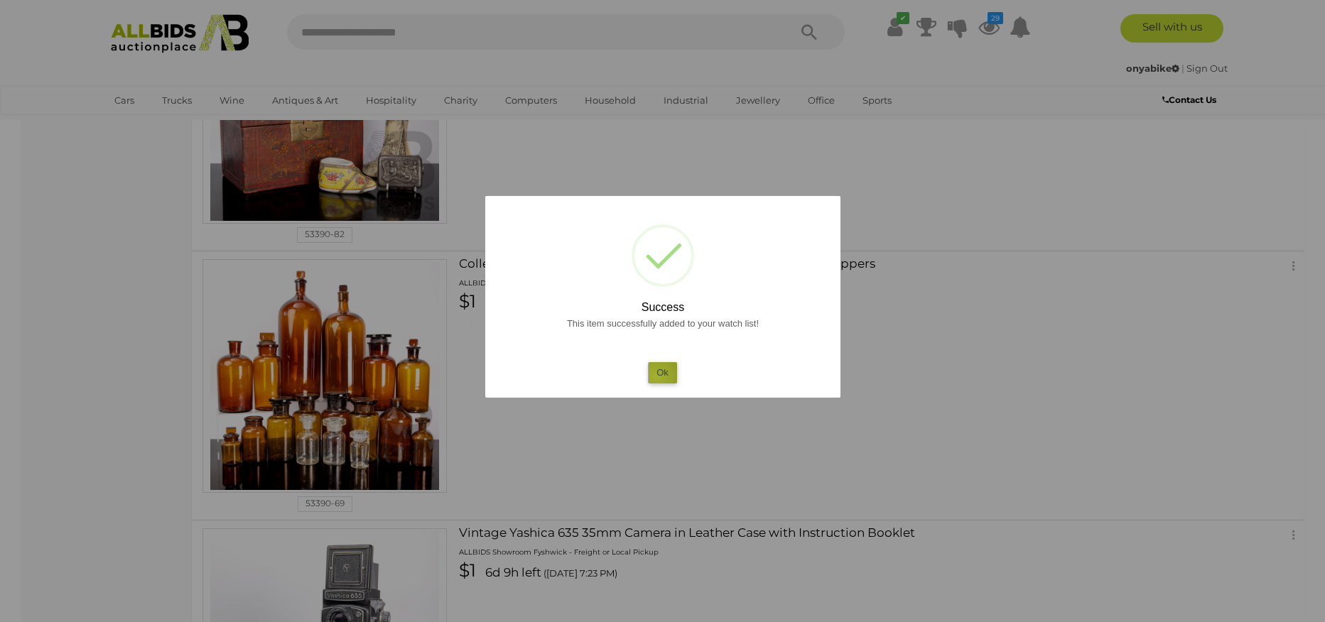
click at [656, 376] on button "Ok" at bounding box center [662, 372] width 29 height 21
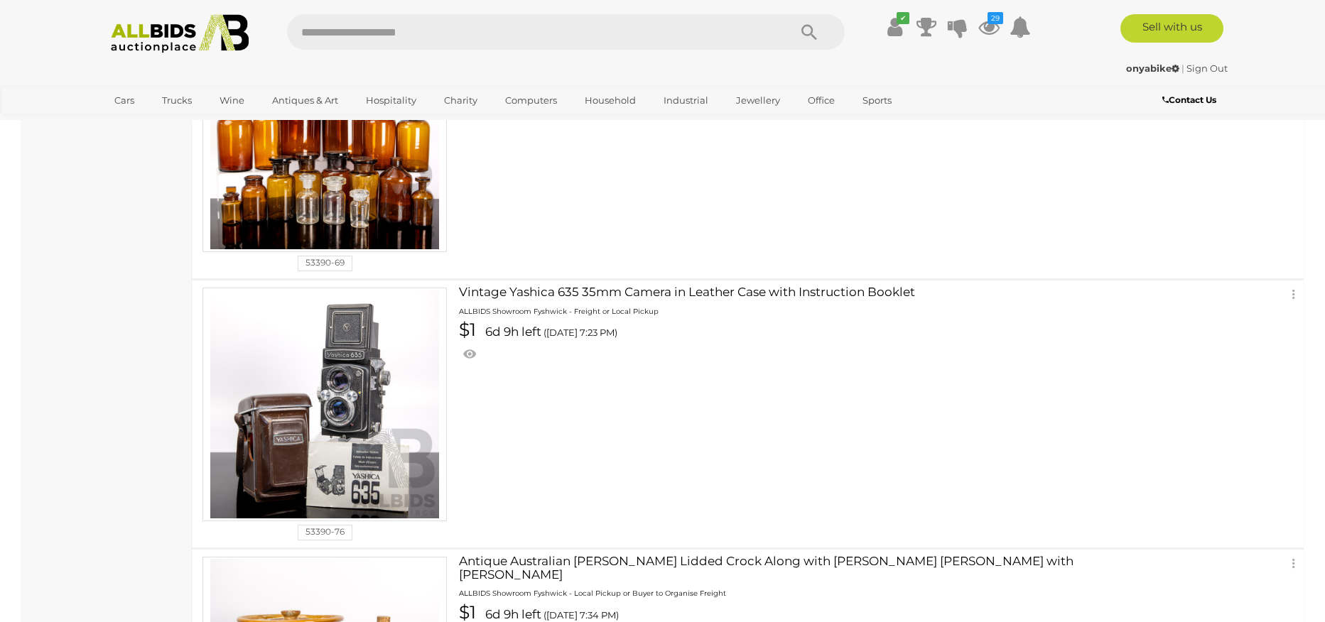
scroll to position [1529, 0]
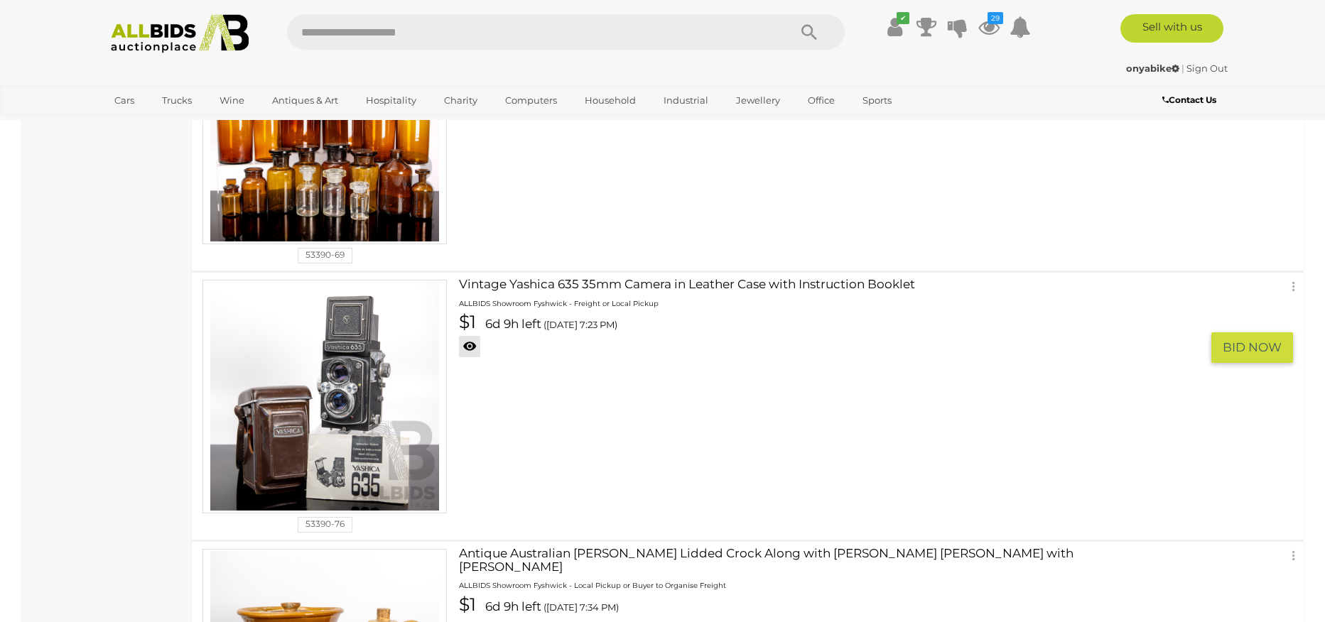
click at [467, 345] on link at bounding box center [469, 346] width 21 height 21
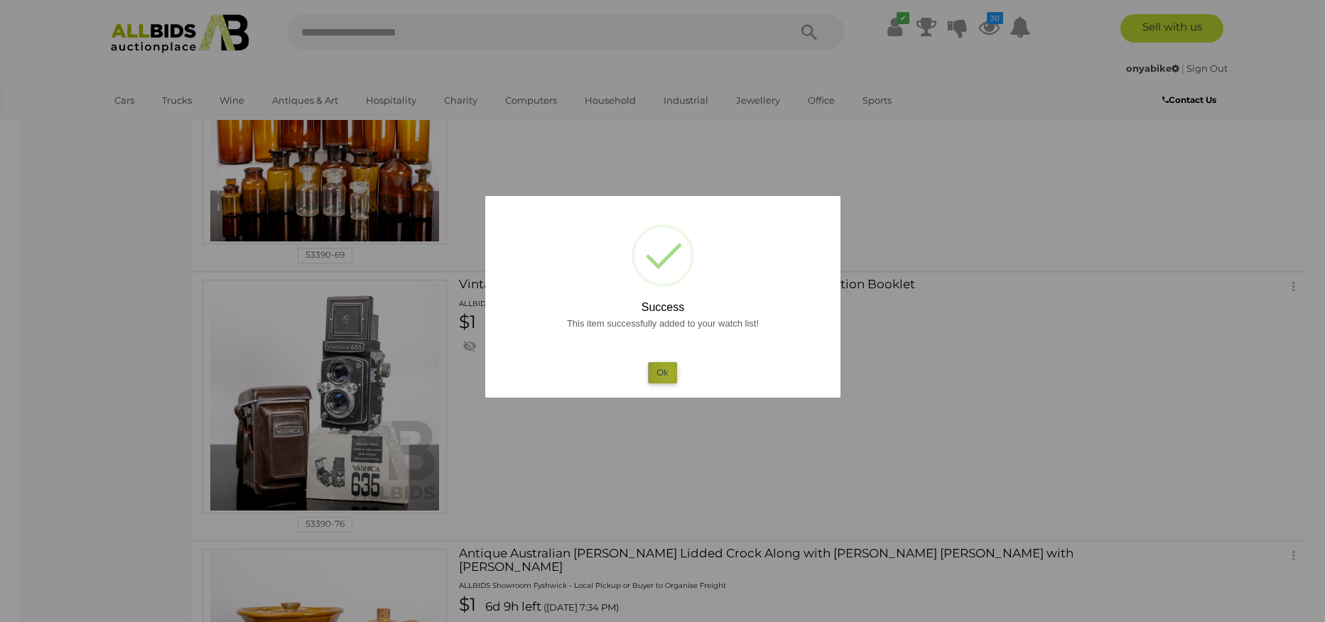
click at [668, 374] on button "Ok" at bounding box center [662, 372] width 29 height 21
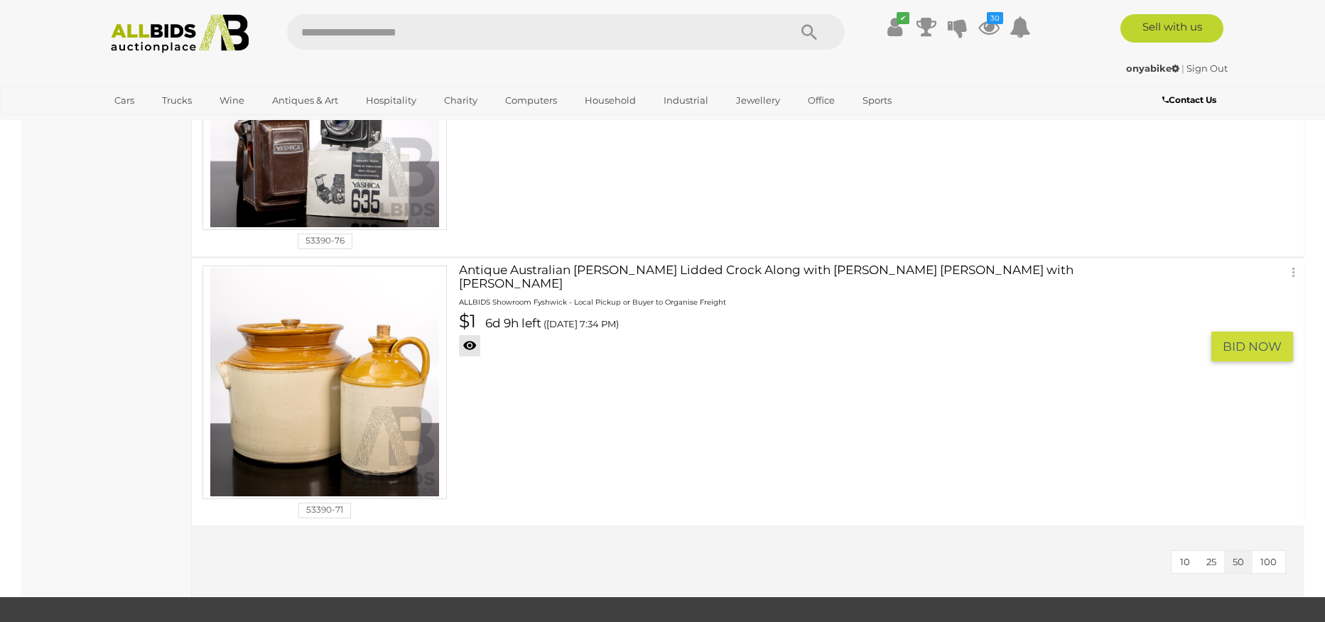
scroll to position [1813, 0]
click at [467, 335] on link at bounding box center [469, 345] width 21 height 21
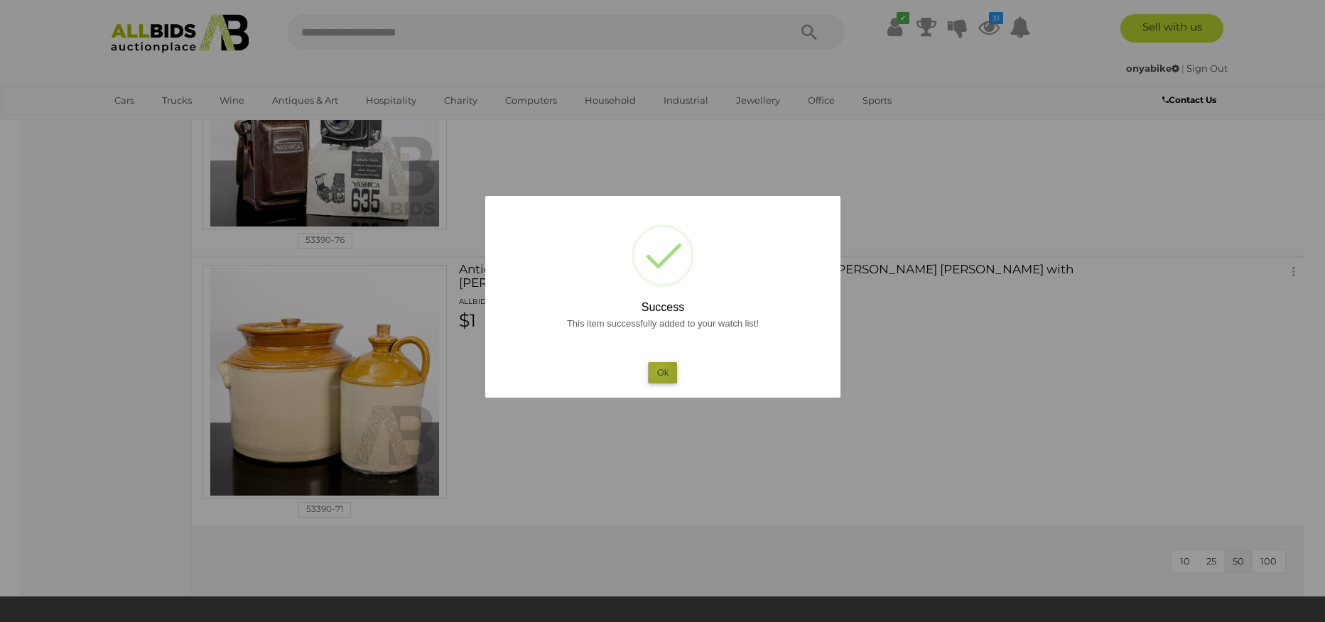
click at [659, 370] on button "Ok" at bounding box center [662, 372] width 29 height 21
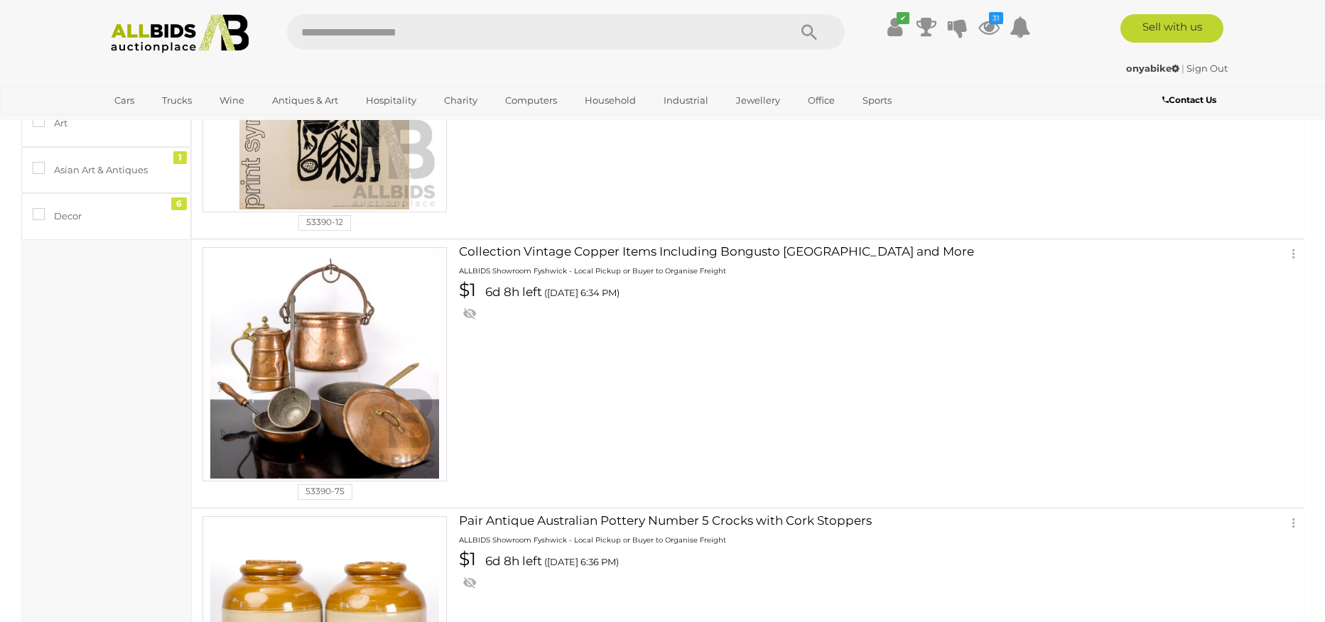
scroll to position [0, 0]
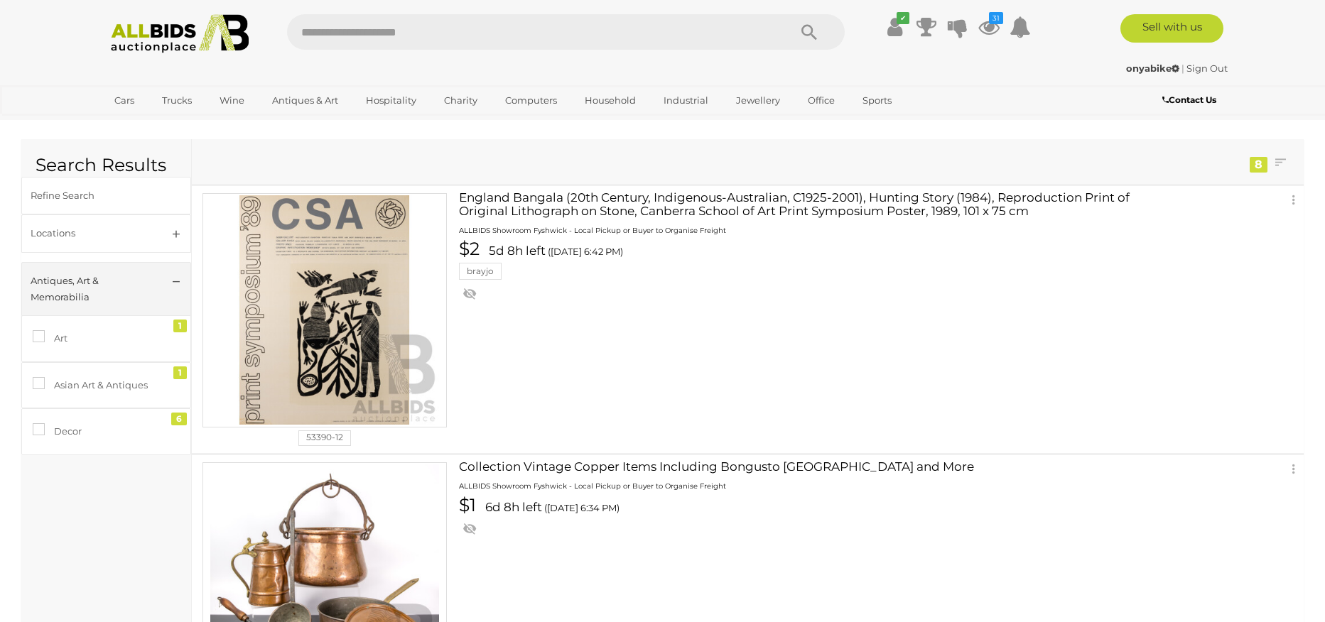
click at [808, 29] on icon "Search" at bounding box center [809, 32] width 16 height 21
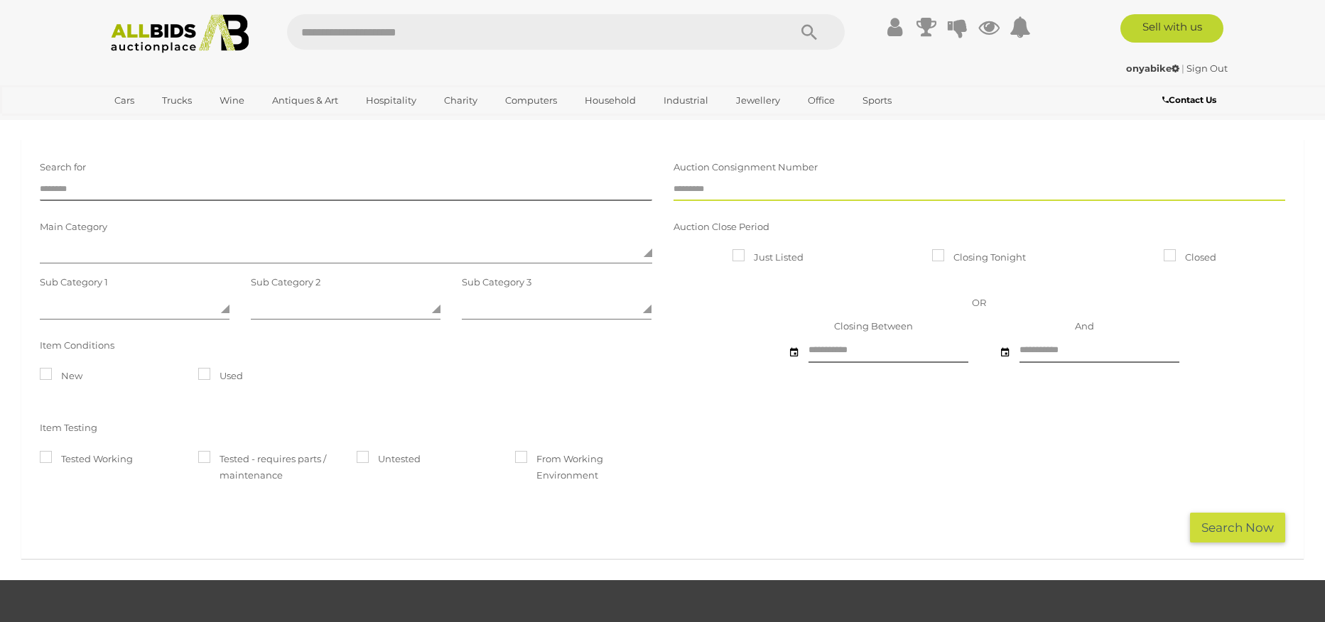
click at [730, 193] on input "text" at bounding box center [979, 190] width 612 height 21
type input "*****"
click button "Search Now" at bounding box center [1237, 528] width 95 height 31
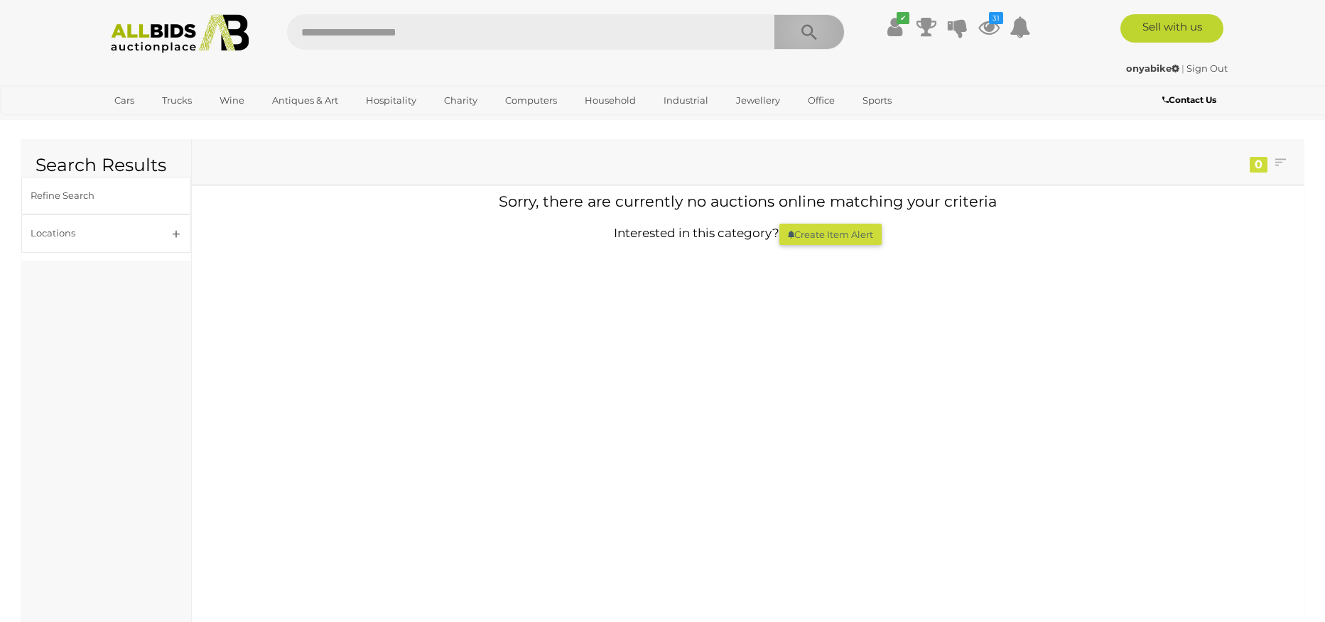
click at [805, 28] on icon "Search" at bounding box center [809, 32] width 16 height 21
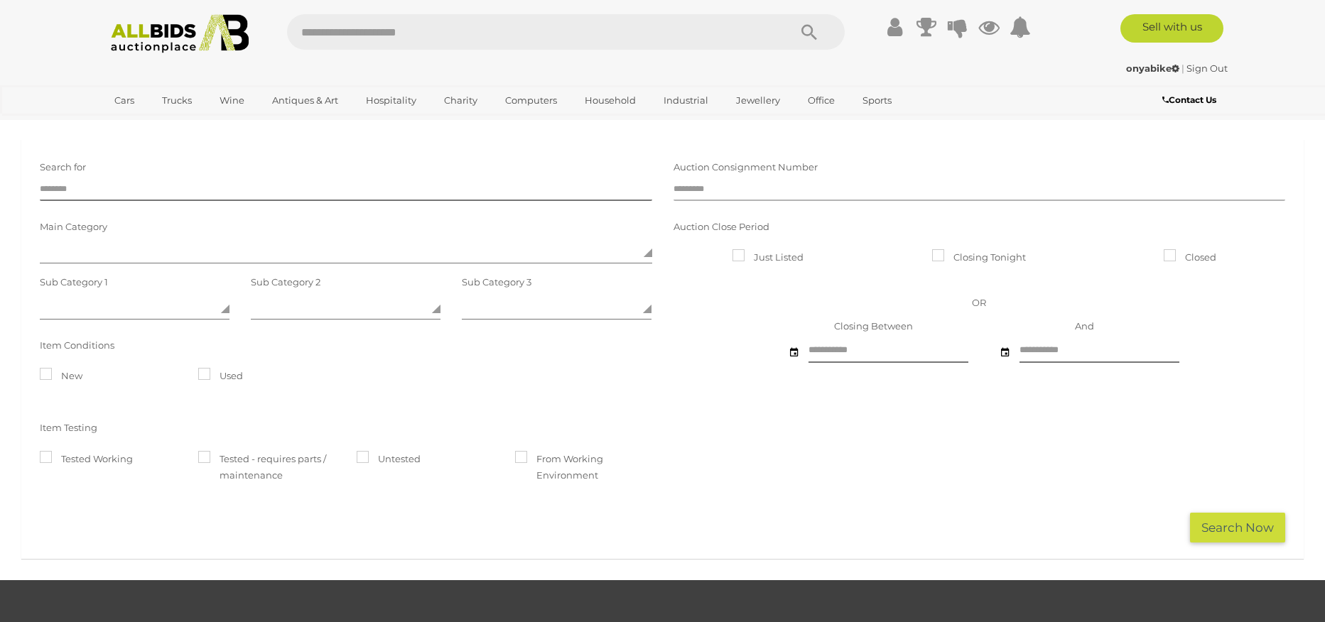
click at [749, 187] on input "text" at bounding box center [979, 190] width 612 height 21
type input "*****"
click button "Search Now" at bounding box center [1237, 528] width 95 height 31
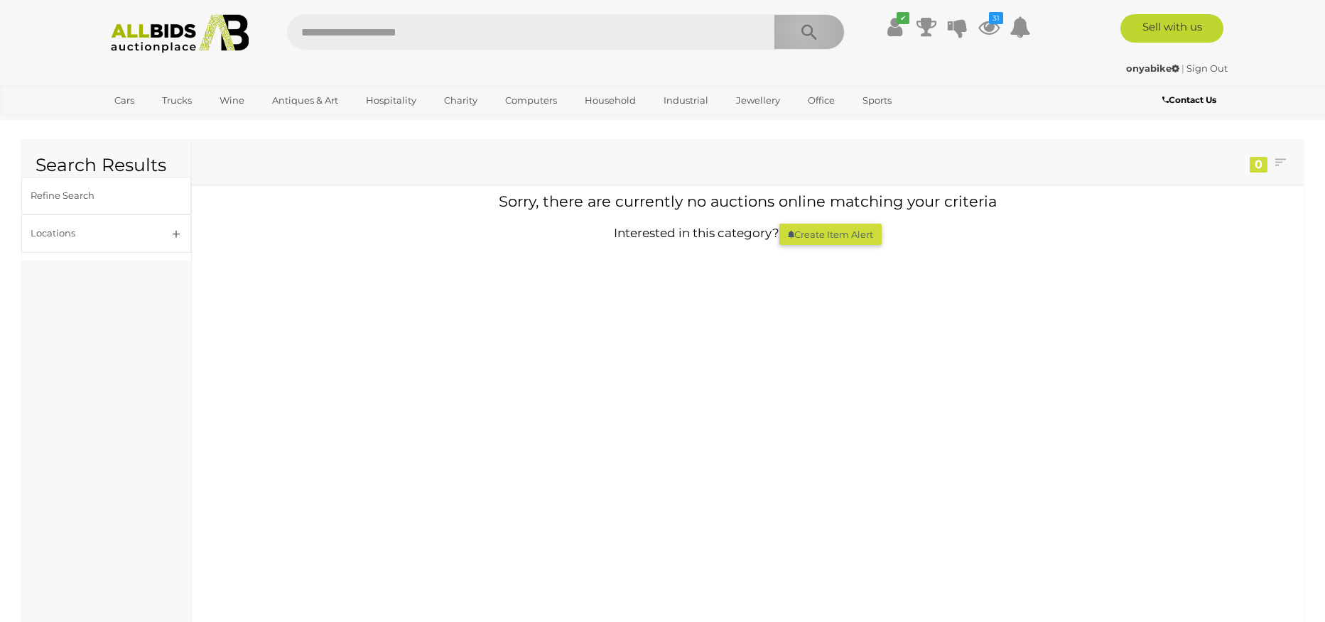
click at [806, 28] on icon "Search" at bounding box center [809, 32] width 16 height 21
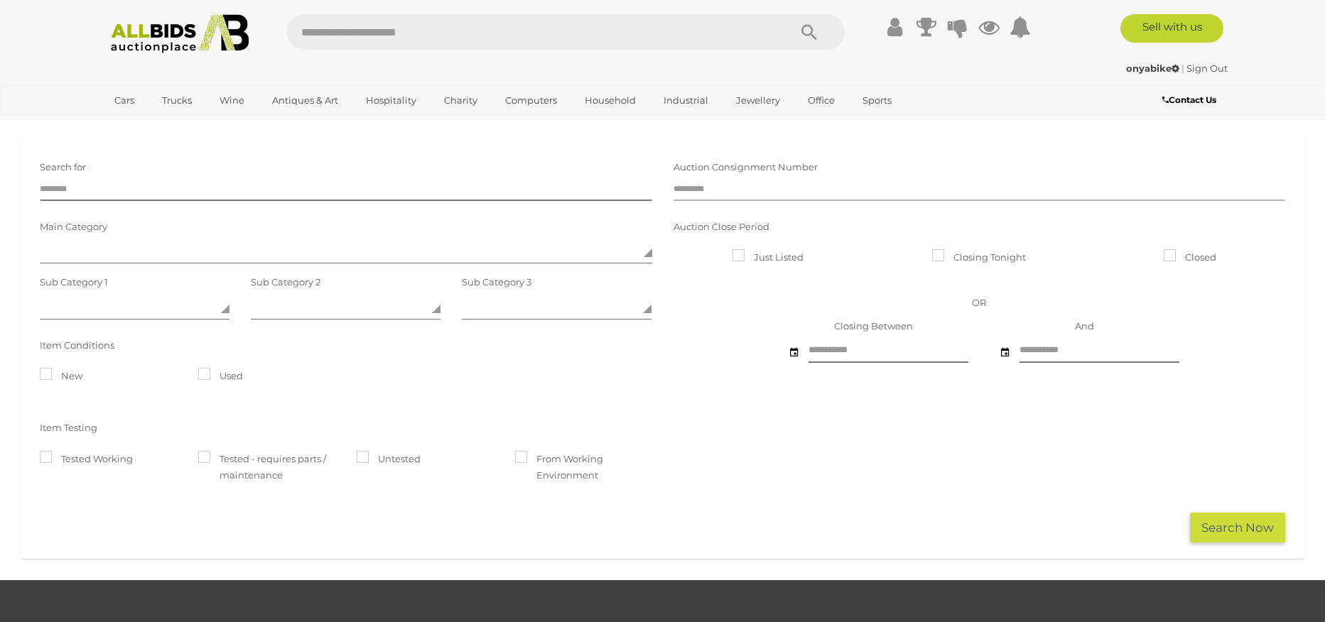
click at [710, 189] on input "text" at bounding box center [979, 190] width 612 height 21
type input "*****"
click button "Search Now" at bounding box center [1237, 528] width 95 height 31
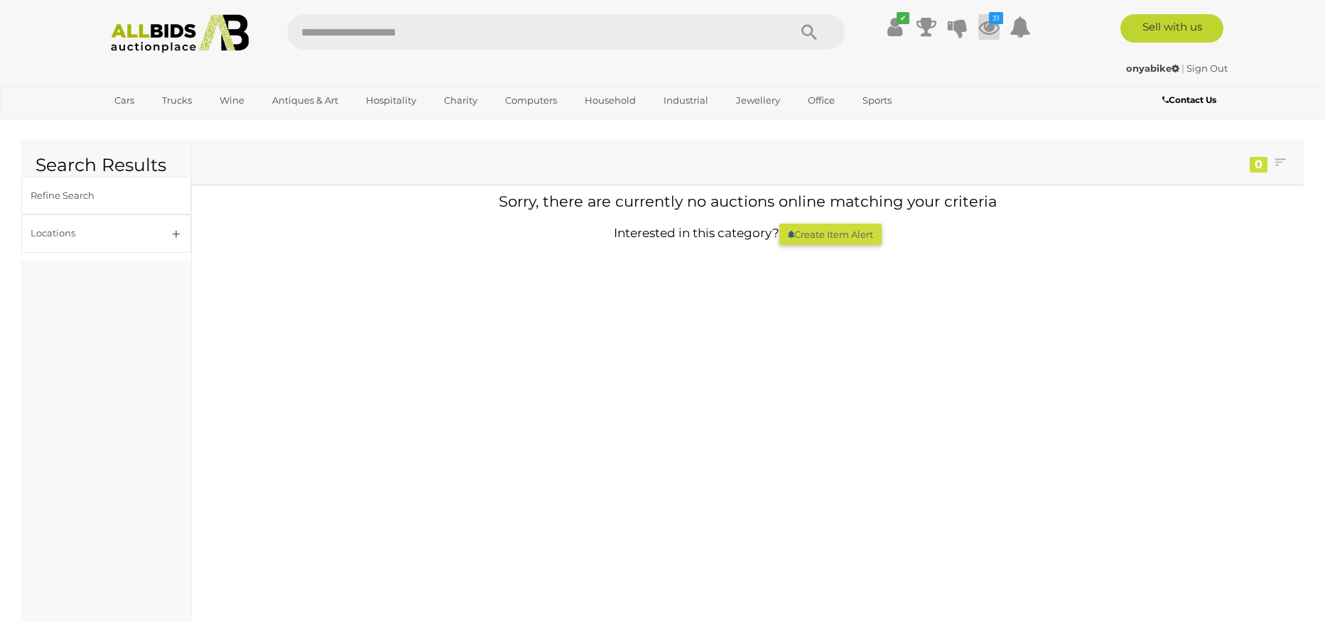
click at [986, 29] on icon at bounding box center [988, 27] width 21 height 26
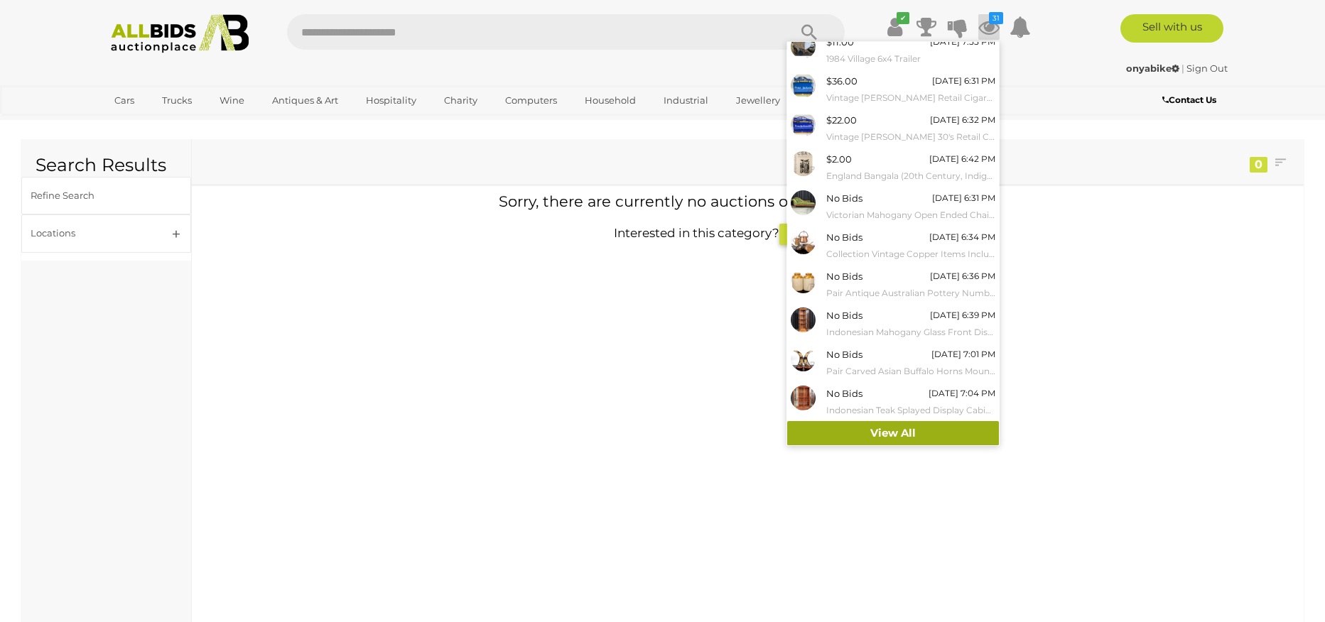
scroll to position [49, 0]
click at [889, 425] on link "View All" at bounding box center [893, 433] width 212 height 25
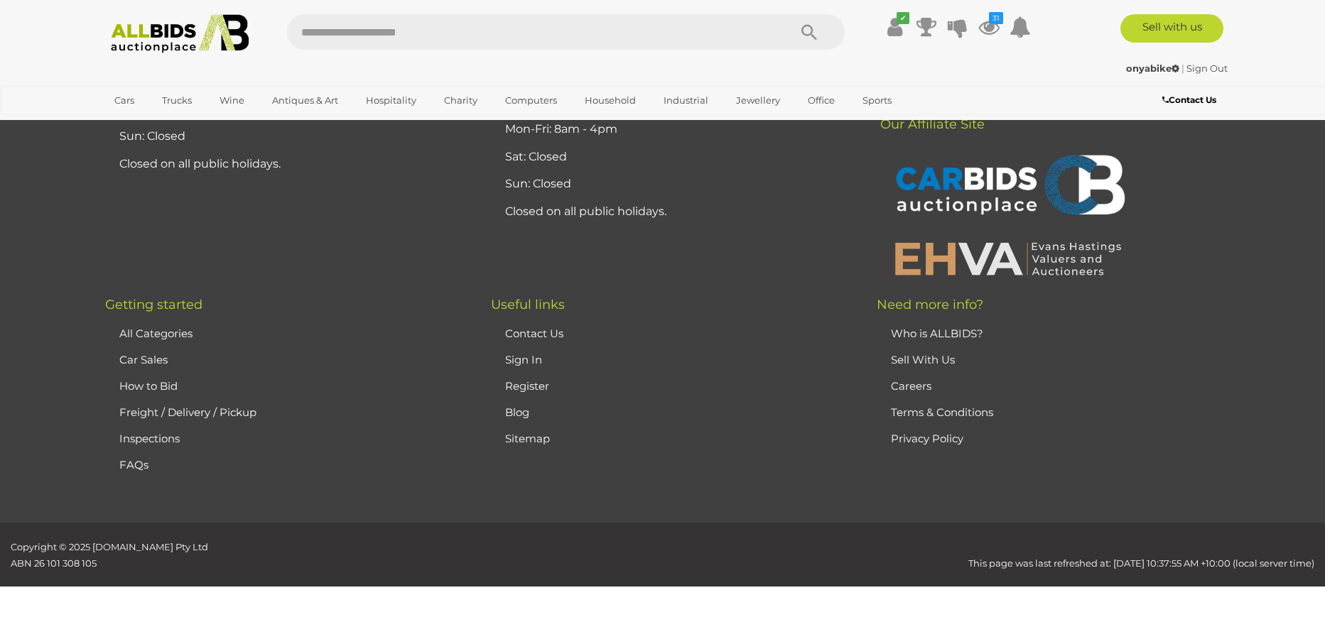
scroll to position [14174, 0]
click at [806, 31] on icon "Search" at bounding box center [809, 32] width 16 height 21
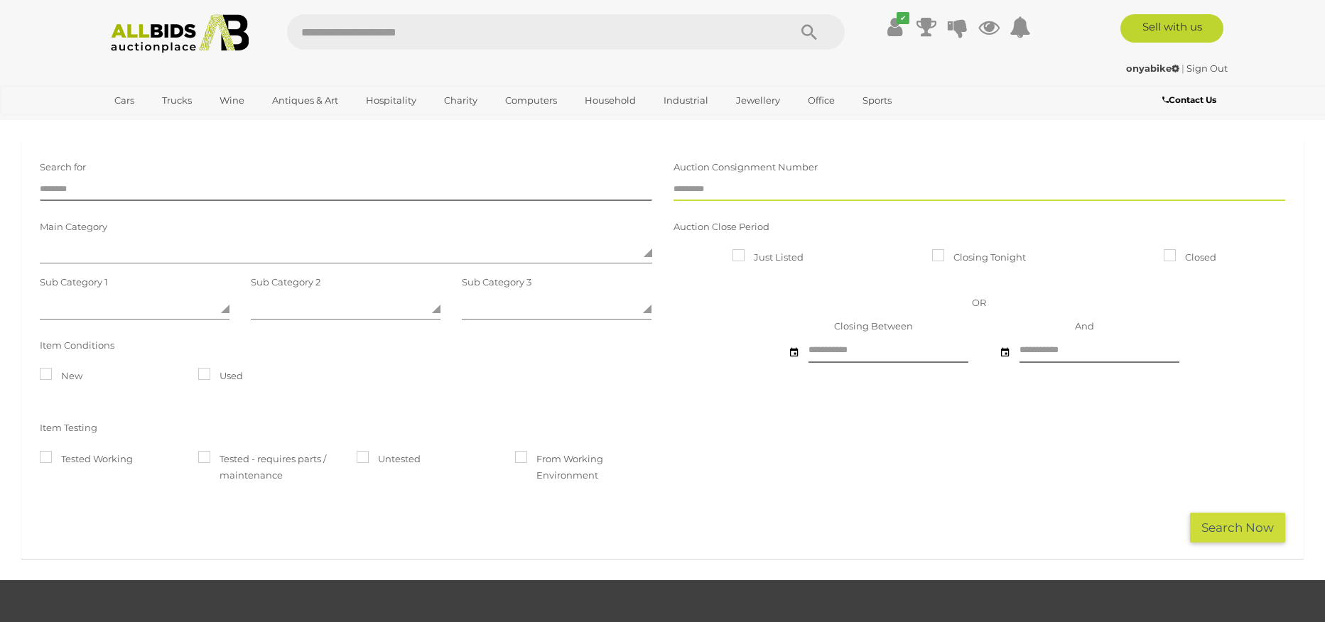
click at [695, 191] on input "text" at bounding box center [979, 190] width 612 height 21
type input "*****"
click button "Search Now" at bounding box center [1237, 528] width 95 height 31
